Goal: Task Accomplishment & Management: Complete application form

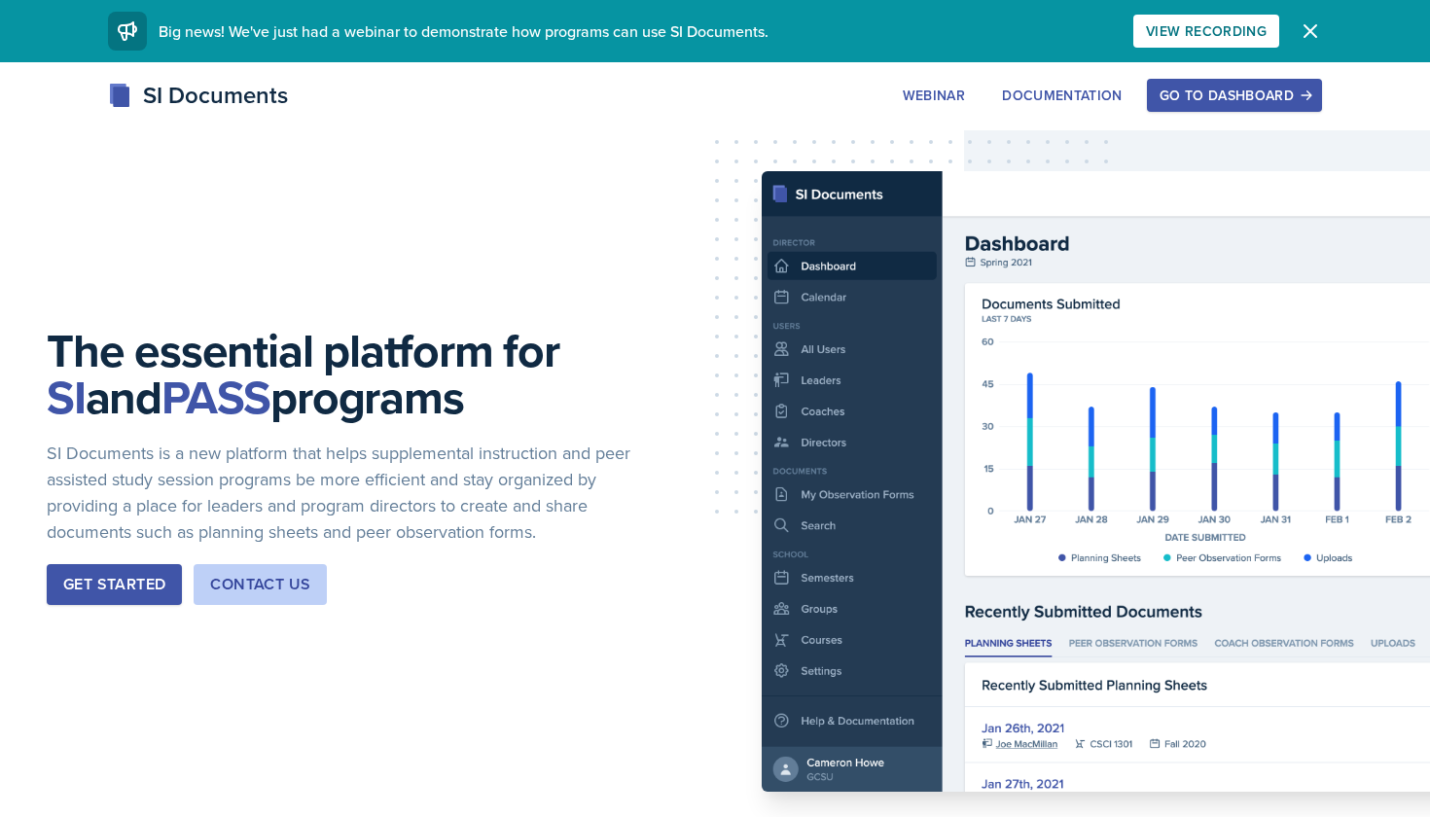
click at [1201, 89] on div "Go to Dashboard" at bounding box center [1235, 96] width 150 height 16
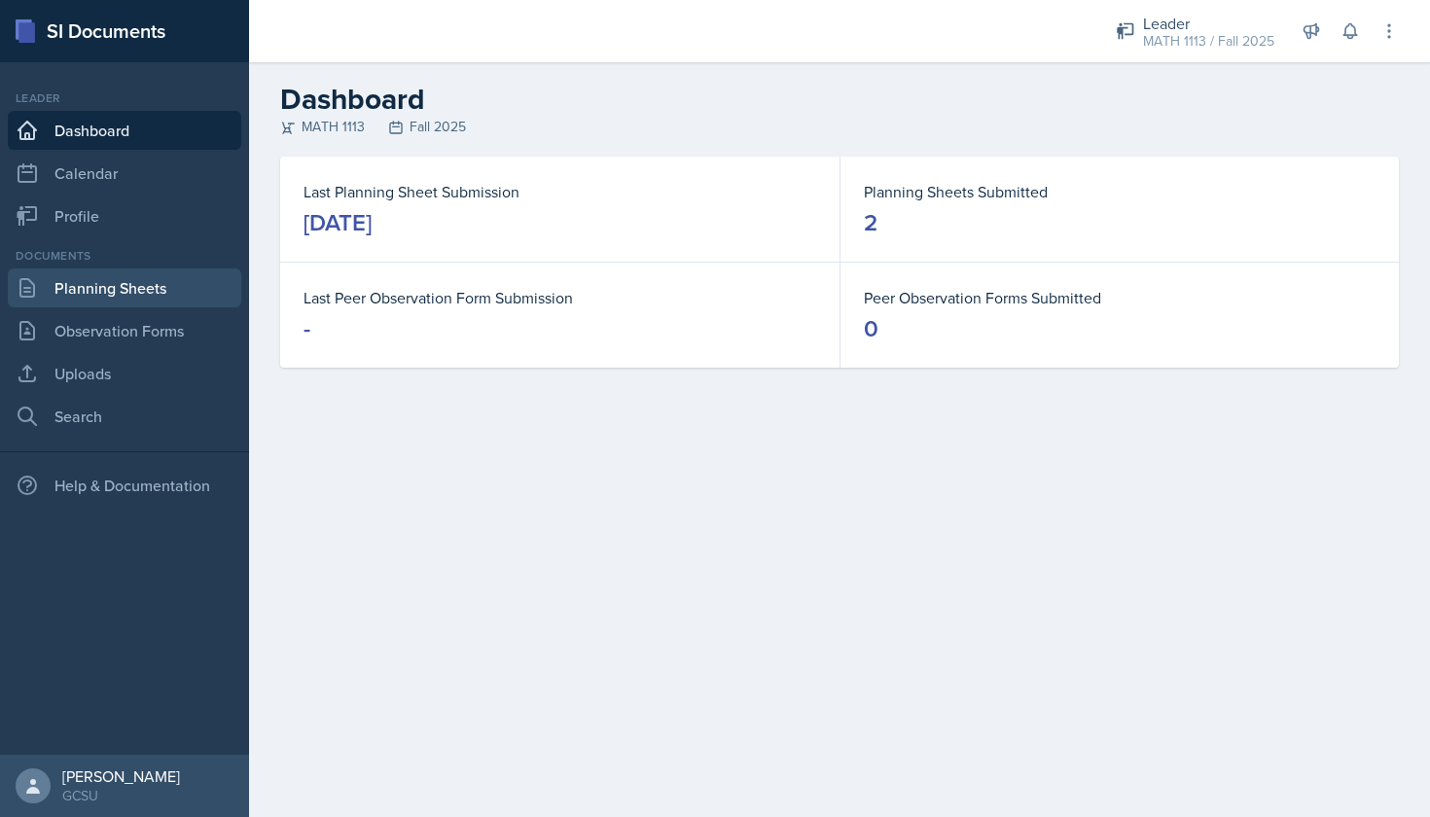
click at [98, 300] on link "Planning Sheets" at bounding box center [124, 287] width 233 height 39
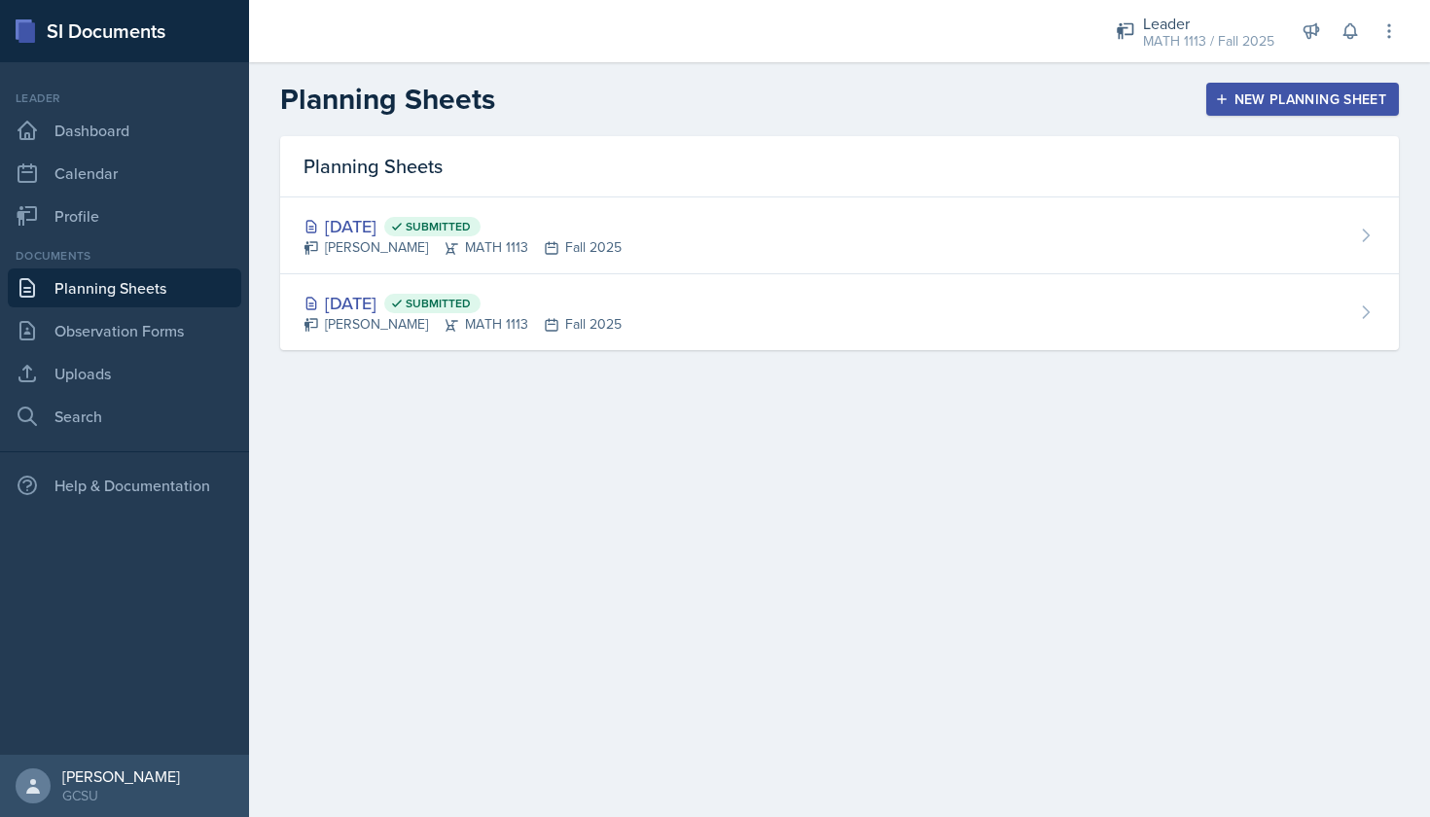
click at [1330, 114] on button "New Planning Sheet" at bounding box center [1302, 99] width 193 height 33
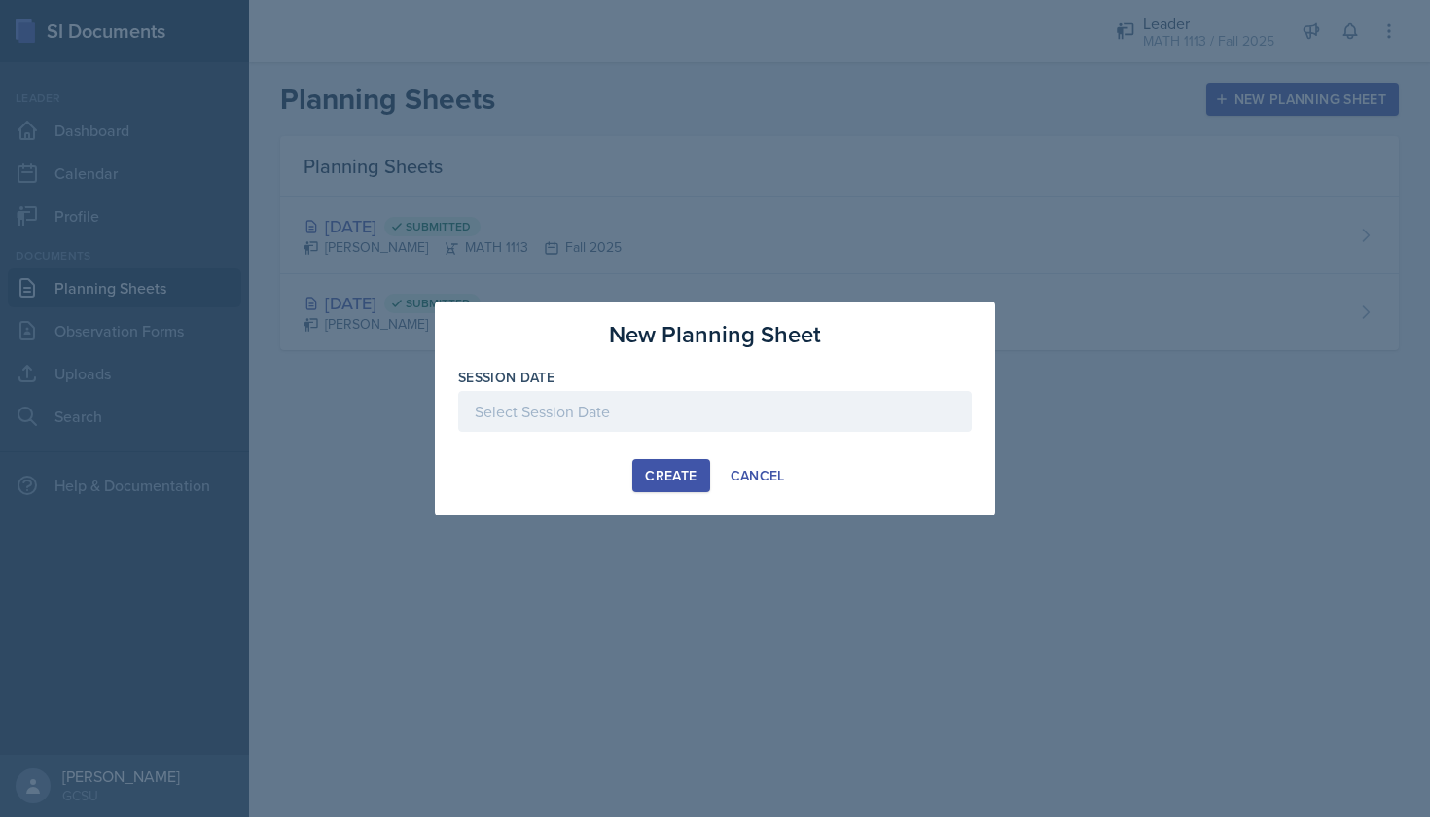
click at [692, 415] on div at bounding box center [715, 411] width 514 height 41
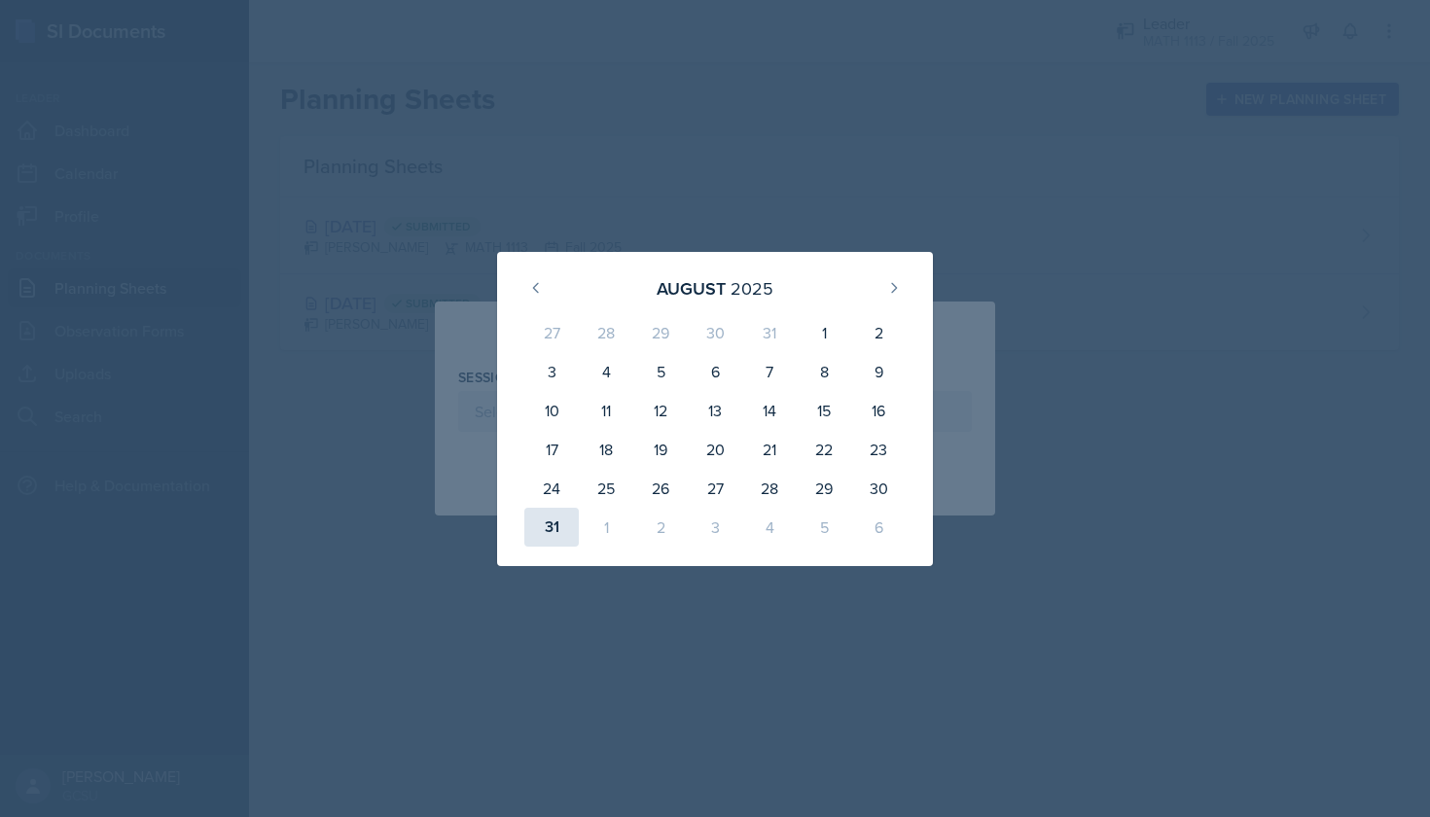
click at [551, 536] on div "31" at bounding box center [551, 527] width 54 height 39
type input "[DATE]"
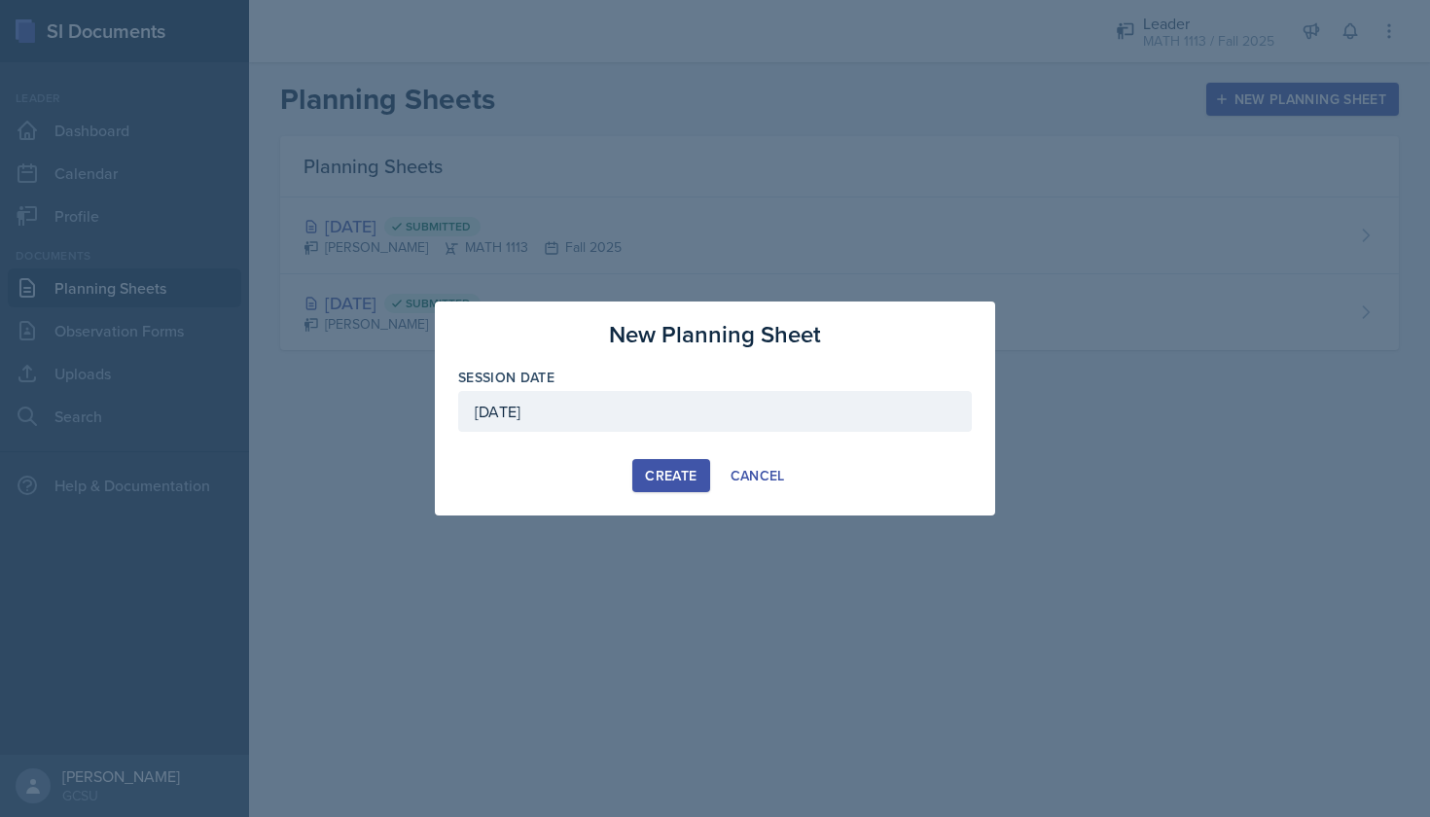
click at [660, 468] on div "Create" at bounding box center [671, 476] width 52 height 16
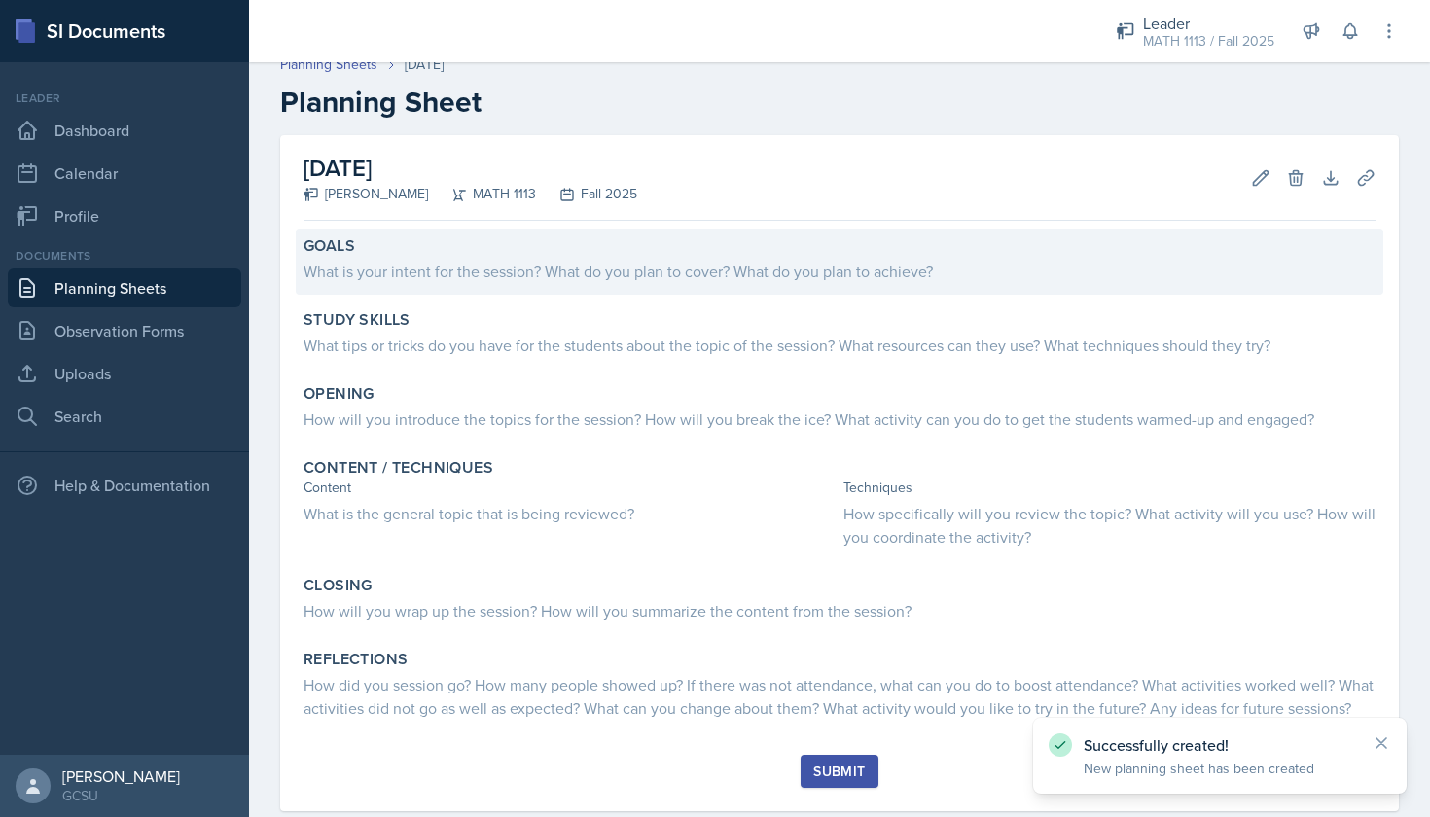
scroll to position [18, 0]
click at [765, 265] on div "What is your intent for the session? What do you plan to cover? What do you pla…" at bounding box center [840, 270] width 1072 height 23
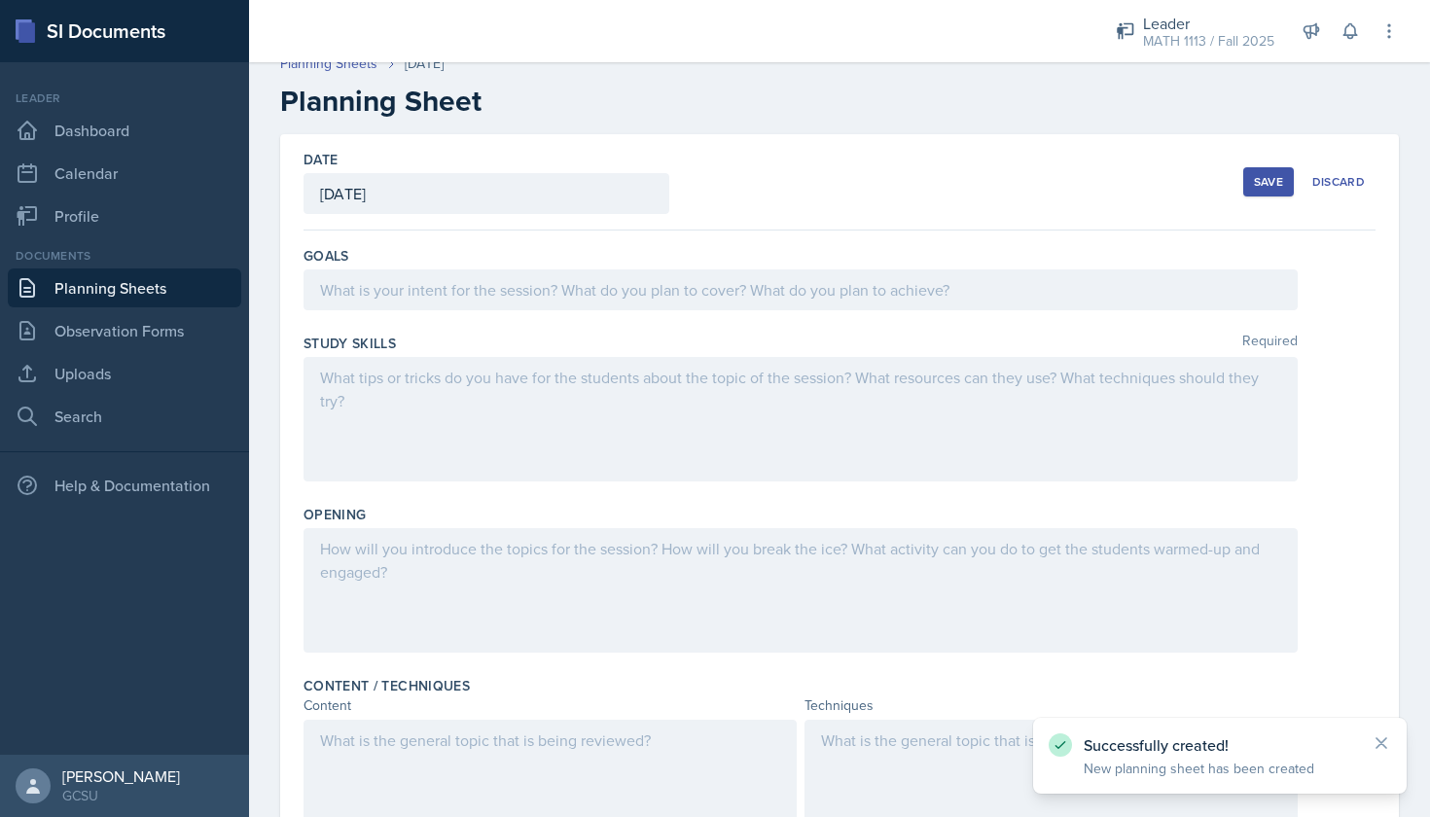
click at [760, 267] on div "Goals" at bounding box center [840, 282] width 1072 height 88
click at [738, 282] on div at bounding box center [801, 289] width 994 height 41
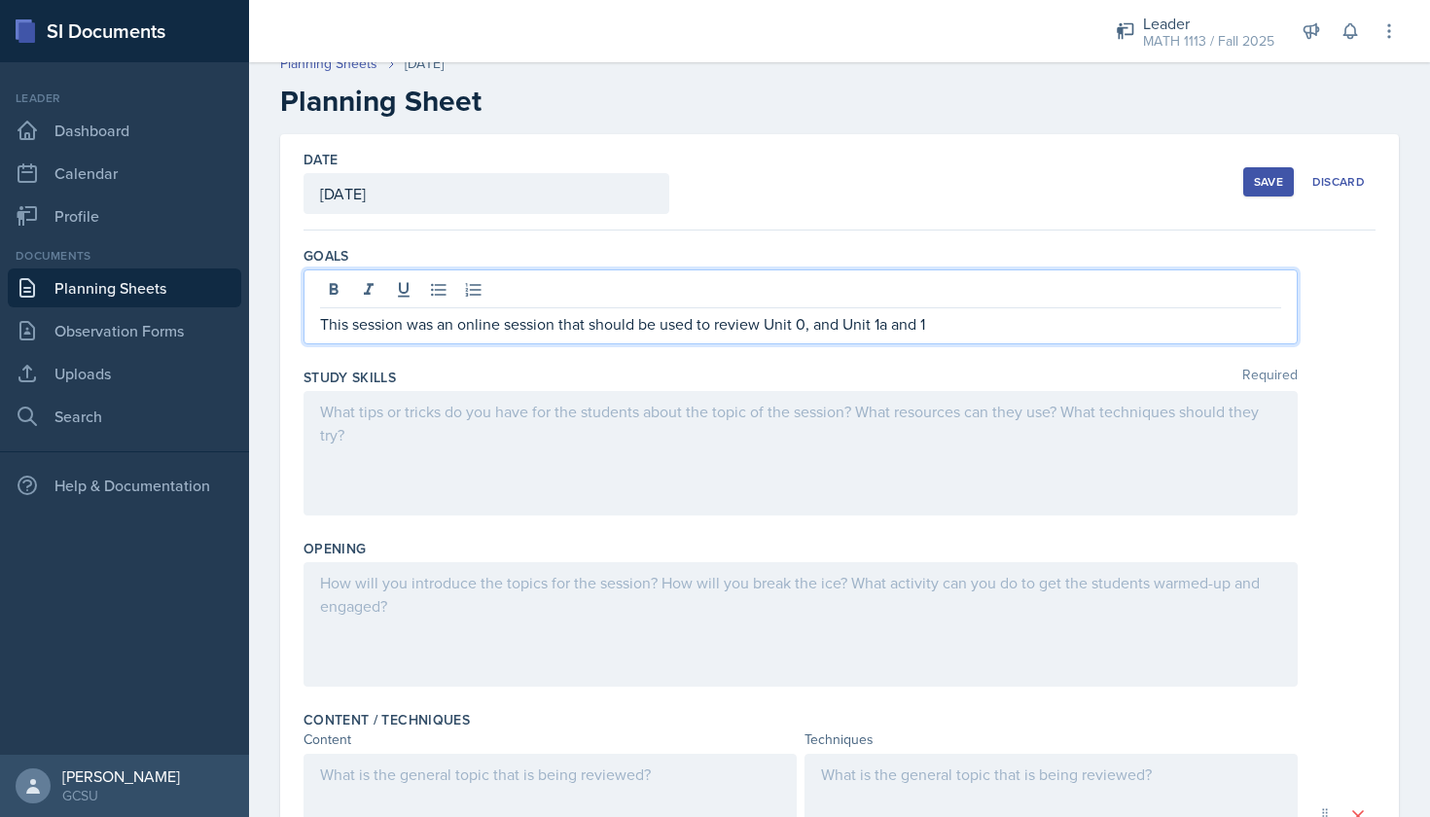
click at [840, 328] on p "This session was an online session that should be used to review Unit 0, and Un…" at bounding box center [800, 323] width 961 height 23
click at [865, 329] on p "This session was an online session that should be used to review Unit 0, Unit 1…" at bounding box center [800, 323] width 961 height 23
click at [924, 330] on p "This session was an online session that should be used to review Unit 0, Unit 1…" at bounding box center [800, 323] width 961 height 23
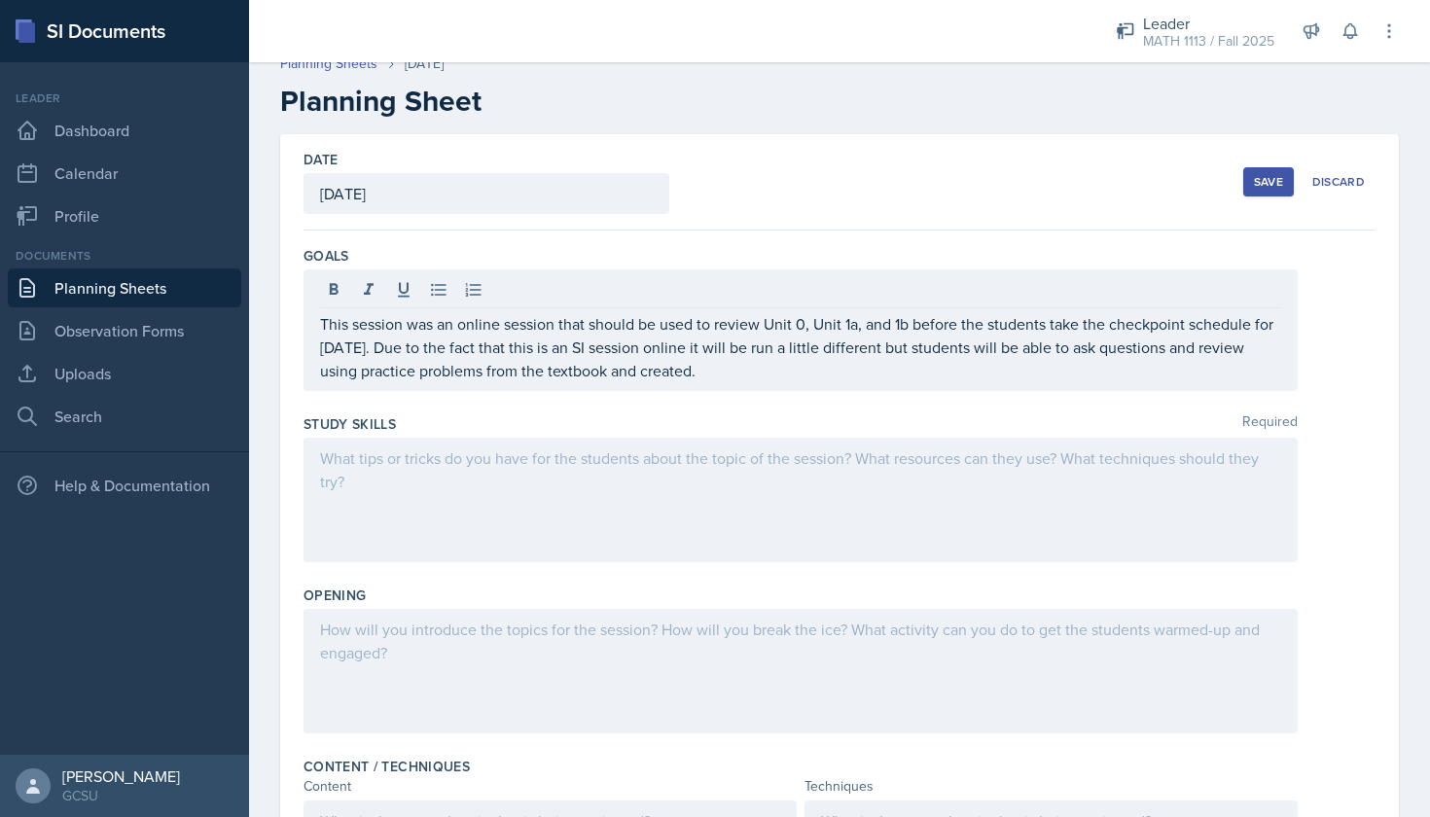
click at [757, 493] on div at bounding box center [801, 500] width 994 height 125
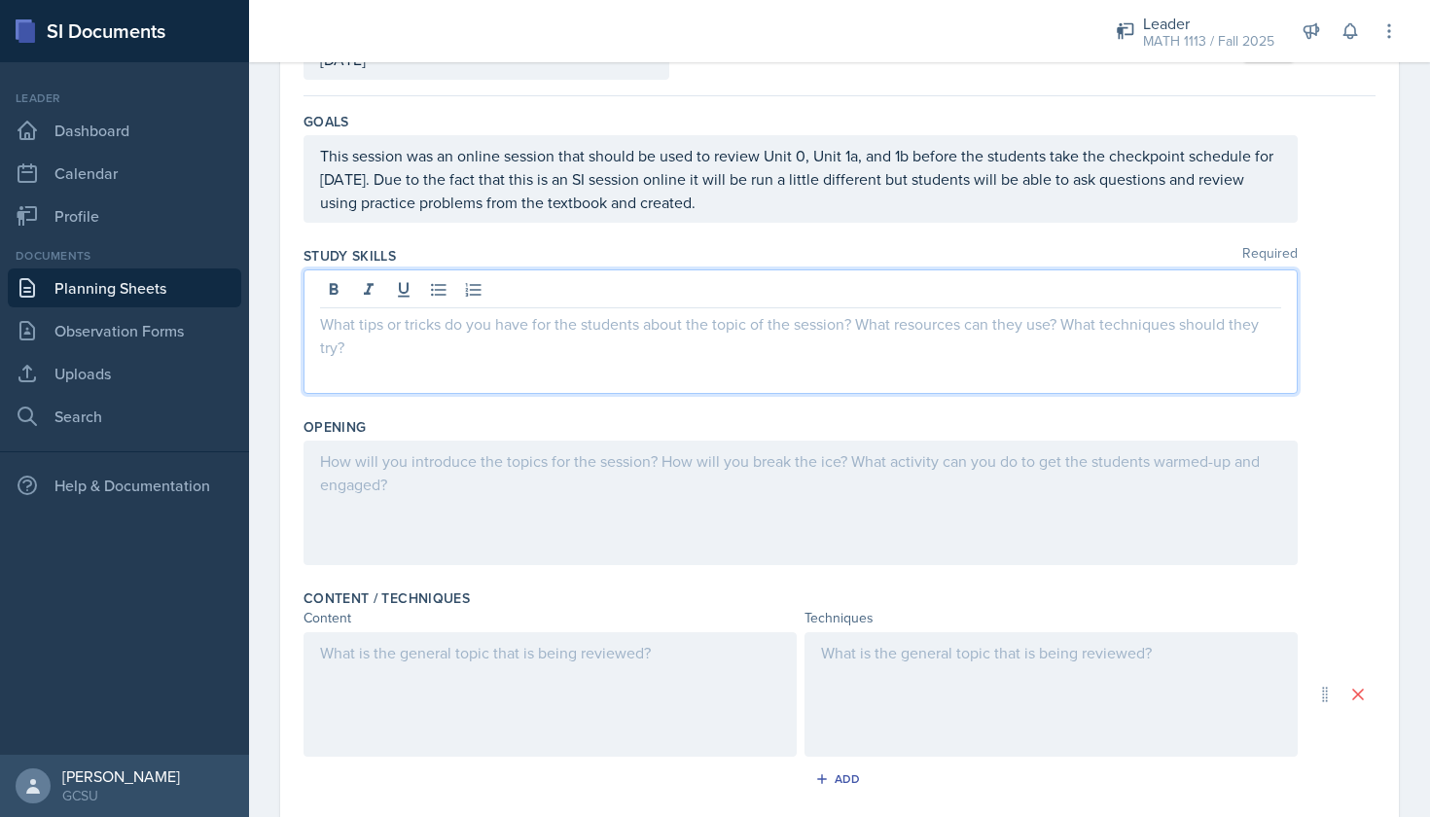
scroll to position [212, 0]
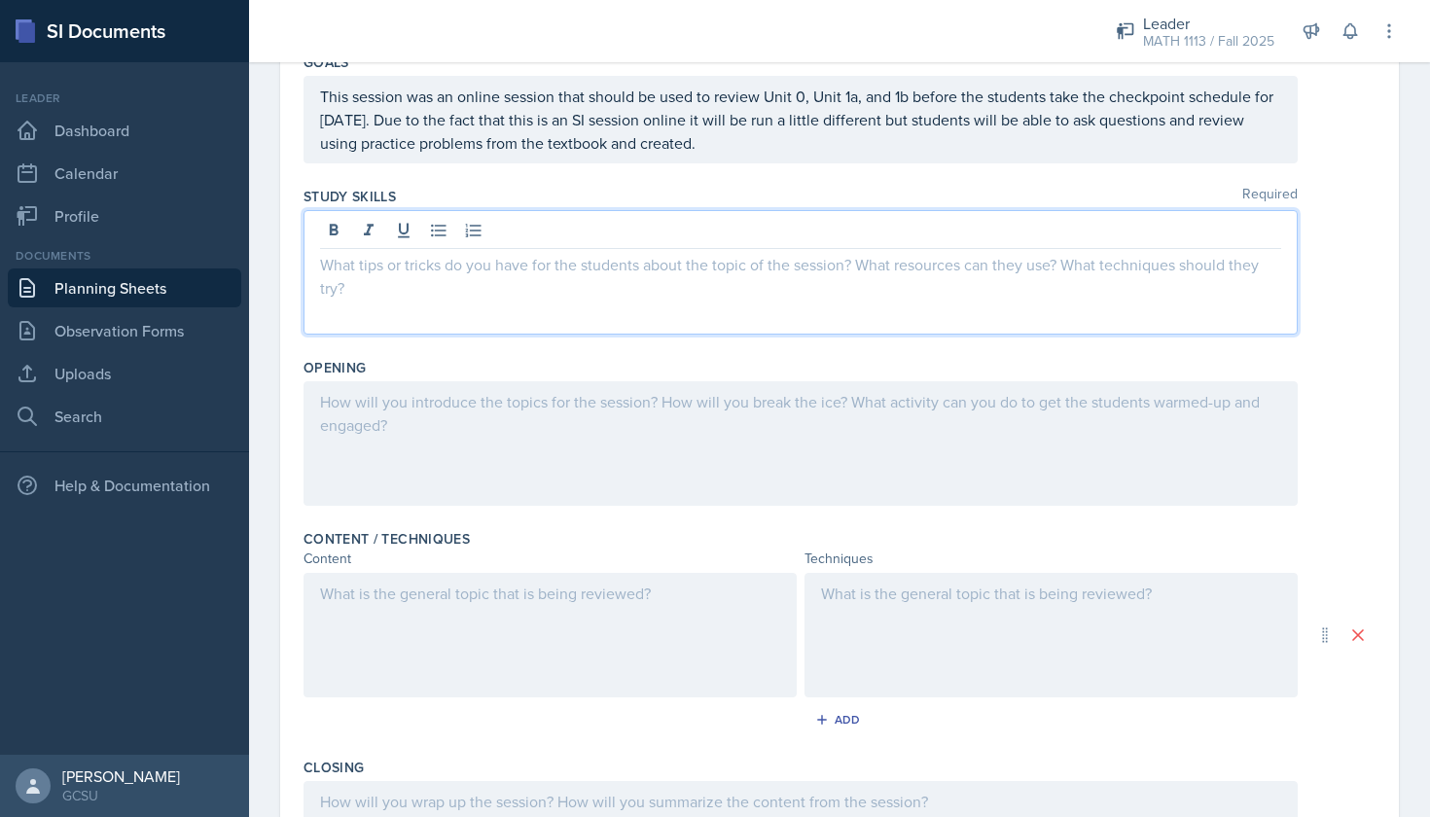
click at [414, 663] on div at bounding box center [550, 635] width 493 height 125
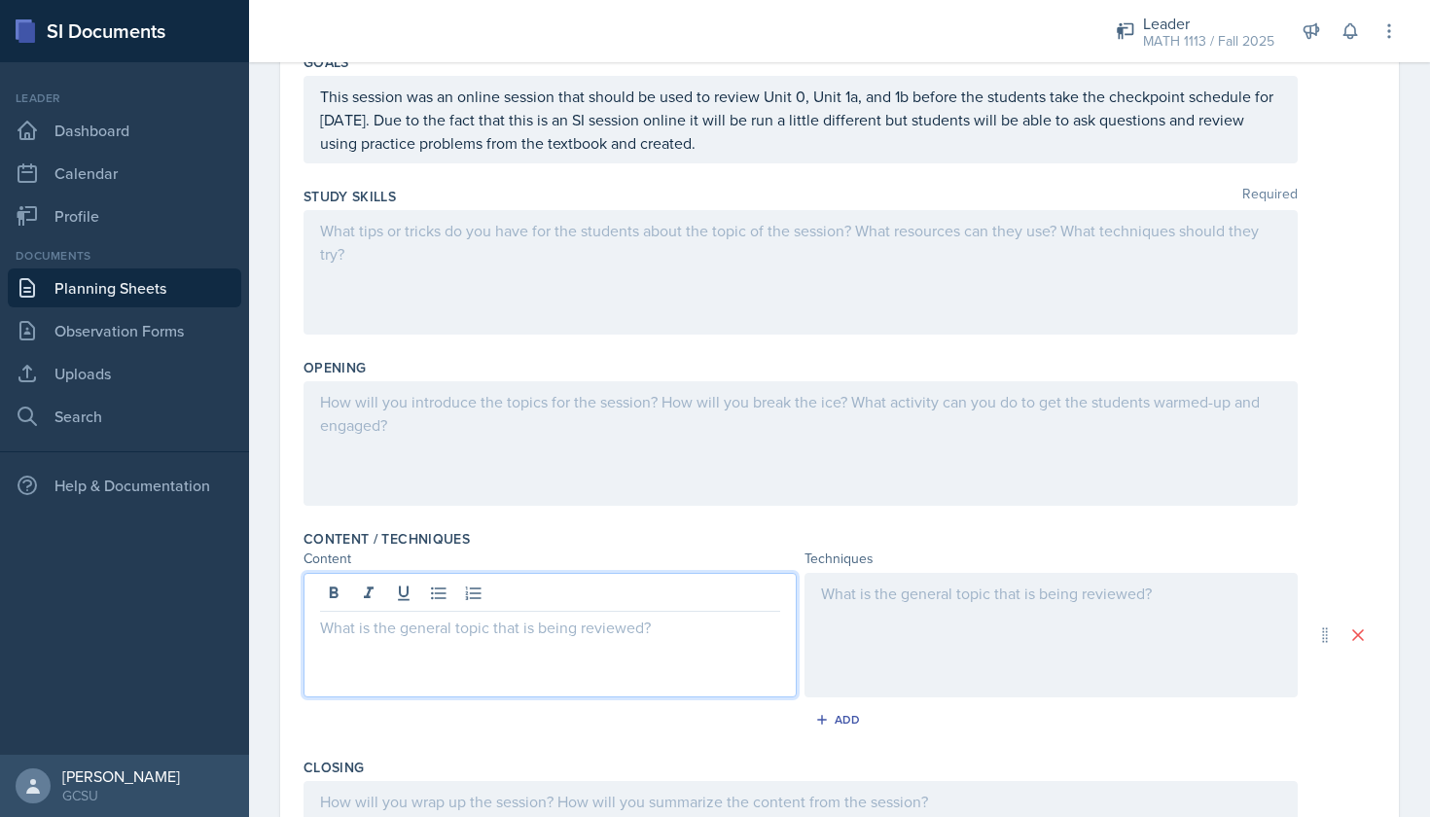
click at [414, 663] on div at bounding box center [550, 635] width 493 height 125
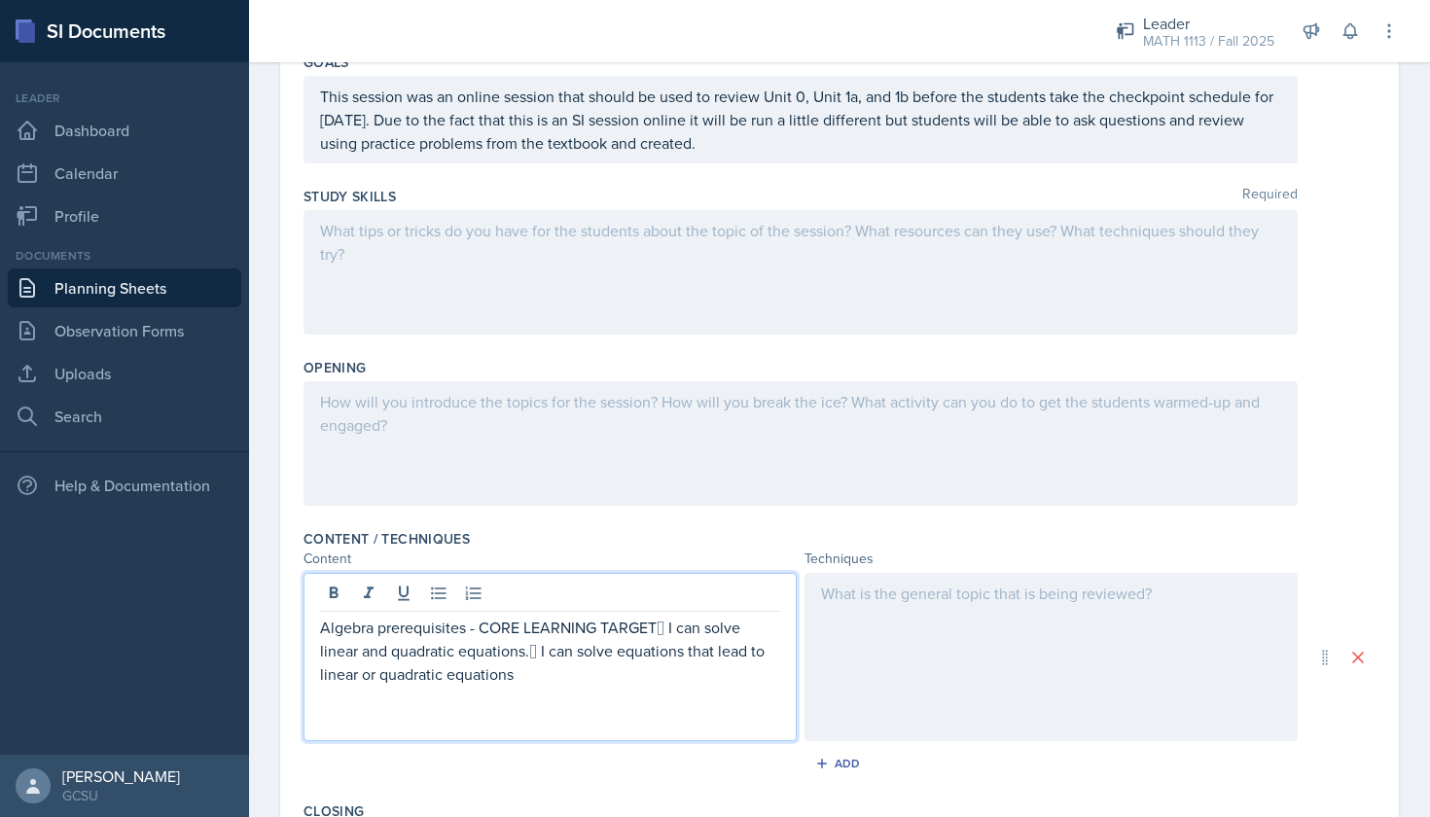
click at [654, 630] on p "Algebra prerequisites - CORE LEARNING TARGET I can solve linear and quadratic …" at bounding box center [550, 651] width 460 height 70
click at [619, 654] on p " I can solve linear and quadratic equations. I can solve equations that lead …" at bounding box center [550, 662] width 460 height 47
click at [781, 679] on div "Algebra prerequisites - CORE LEARNING TARGET  I can solve linear and quadratic…" at bounding box center [550, 657] width 493 height 168
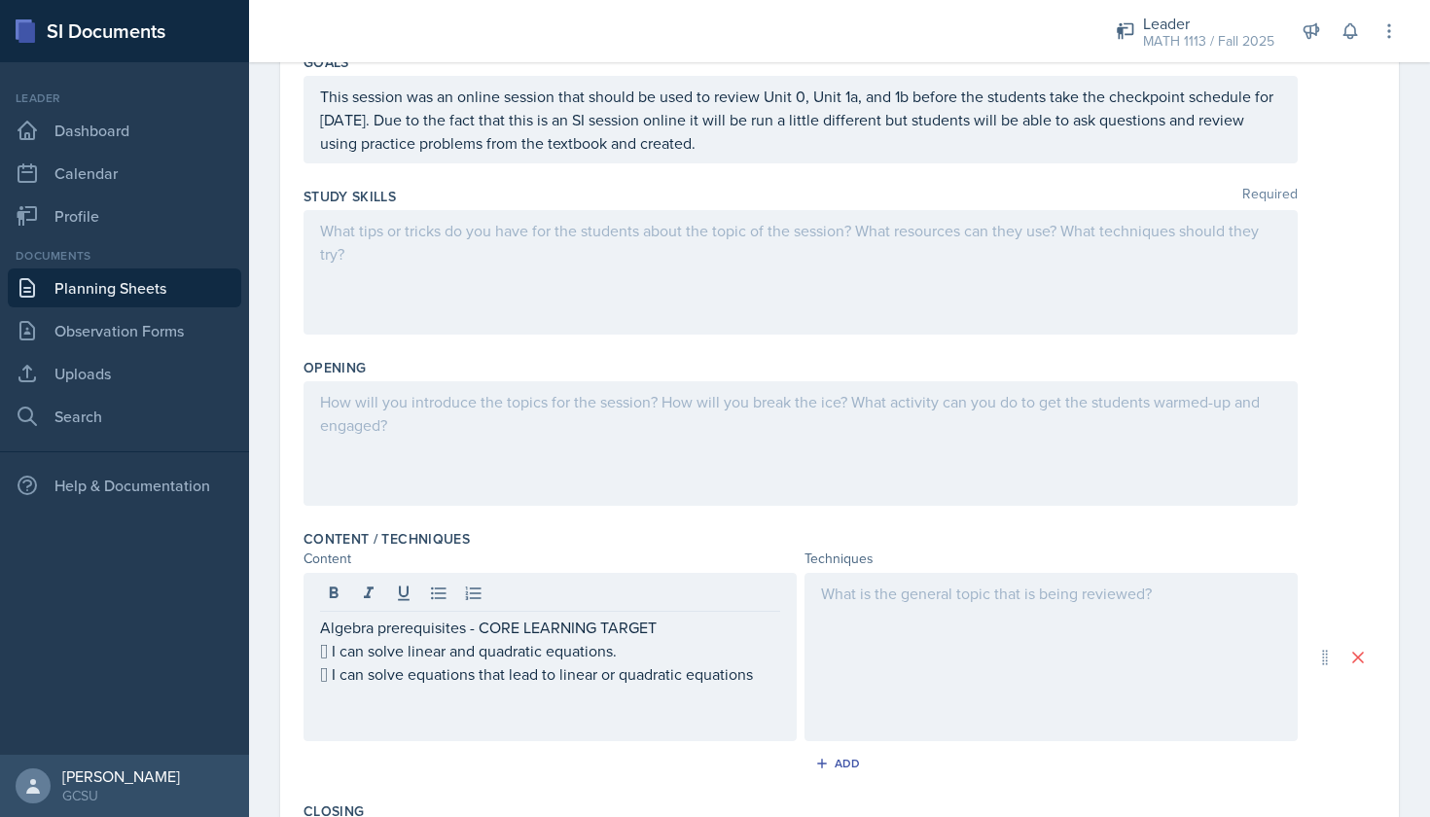
click at [781, 679] on div "Algebra prerequisites - CORE LEARNING TARGET  I can solve linear and quadratic…" at bounding box center [550, 657] width 493 height 168
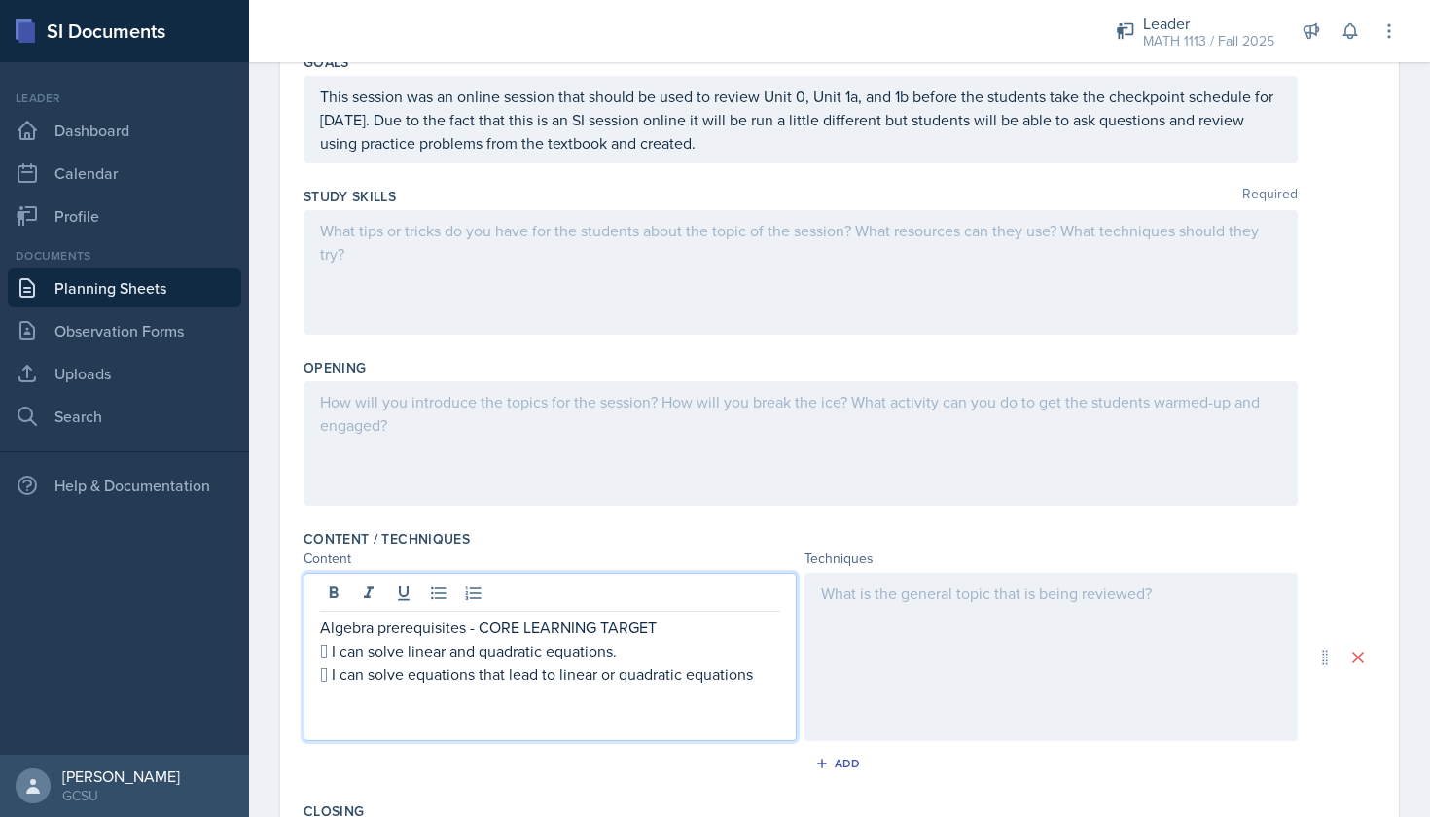
click at [768, 679] on p " I can solve equations that lead to linear or quadratic equations" at bounding box center [550, 673] width 460 height 23
click at [763, 679] on p " I can solve equations that lead to linear or quadratic equations" at bounding box center [550, 673] width 460 height 23
click at [738, 671] on p " I can solve equations that lead to linear or quadratic equations" at bounding box center [550, 673] width 460 height 23
click at [754, 671] on p " I can solve equations that lead to linear or quadratic equations" at bounding box center [550, 673] width 460 height 23
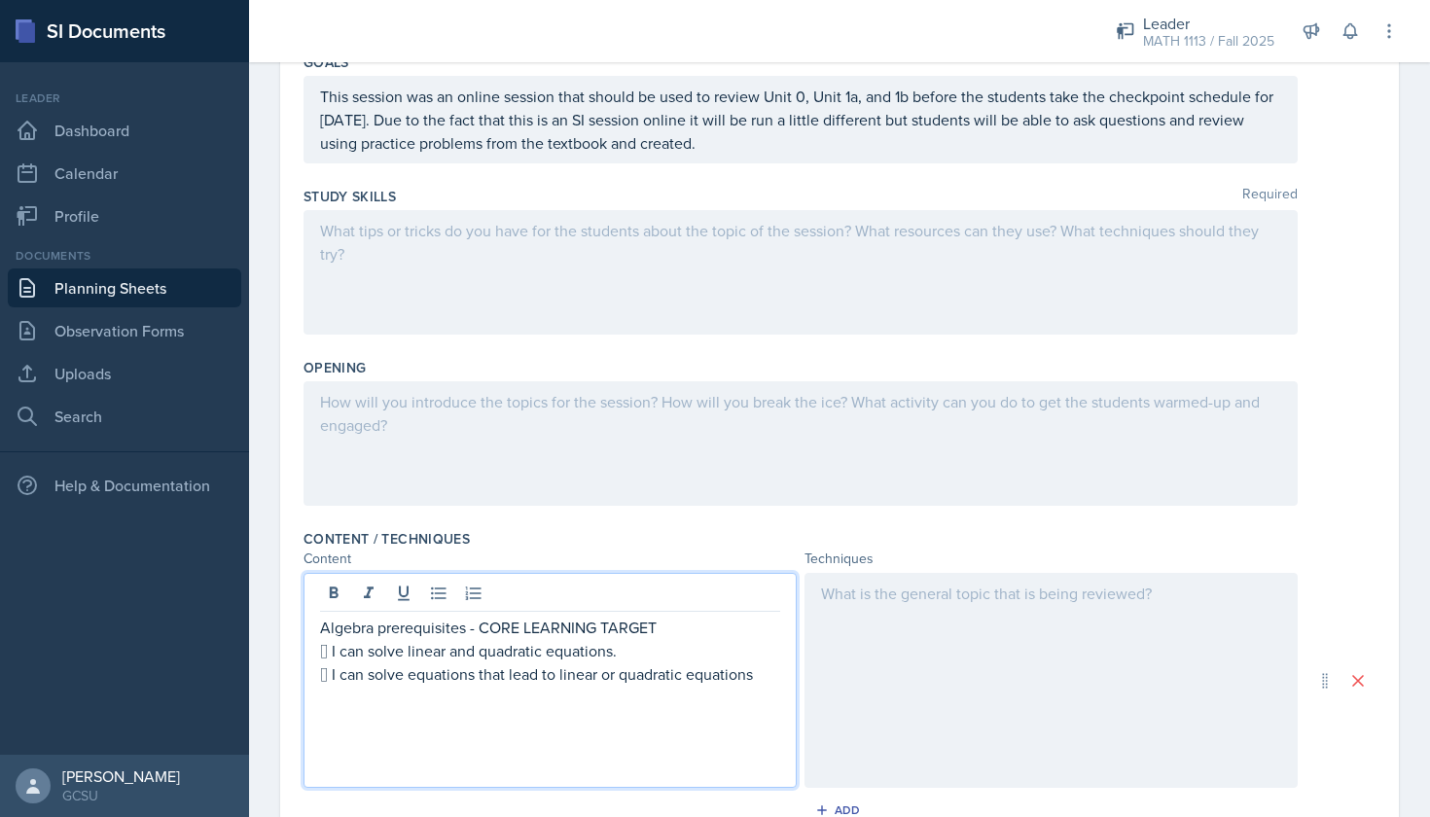
paste div
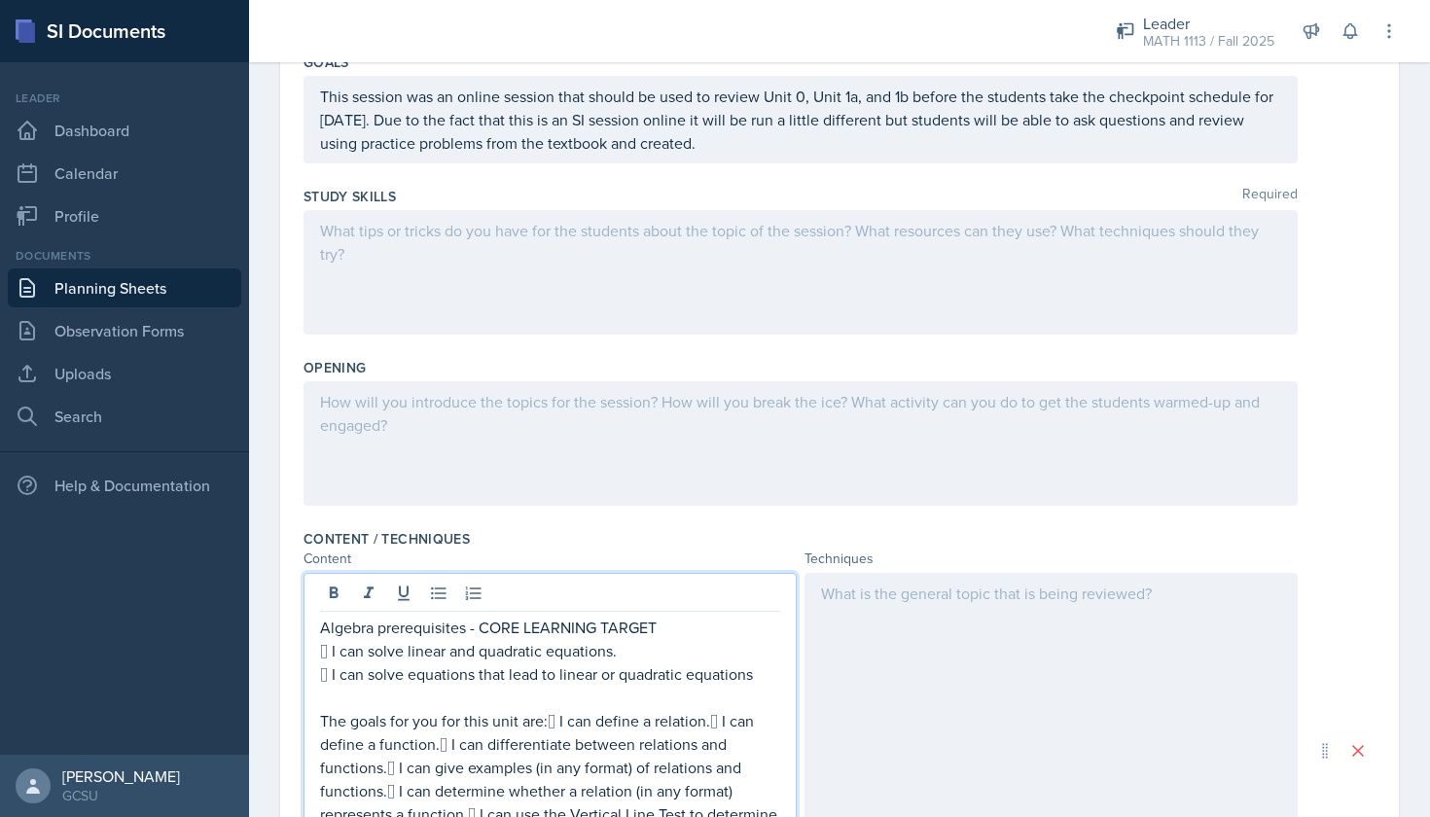
scroll to position [271, 0]
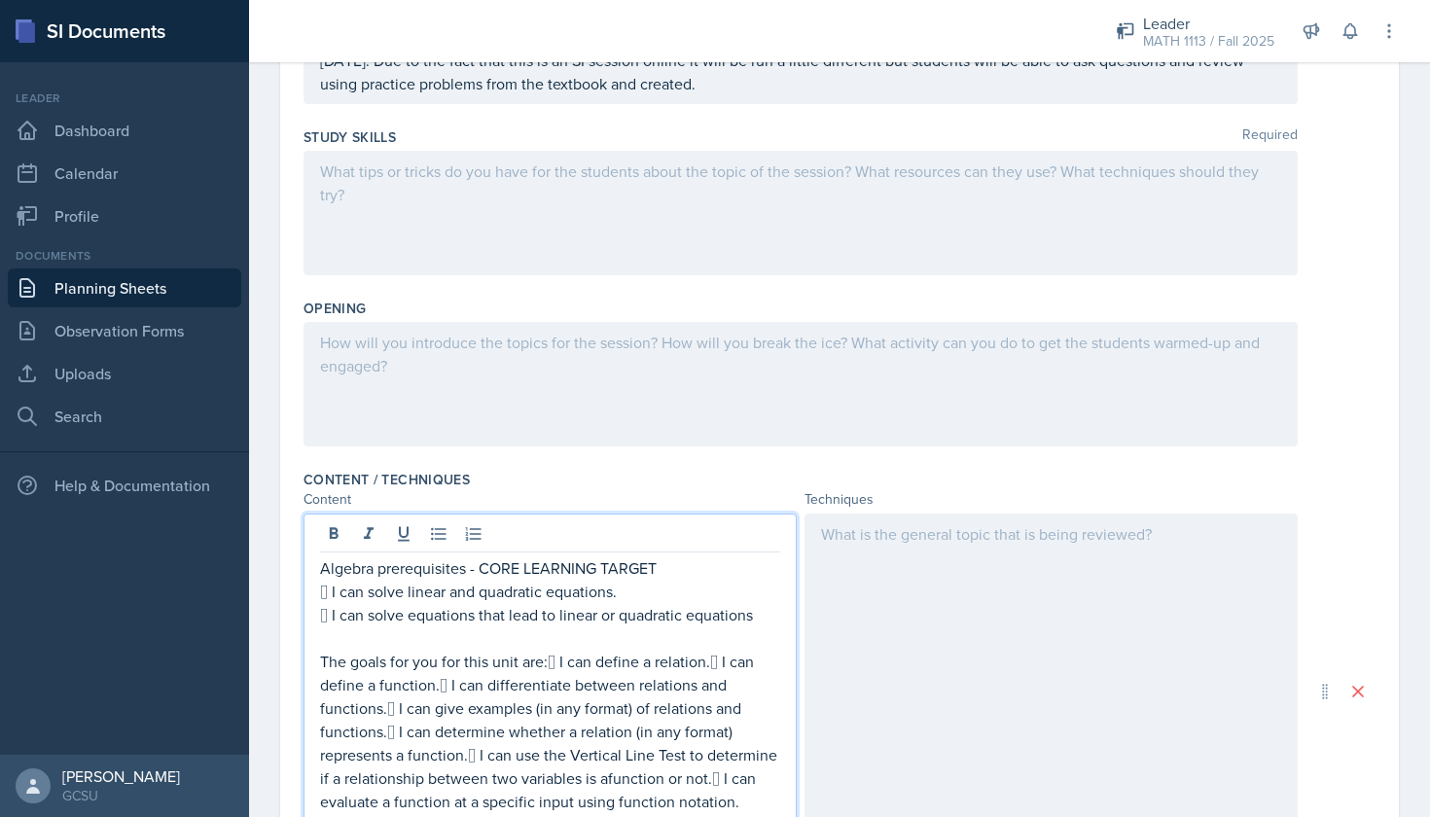
click at [326, 645] on p at bounding box center [550, 637] width 460 height 23
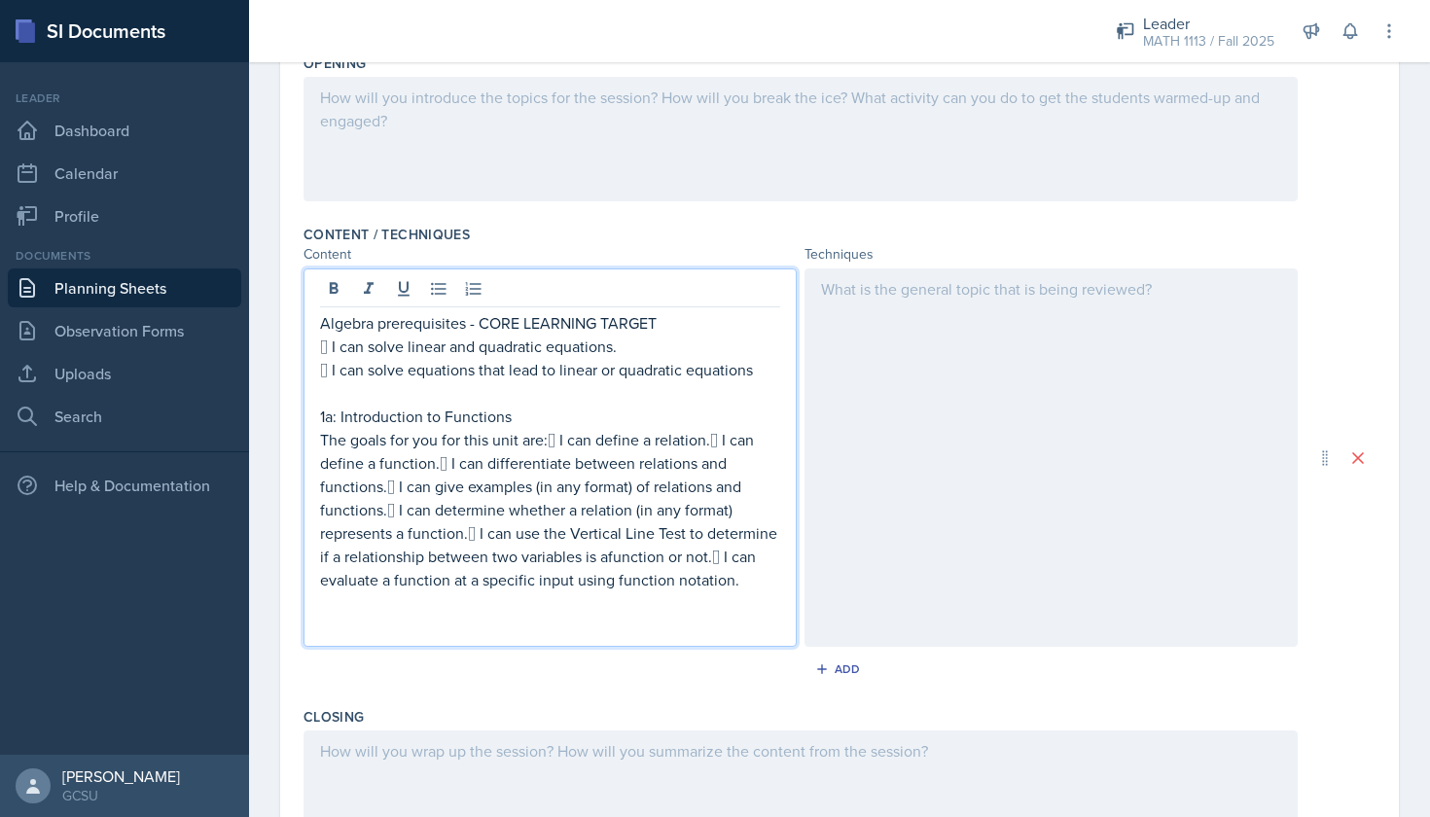
scroll to position [534, 0]
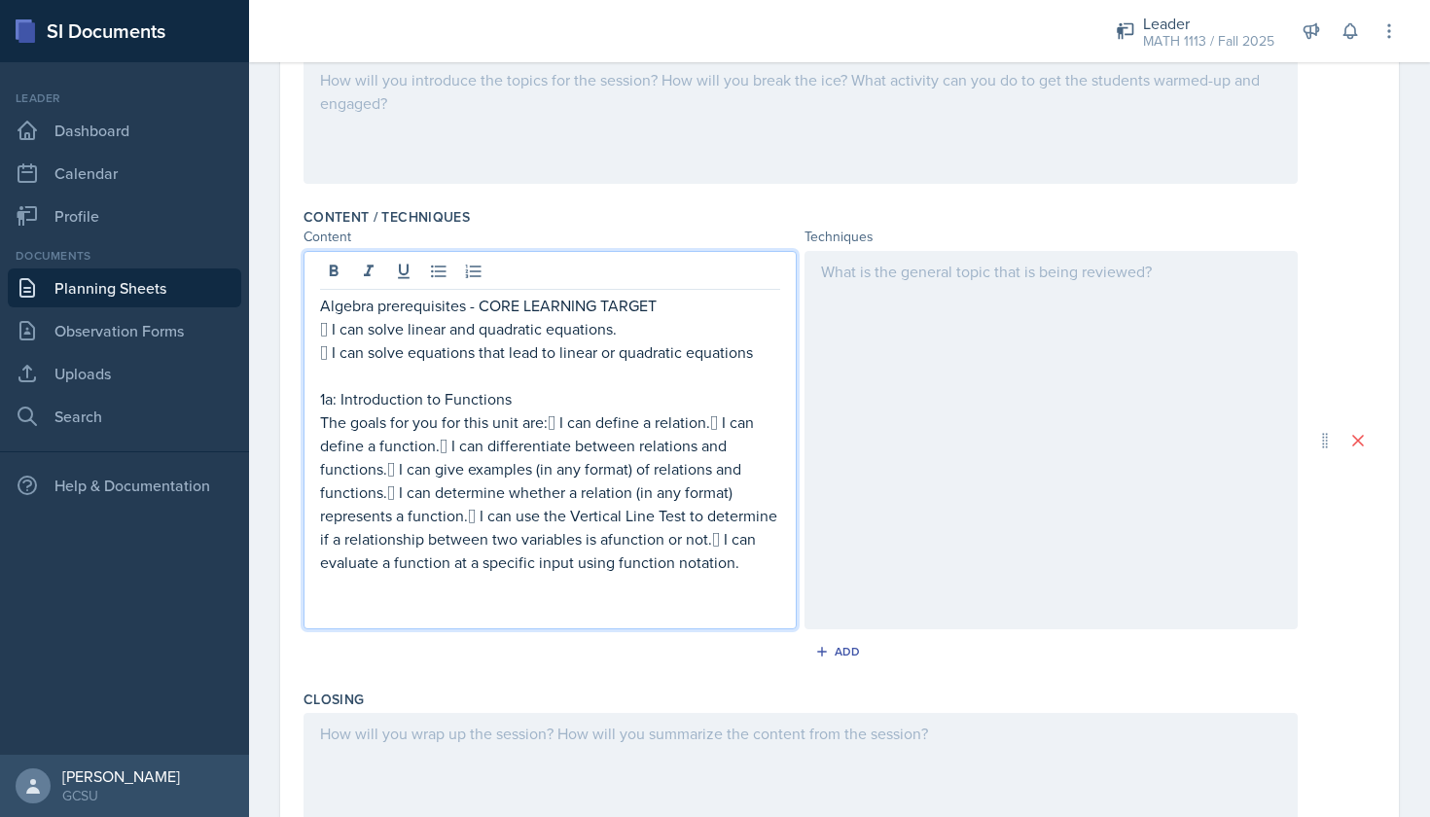
click at [733, 565] on p "The goals for you for this unit are: I can define a relation. I can define a …" at bounding box center [550, 492] width 460 height 163
click at [748, 565] on p "The goals for you for this unit are: I can define a relation. I can define a …" at bounding box center [550, 492] width 460 height 163
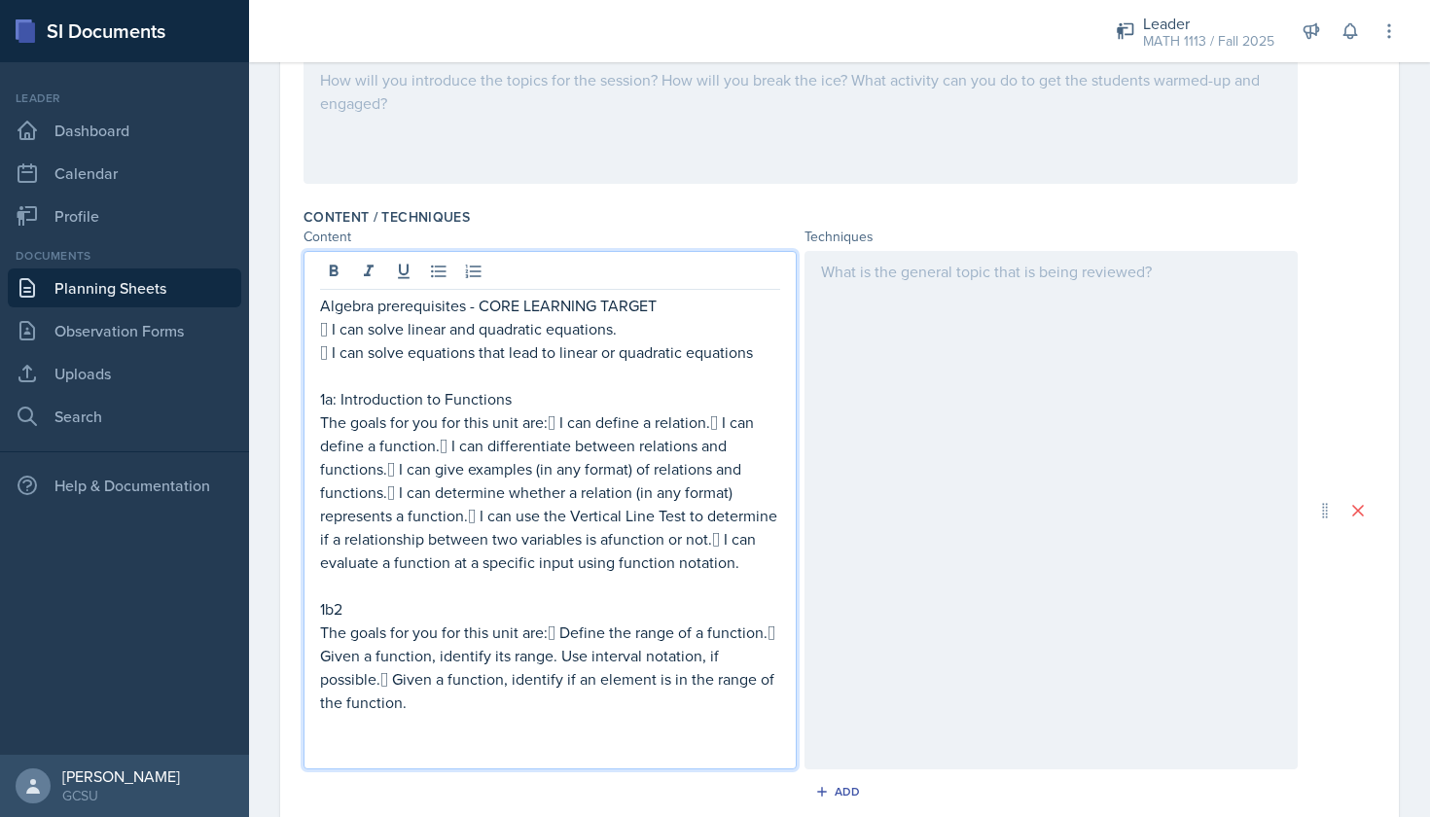
click at [550, 630] on p "The goals for you for this unit are: Define the range of a function. Given a …" at bounding box center [550, 667] width 460 height 93
click at [538, 659] on p " Define the range of a function. Given a function, identify its range. Use in…" at bounding box center [550, 679] width 460 height 70
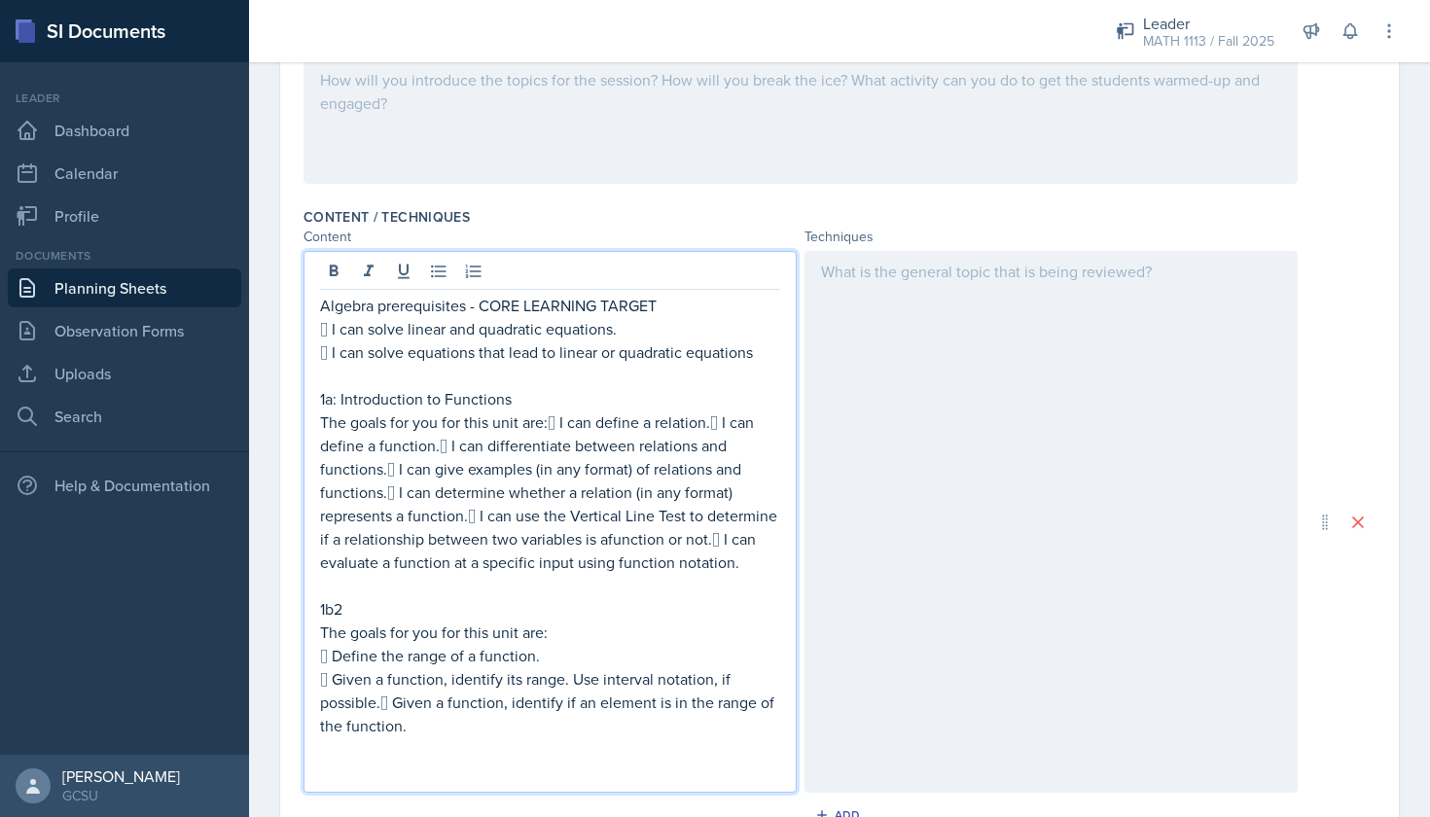
click at [380, 700] on p " Given a function, identify its range. Use interval notation, if possible. Gi…" at bounding box center [550, 702] width 460 height 70
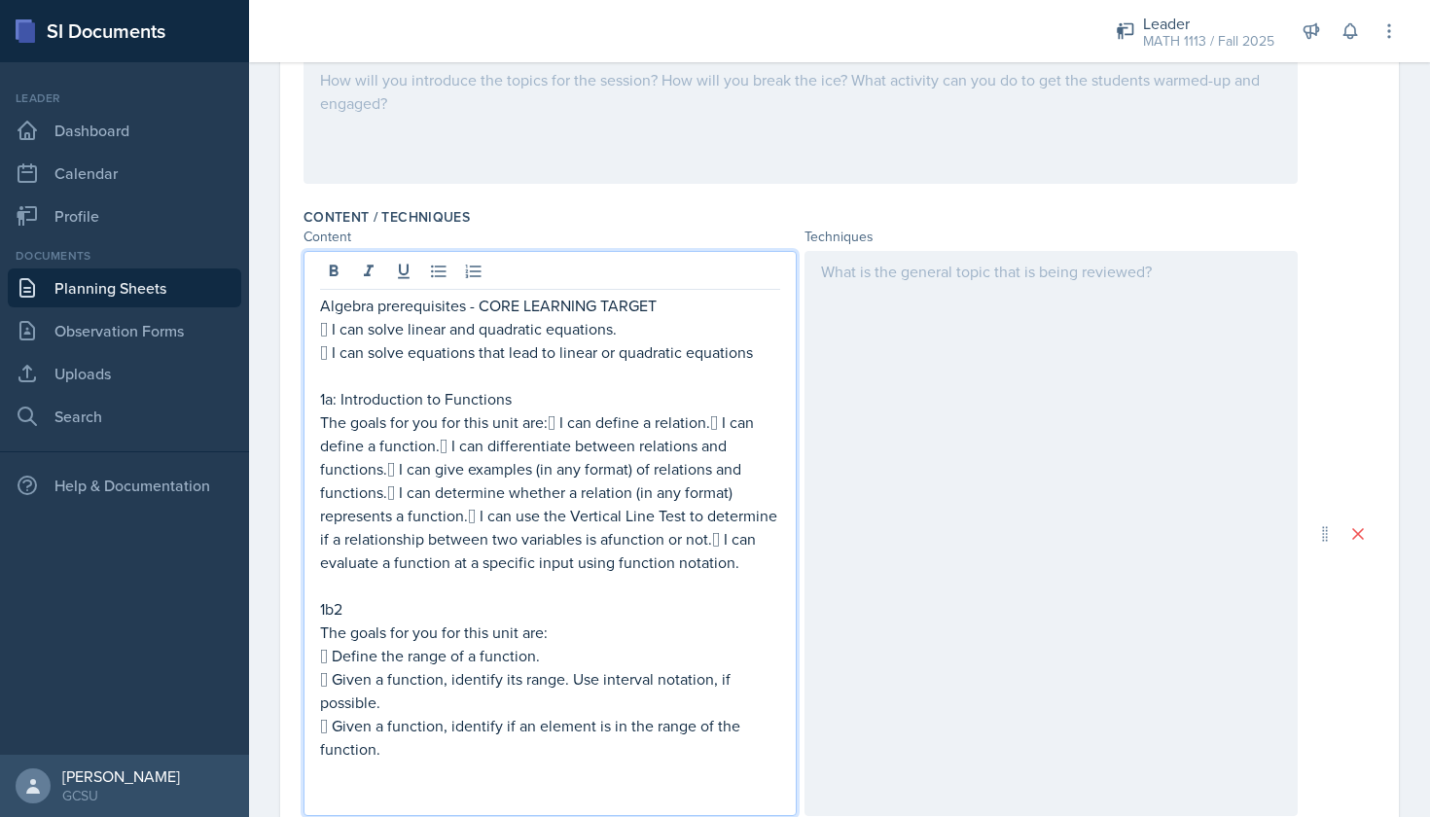
click at [550, 428] on p "The goals for you for this unit are: I can define a relation. I can define a …" at bounding box center [550, 492] width 460 height 163
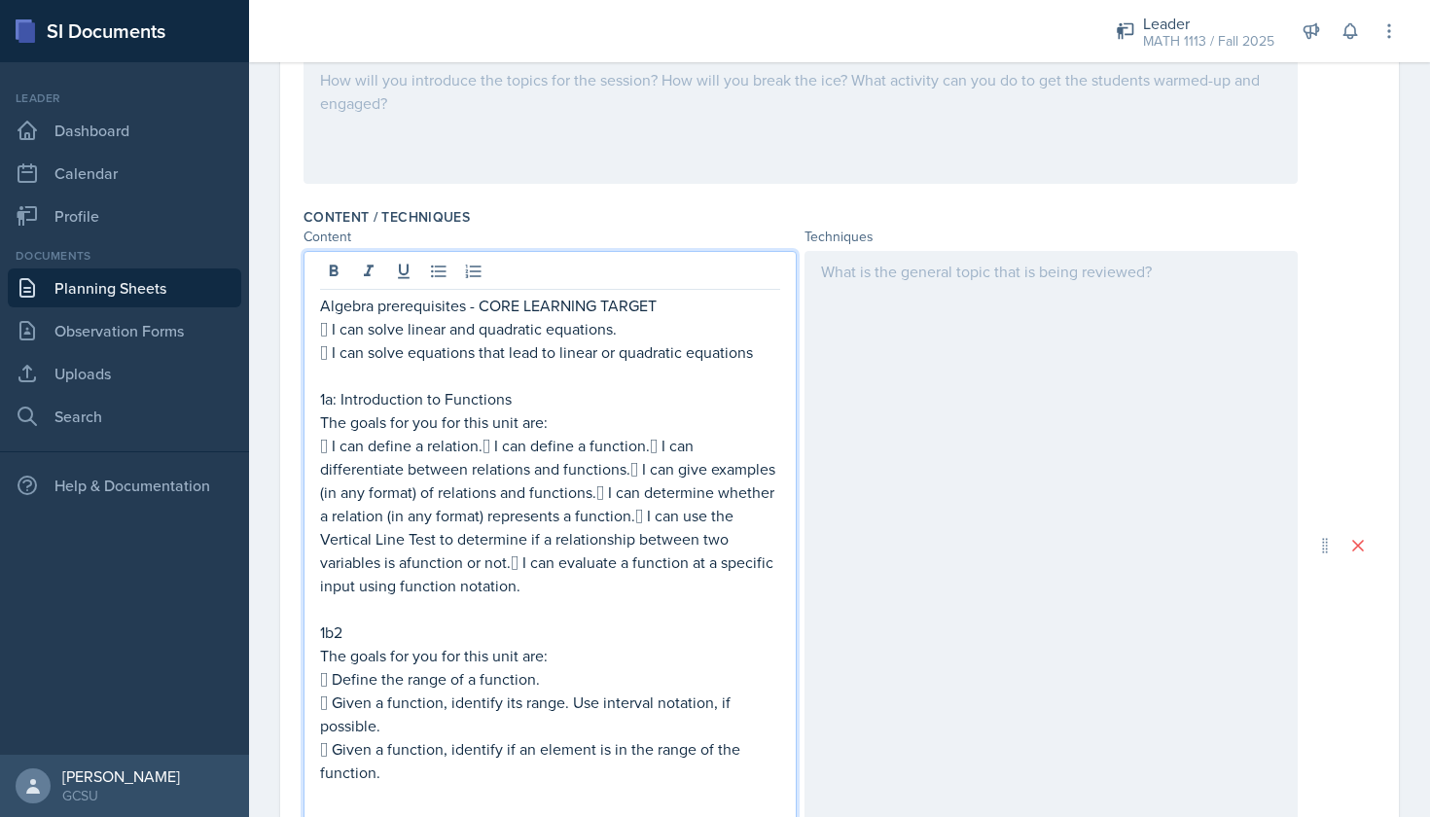
click at [484, 450] on p " I can define a relation. I can define a function. I can differentiate betwe…" at bounding box center [550, 515] width 460 height 163
click at [487, 470] on p " I can define a function. I can differentiate between relations and functions…" at bounding box center [550, 527] width 460 height 140
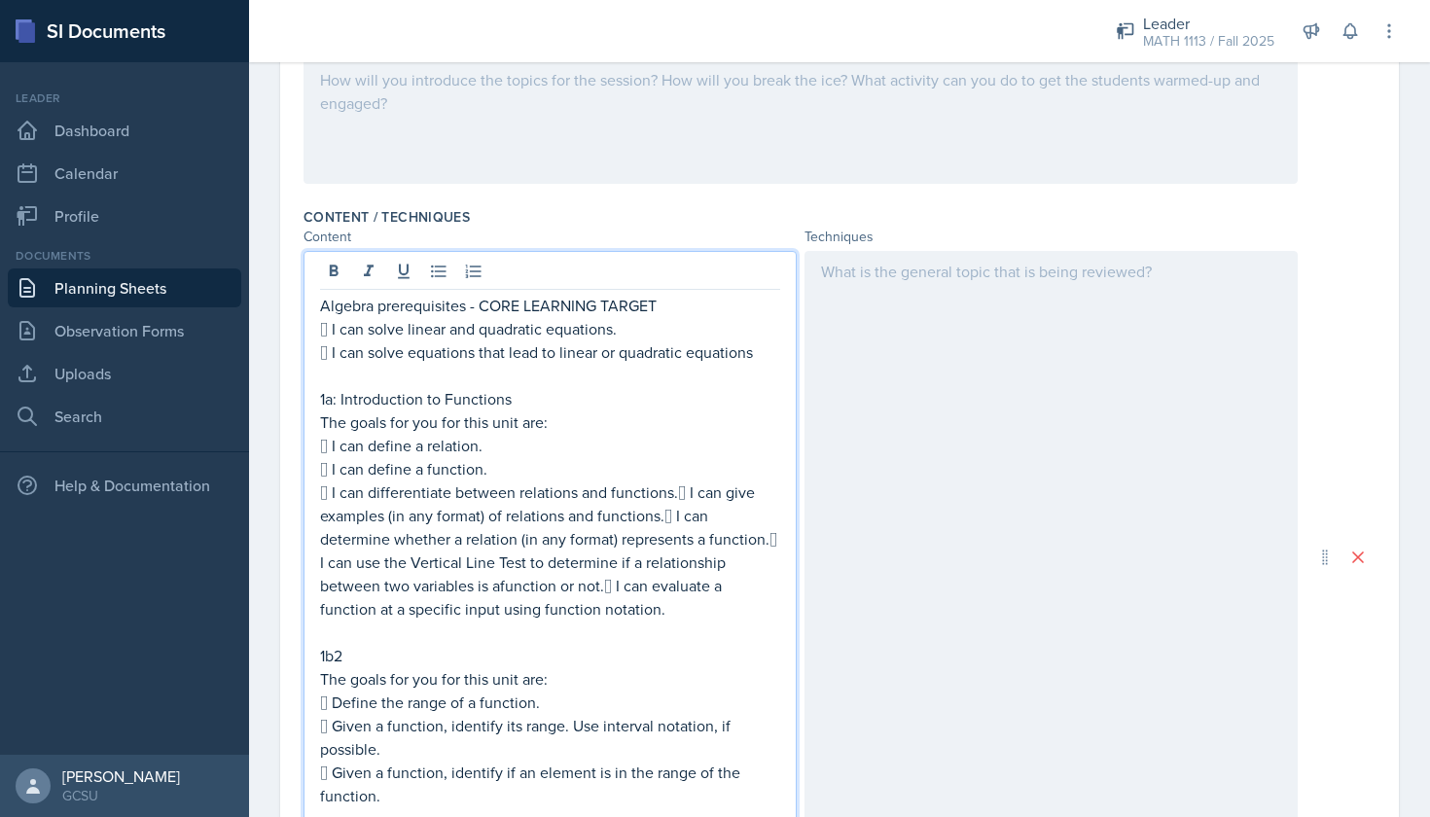
click at [677, 489] on p " I can differentiate between relations and functions. I can give examples (in…" at bounding box center [550, 551] width 460 height 140
click at [747, 519] on p " I can give examples (in any format) of relations and functions. I can determ…" at bounding box center [550, 562] width 460 height 117
click at [383, 563] on p " I can determine whether a relation (in any format) represents a function. I …" at bounding box center [550, 573] width 460 height 93
click at [381, 563] on p " I can determine whether a relation (in any format) represents a function. I …" at bounding box center [550, 573] width 460 height 93
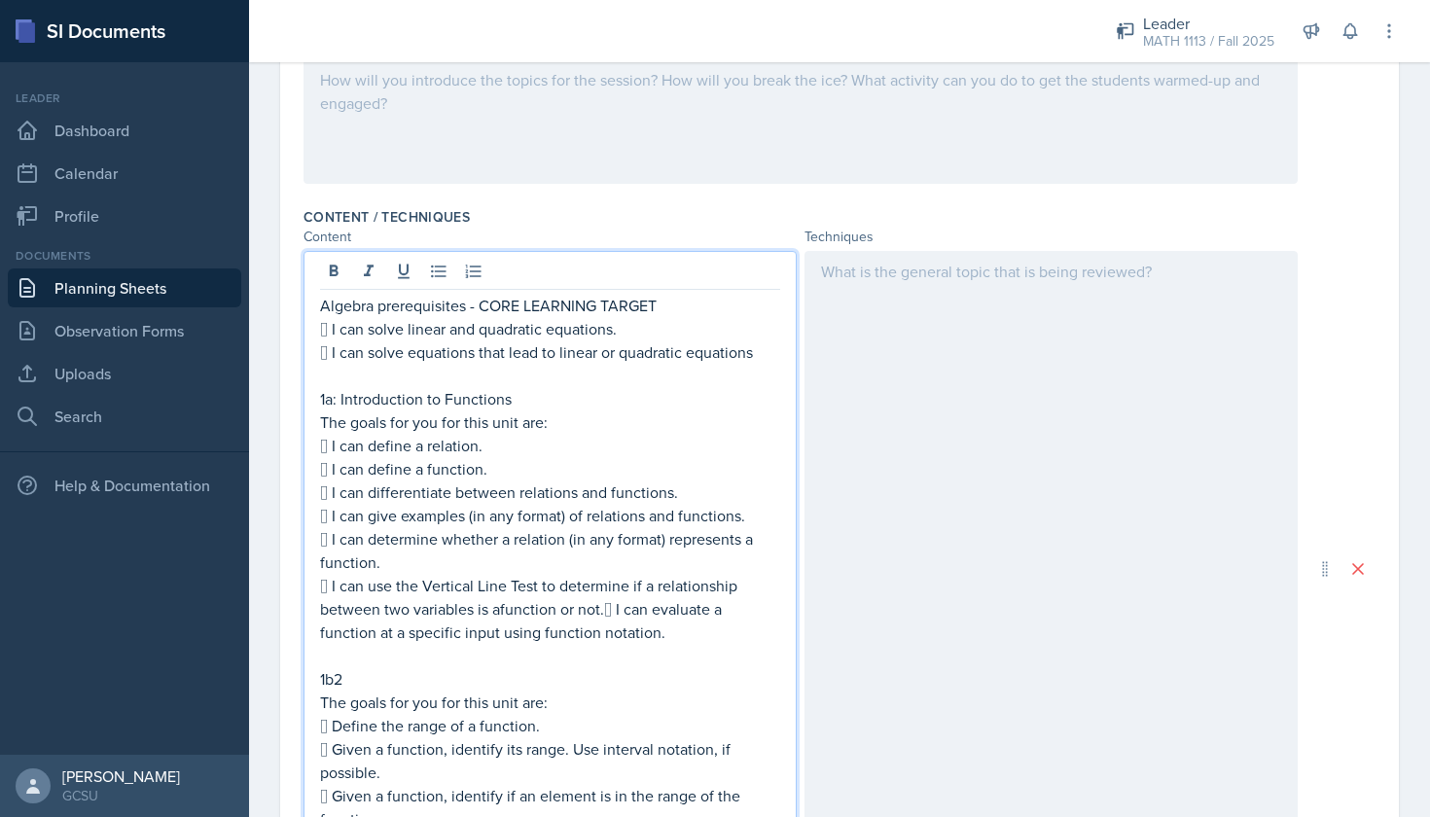
click at [602, 613] on p " I can use the Vertical Line Test to determine if a relationship between two v…" at bounding box center [550, 609] width 460 height 70
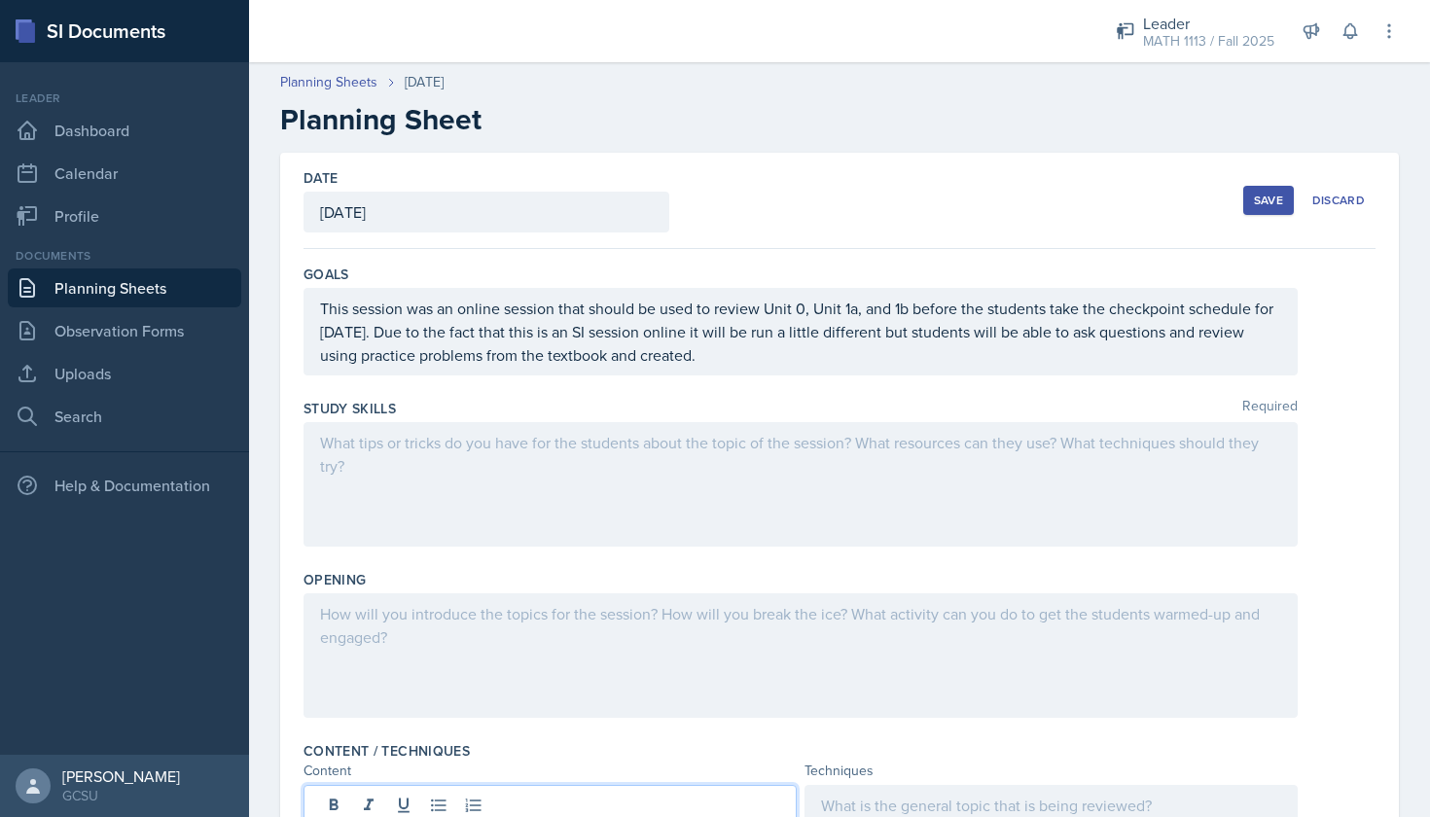
scroll to position [0, 0]
click at [635, 466] on div at bounding box center [801, 484] width 994 height 125
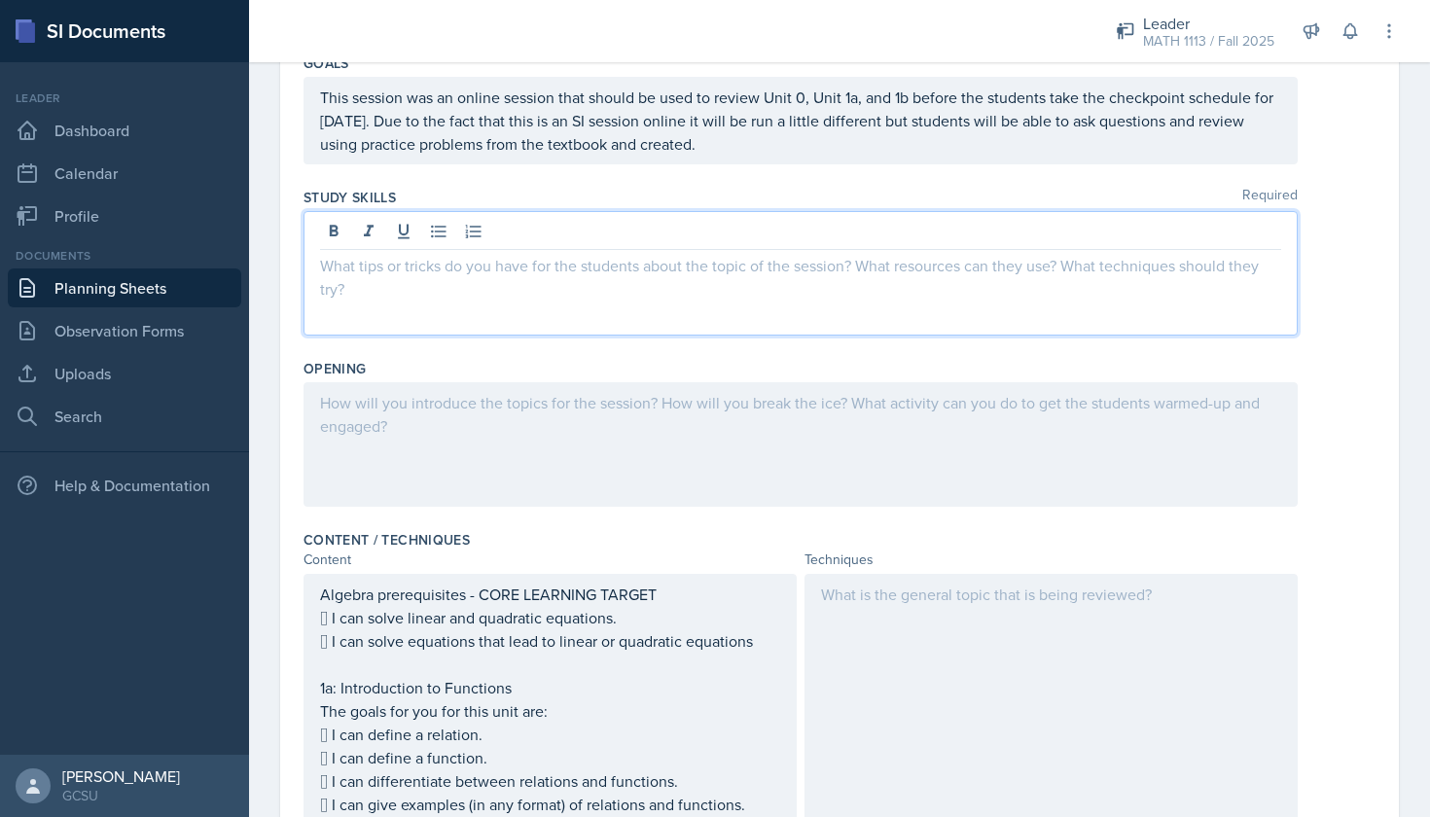
scroll to position [213, 0]
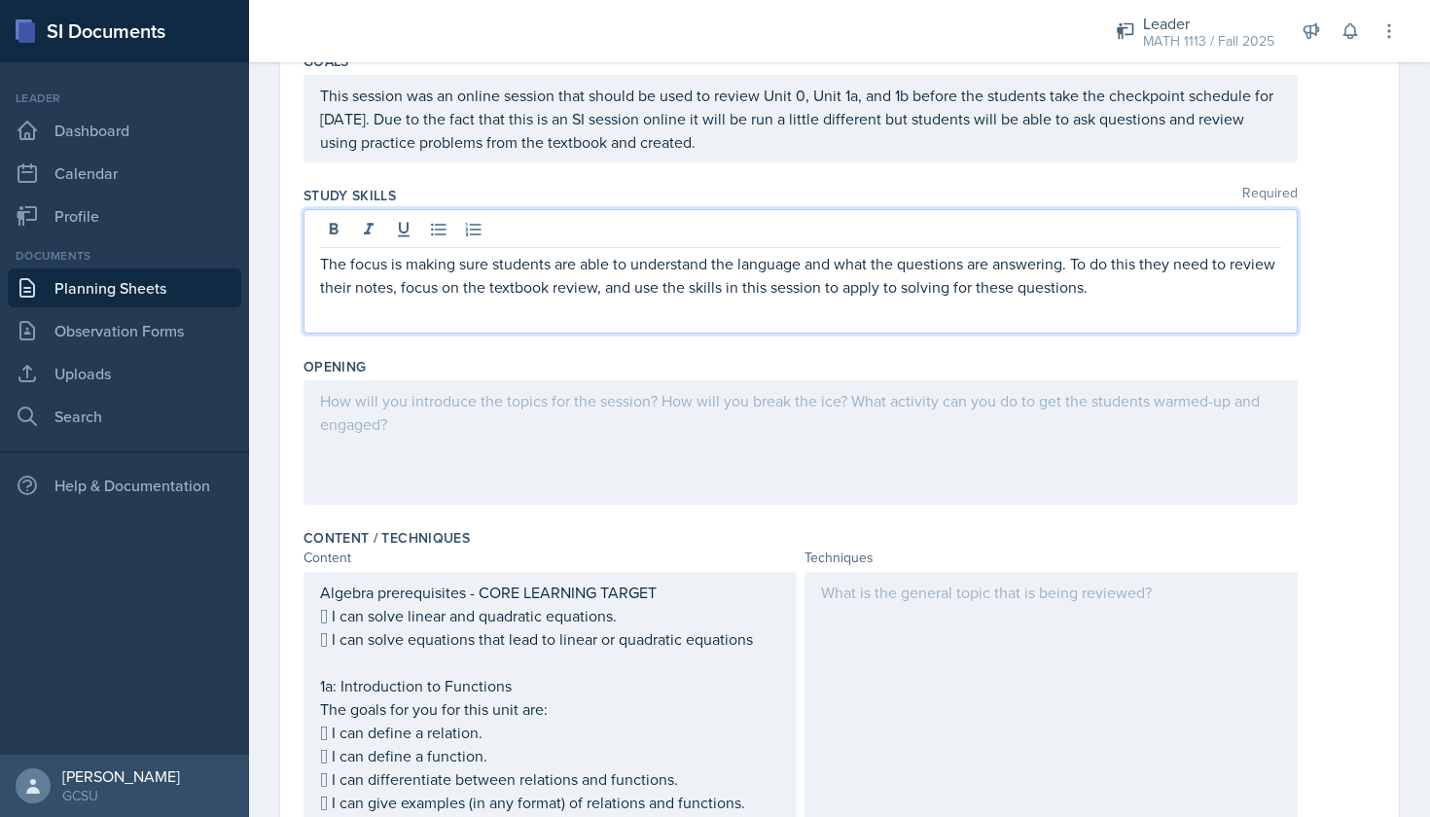
click at [442, 426] on div at bounding box center [801, 442] width 994 height 125
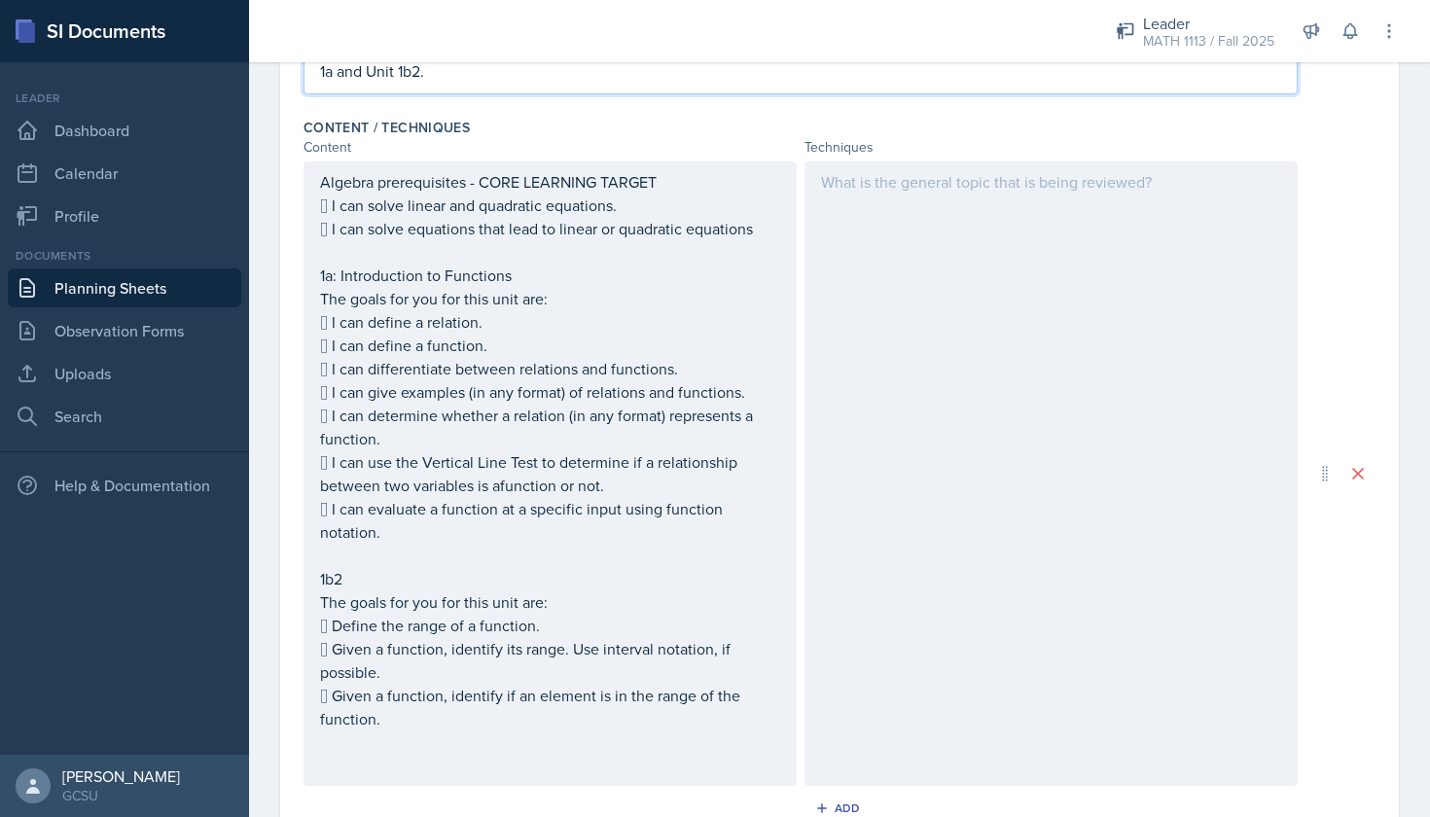
scroll to position [626, 0]
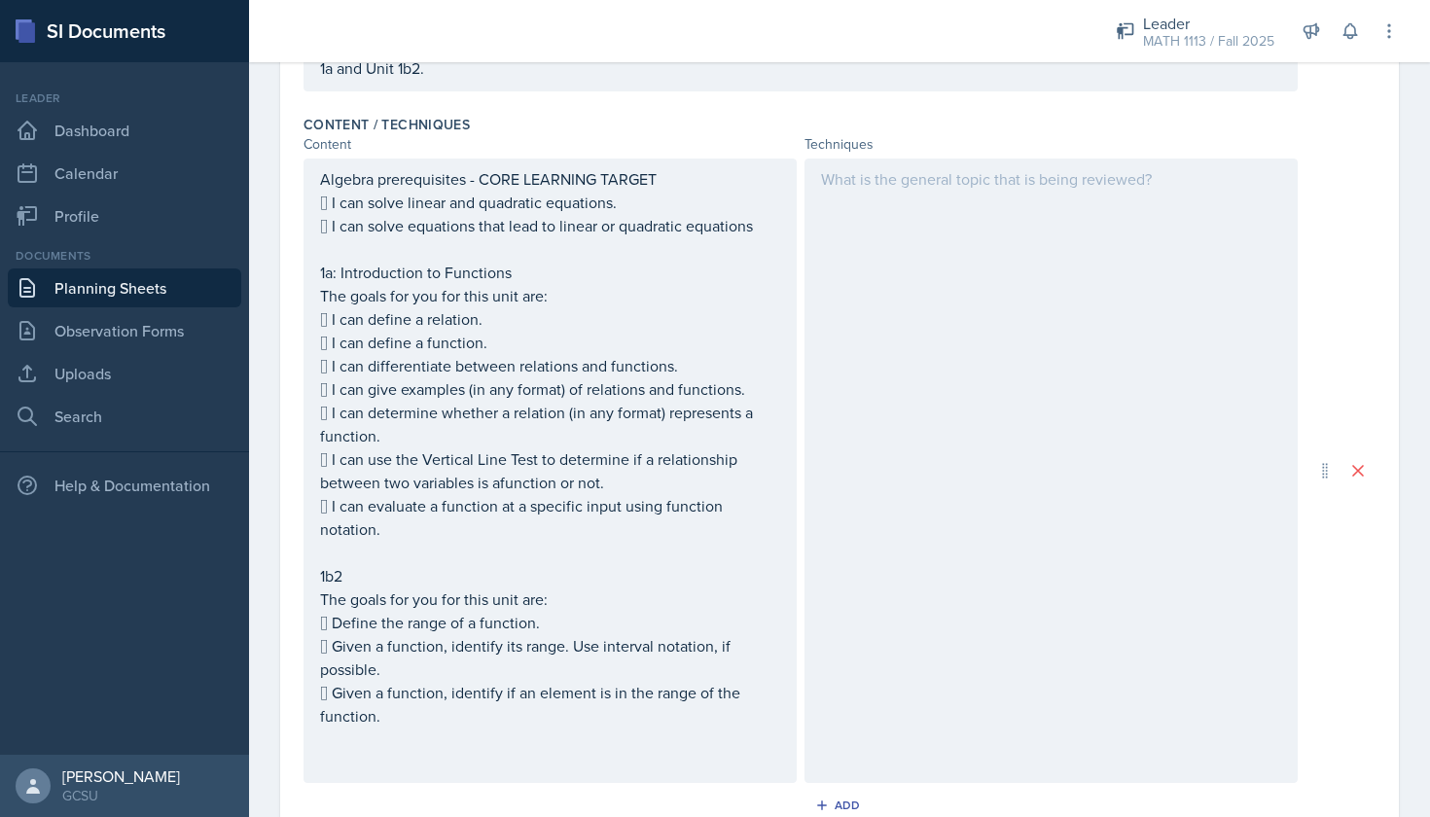
click at [877, 292] on div at bounding box center [1050, 471] width 493 height 625
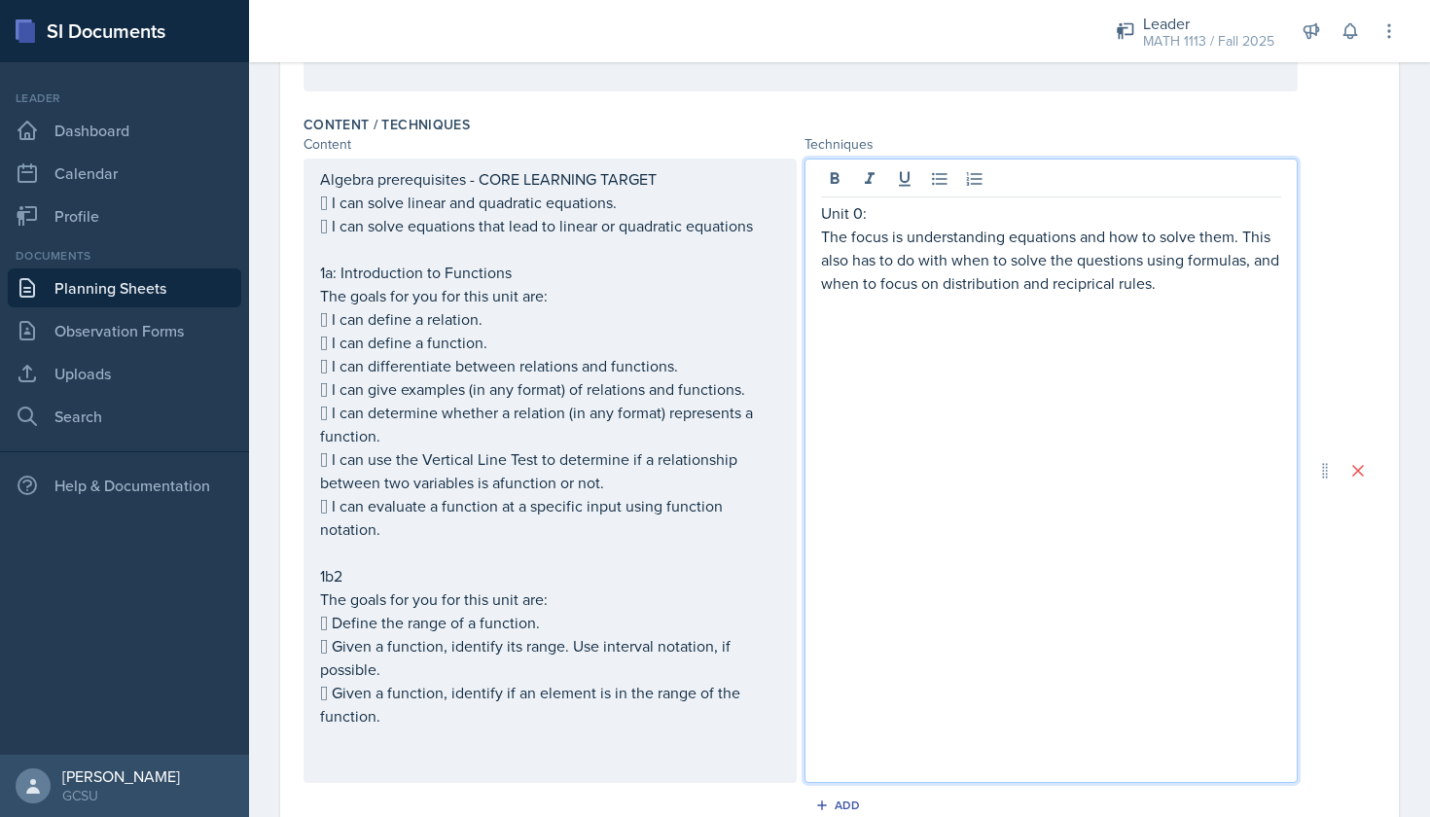
click at [1080, 288] on p "The focus is understanding equations and how to solve them. This also has to do…" at bounding box center [1051, 260] width 460 height 70
click at [1196, 274] on p "The focus is understanding equations and how to solve them. This also has to do…" at bounding box center [1051, 260] width 460 height 70
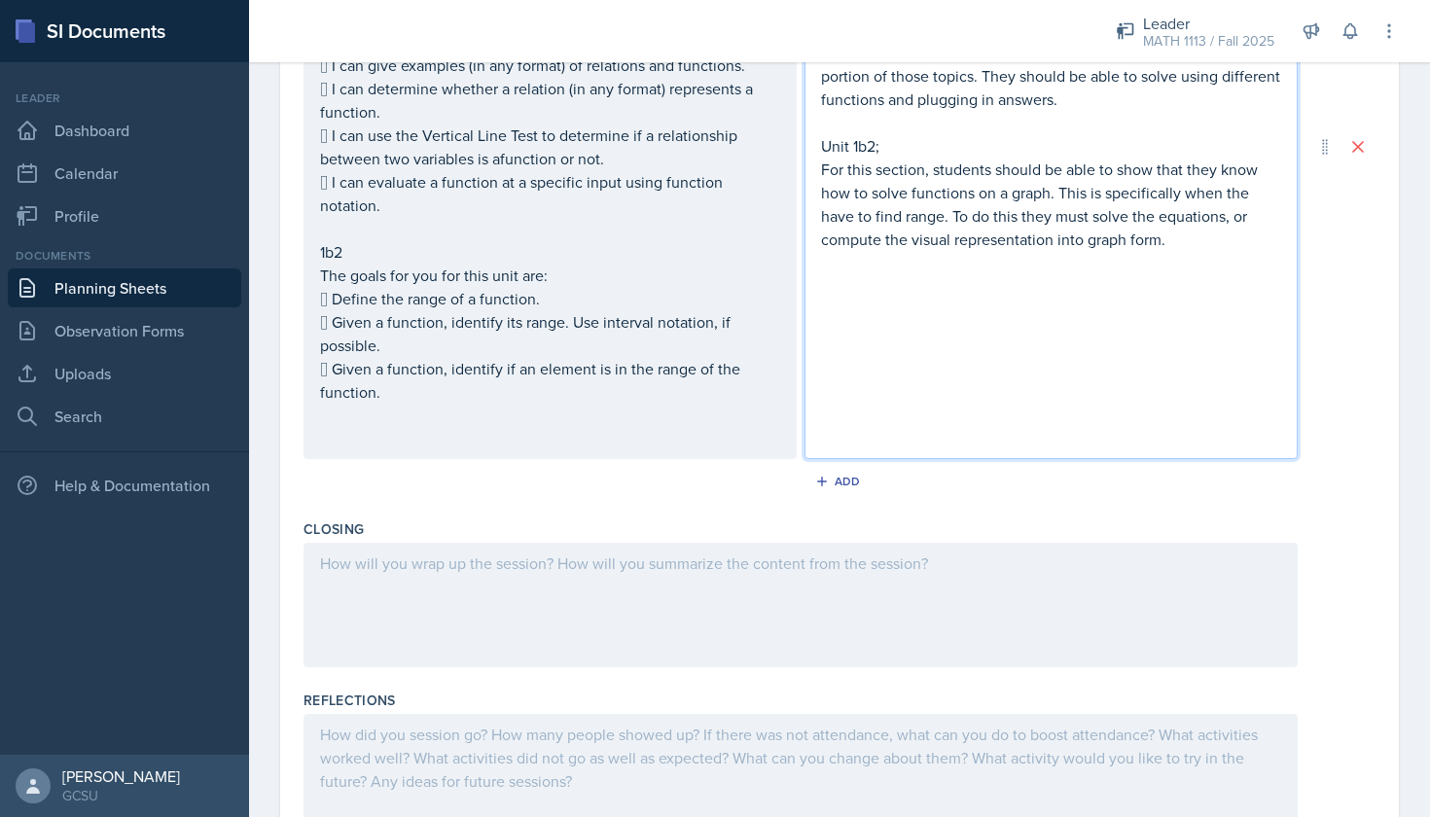
scroll to position [1024, 0]
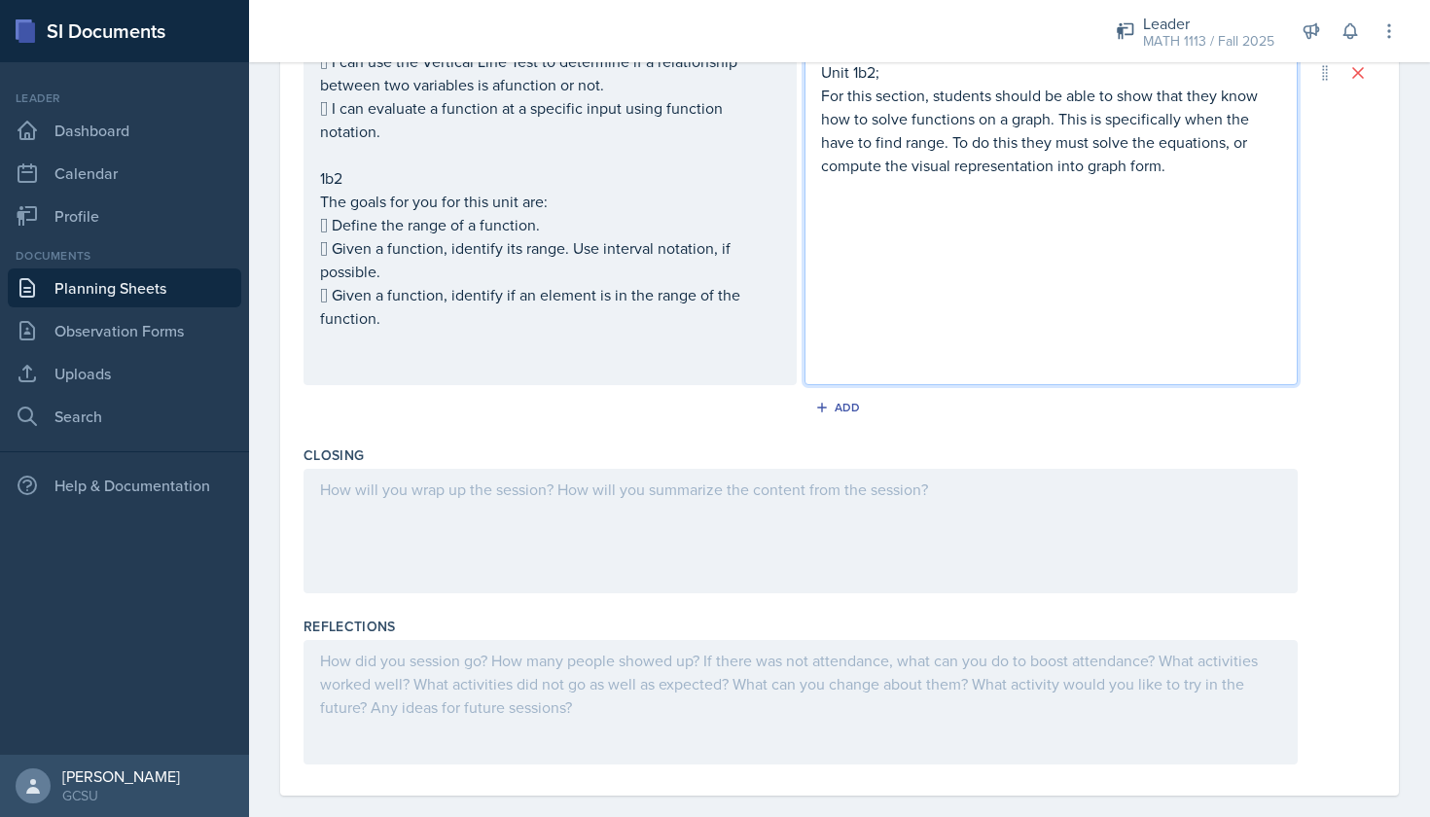
click at [821, 461] on div "Closing" at bounding box center [840, 455] width 1072 height 19
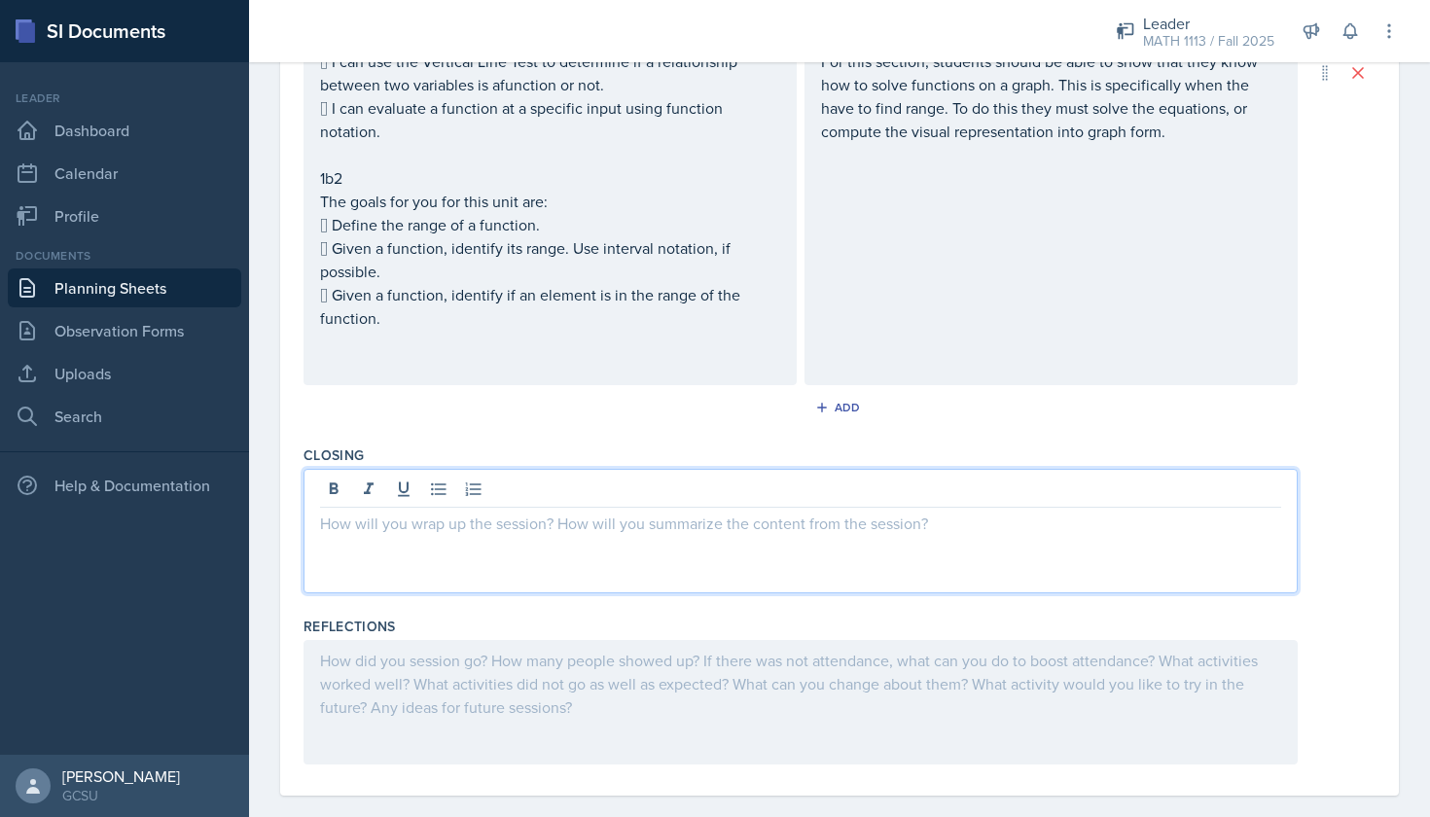
click at [803, 485] on div at bounding box center [801, 531] width 994 height 125
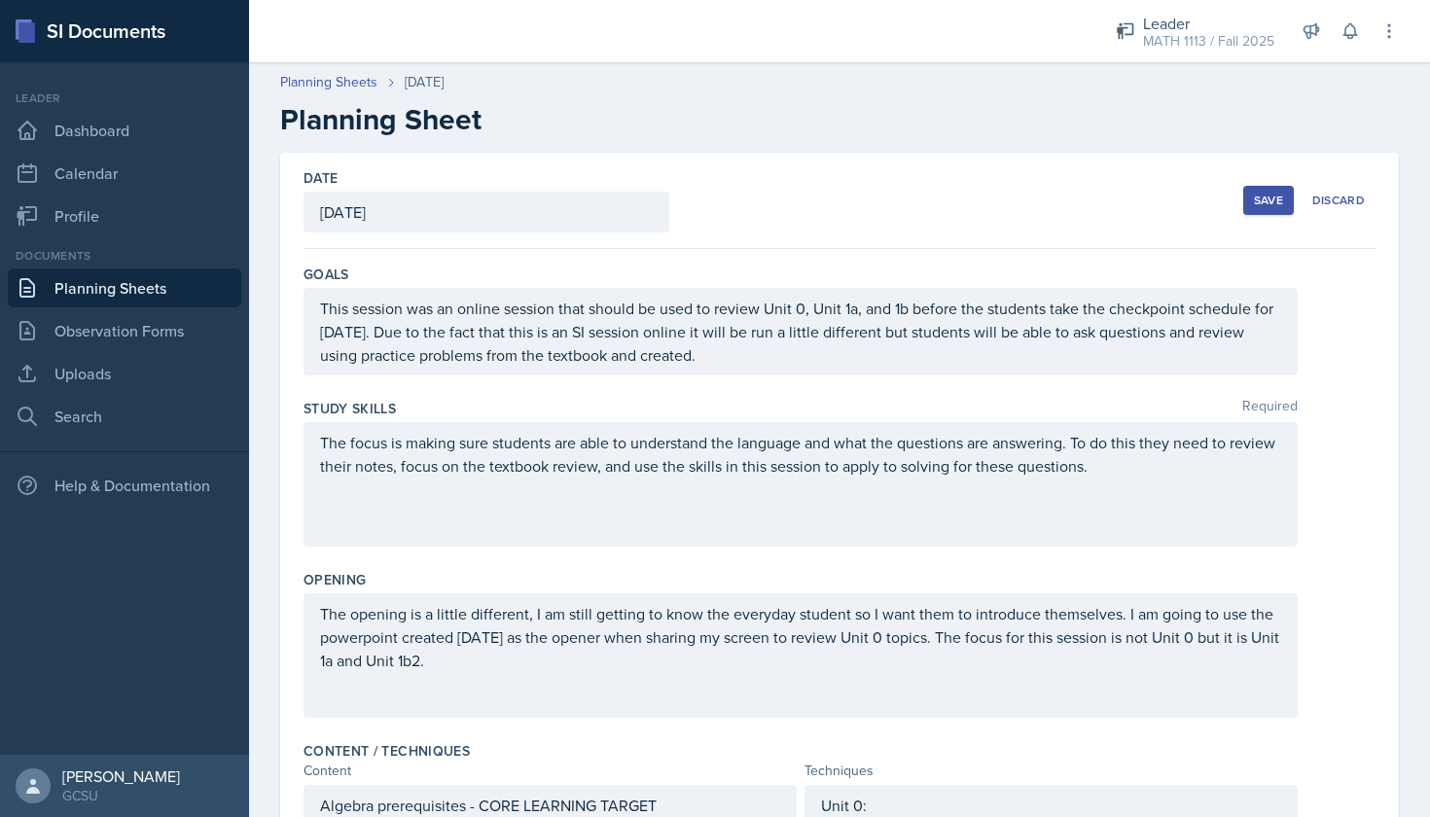
scroll to position [0, 0]
click at [1157, 455] on div "The focus is making sure students are able to understand the language and what …" at bounding box center [801, 484] width 994 height 125
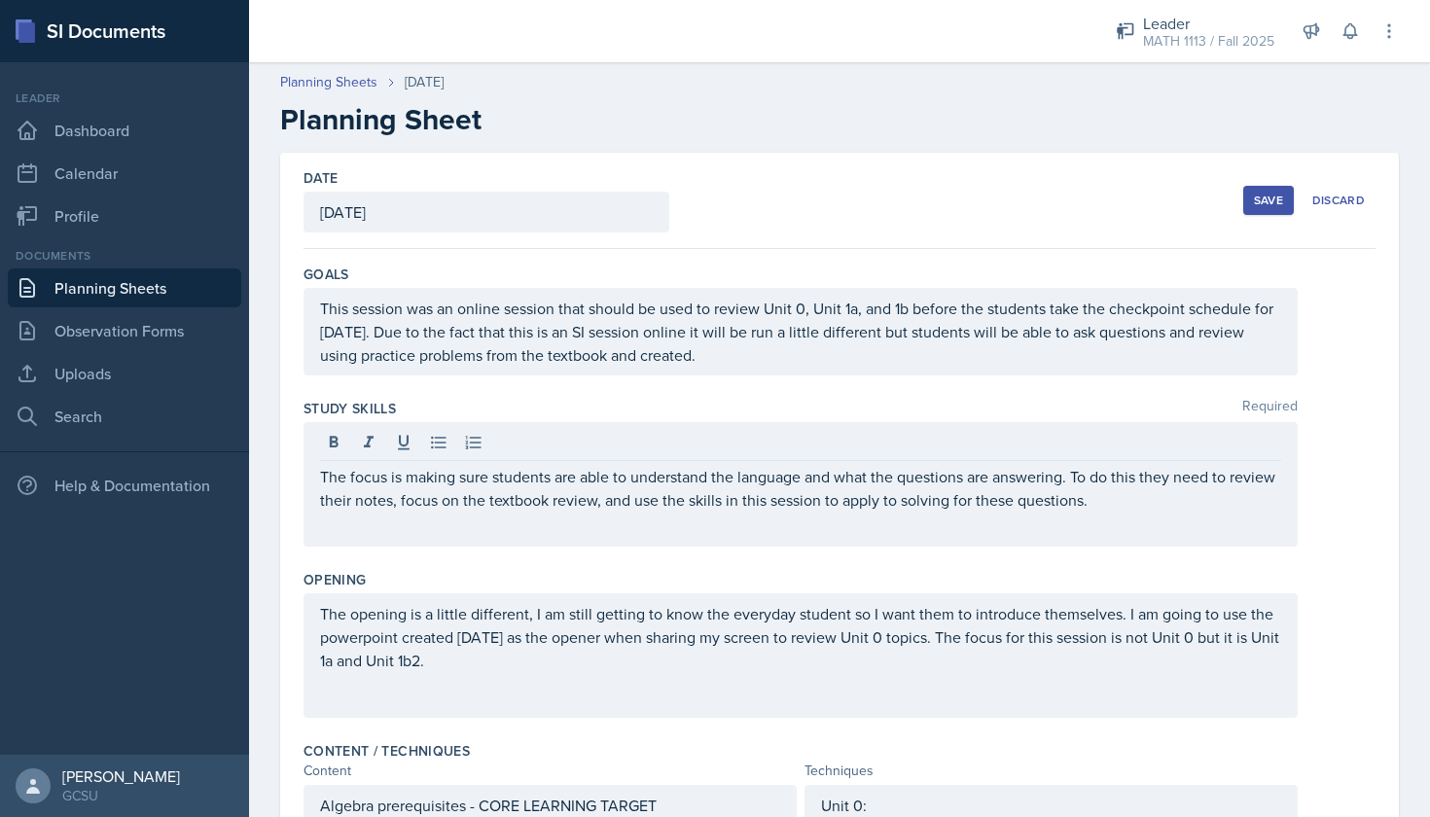
click at [1276, 198] on div "Save" at bounding box center [1268, 201] width 29 height 16
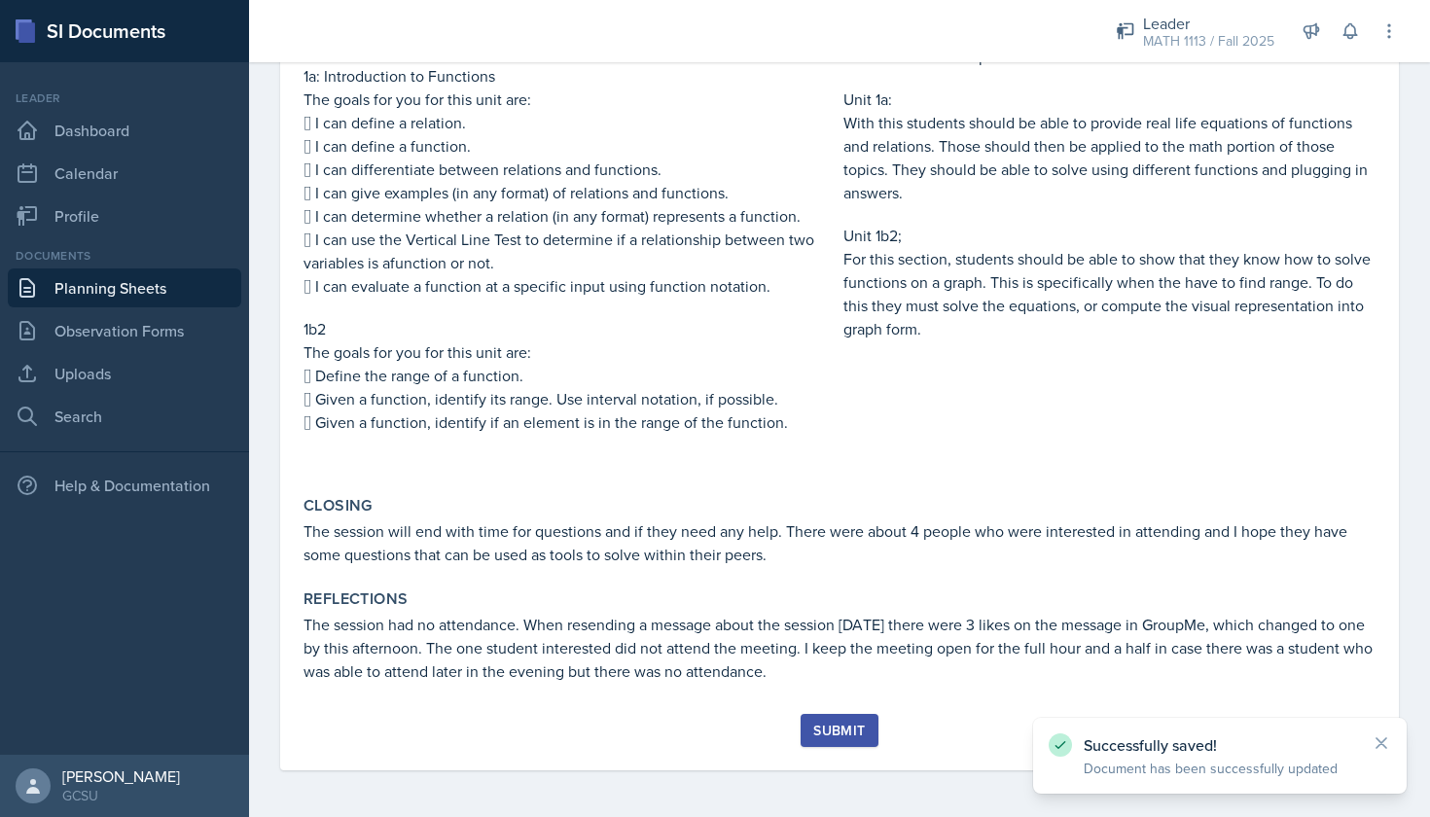
click at [814, 762] on div "Submit" at bounding box center [840, 742] width 1072 height 56
click at [843, 723] on div "Submit" at bounding box center [839, 731] width 52 height 16
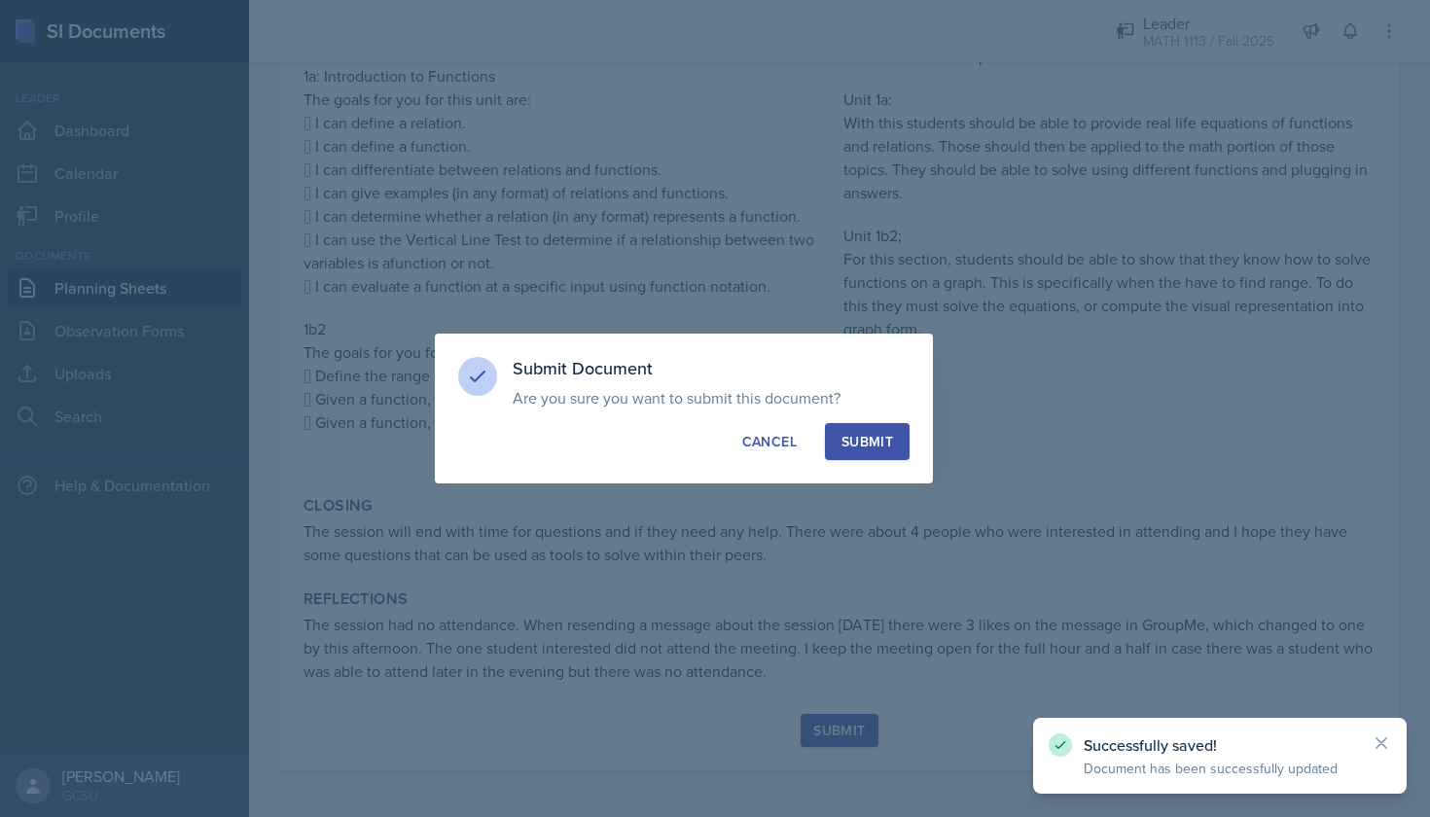
click at [876, 420] on div "Submit Document Are you sure you want to submit this document? This document wi…" at bounding box center [684, 409] width 498 height 150
click at [872, 432] on button "Submit" at bounding box center [867, 441] width 85 height 37
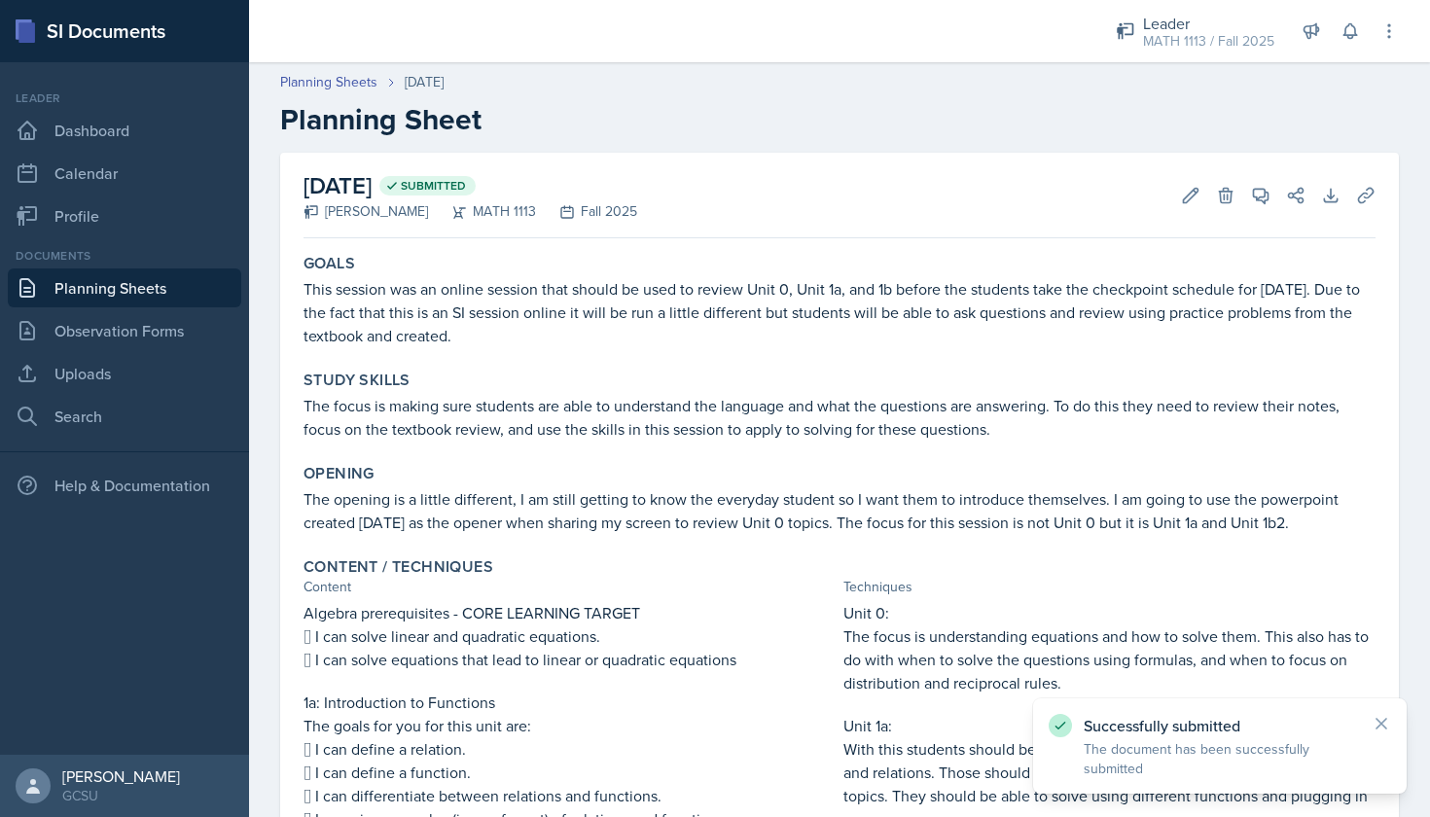
scroll to position [0, 0]
click at [1352, 180] on div "[DATE] Submitted [PERSON_NAME] MATH 1113 Fall 2025 Edit Delete View Comments Co…" at bounding box center [840, 196] width 1072 height 86
click at [1370, 209] on button "Uploads" at bounding box center [1365, 195] width 35 height 35
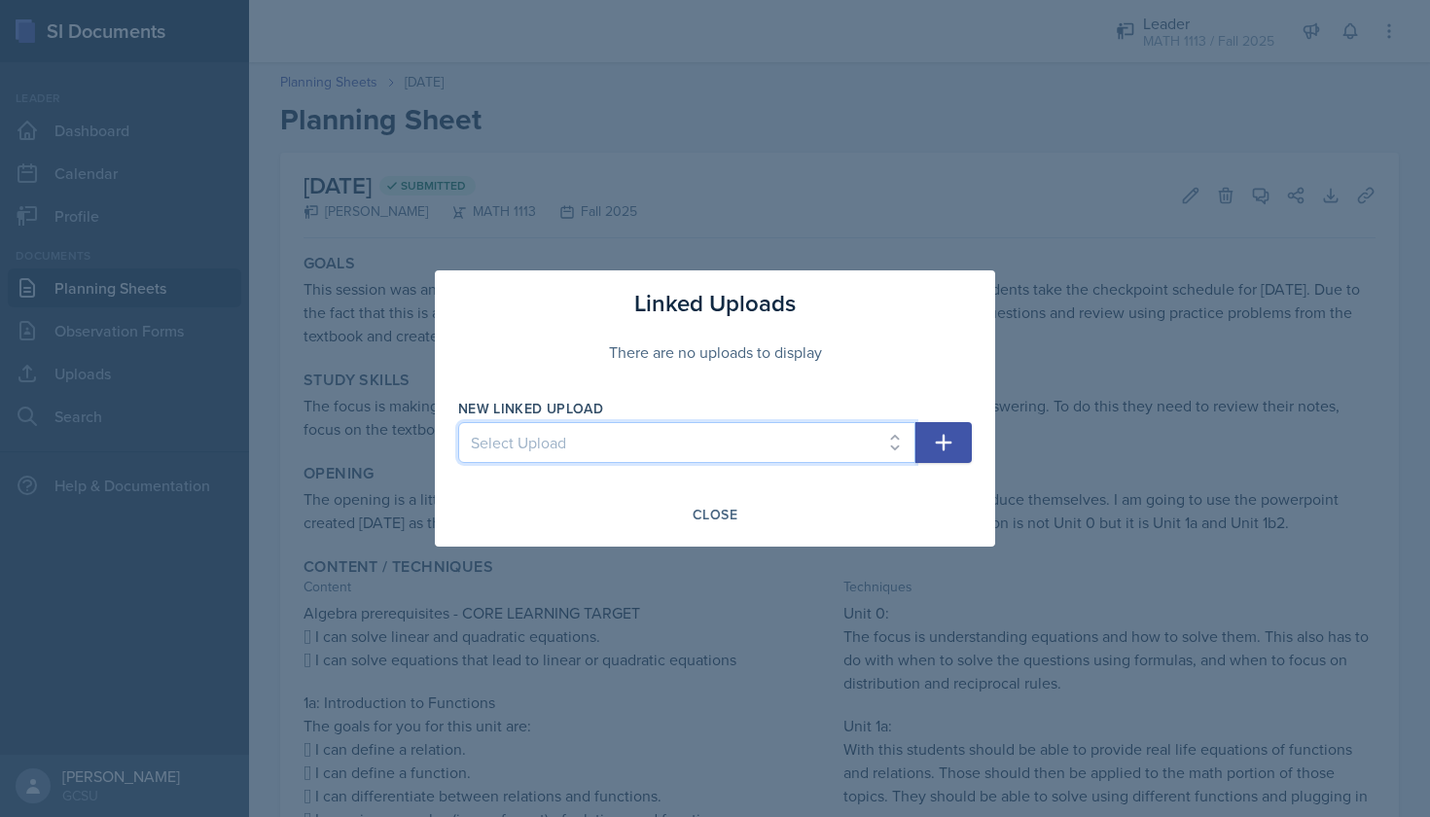
select select "9738def3-8ce8-4e28-aeb1-8fb1734e7675"
click at [934, 436] on icon "button" at bounding box center [943, 442] width 23 height 23
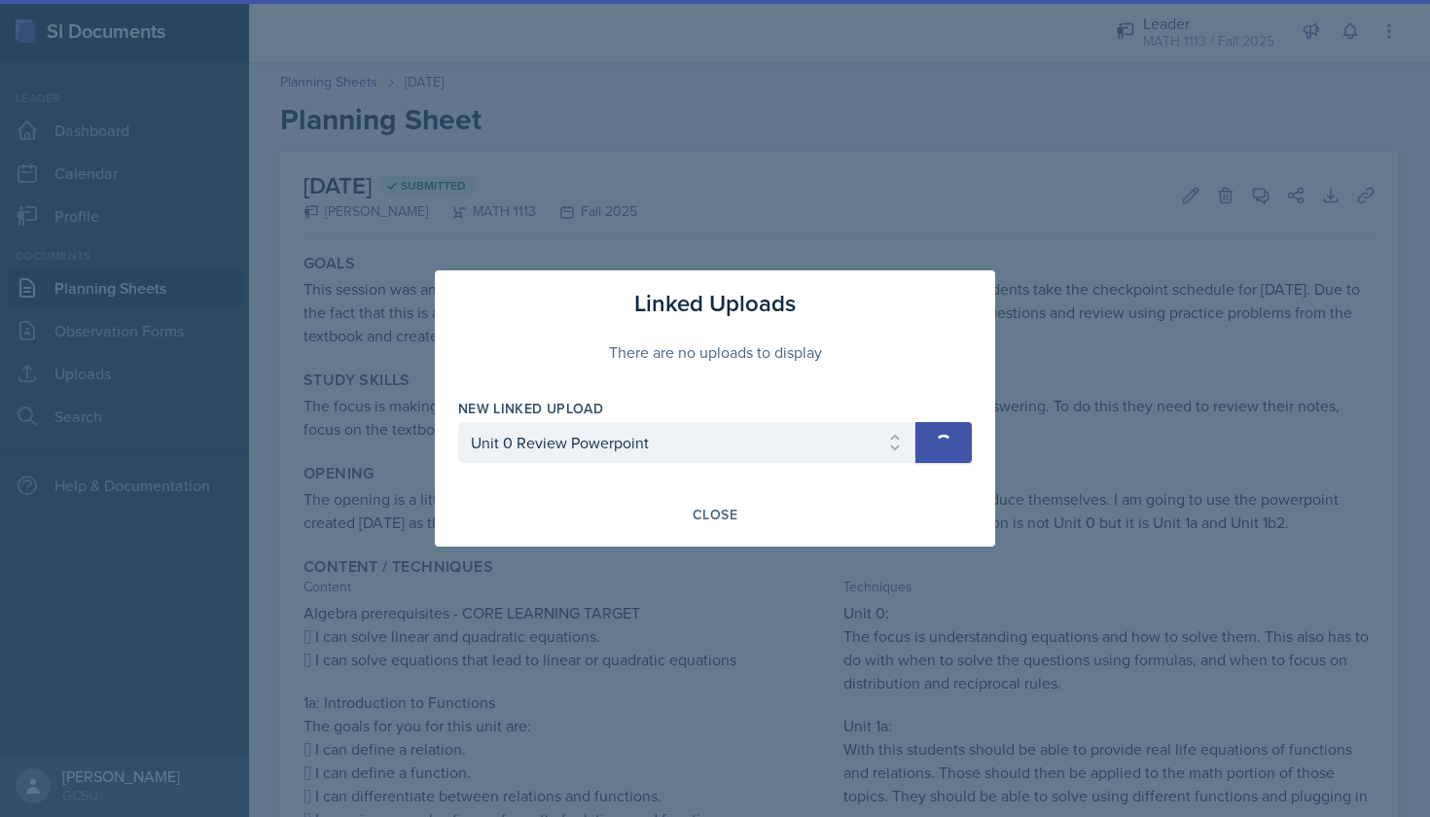
select select
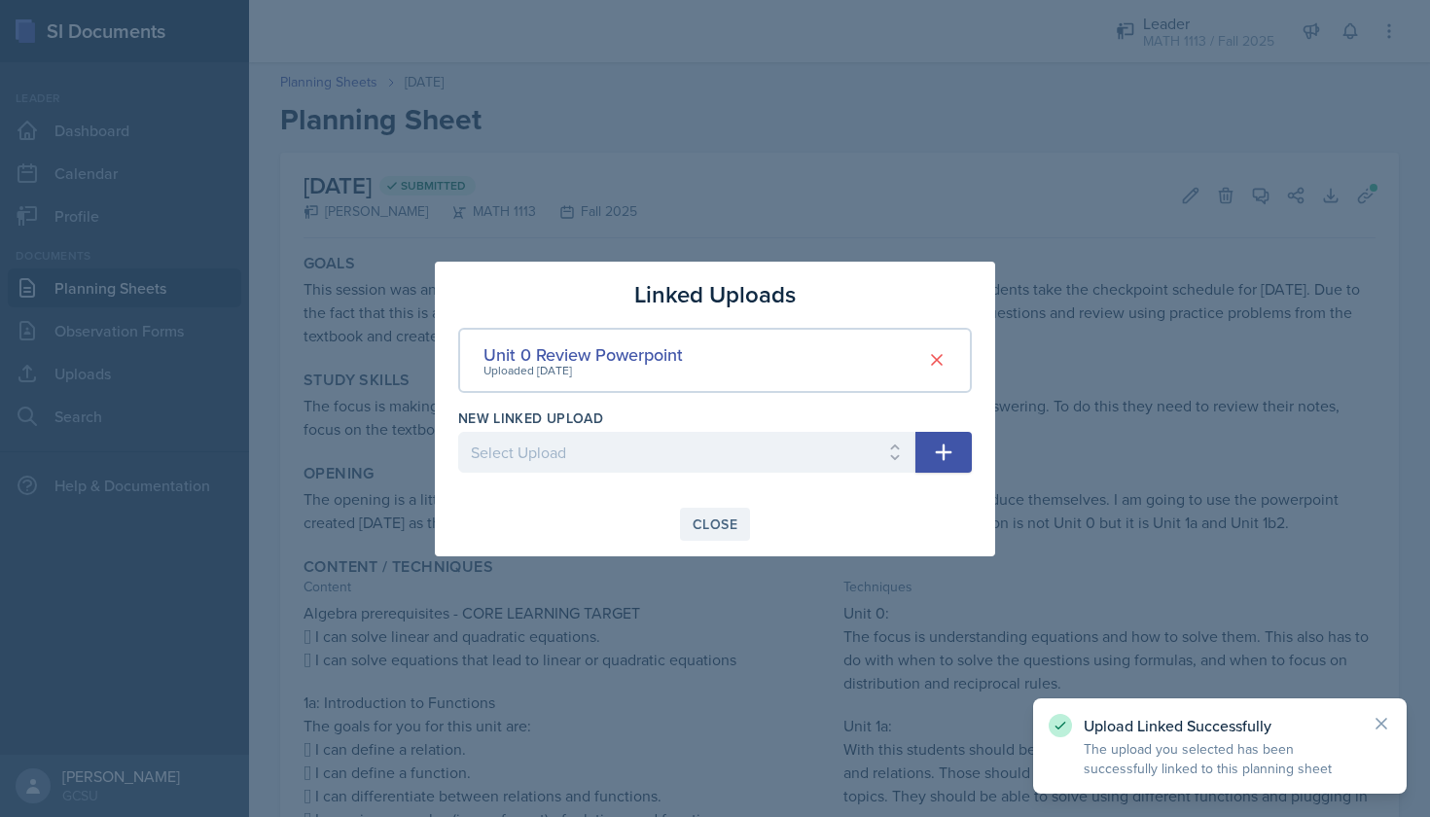
click at [718, 509] on button "Close" at bounding box center [715, 524] width 70 height 33
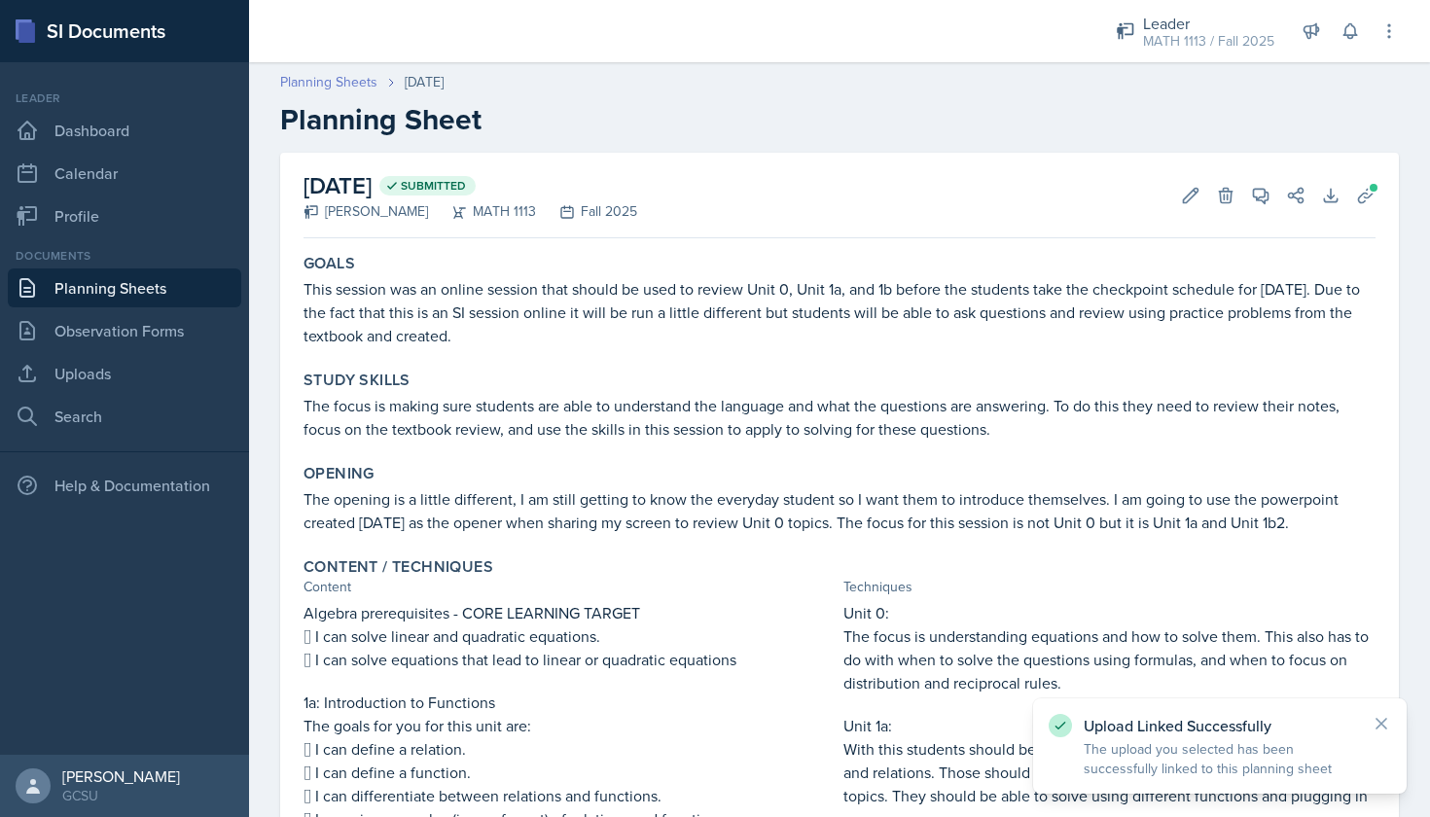
click at [331, 78] on link "Planning Sheets" at bounding box center [328, 82] width 97 height 20
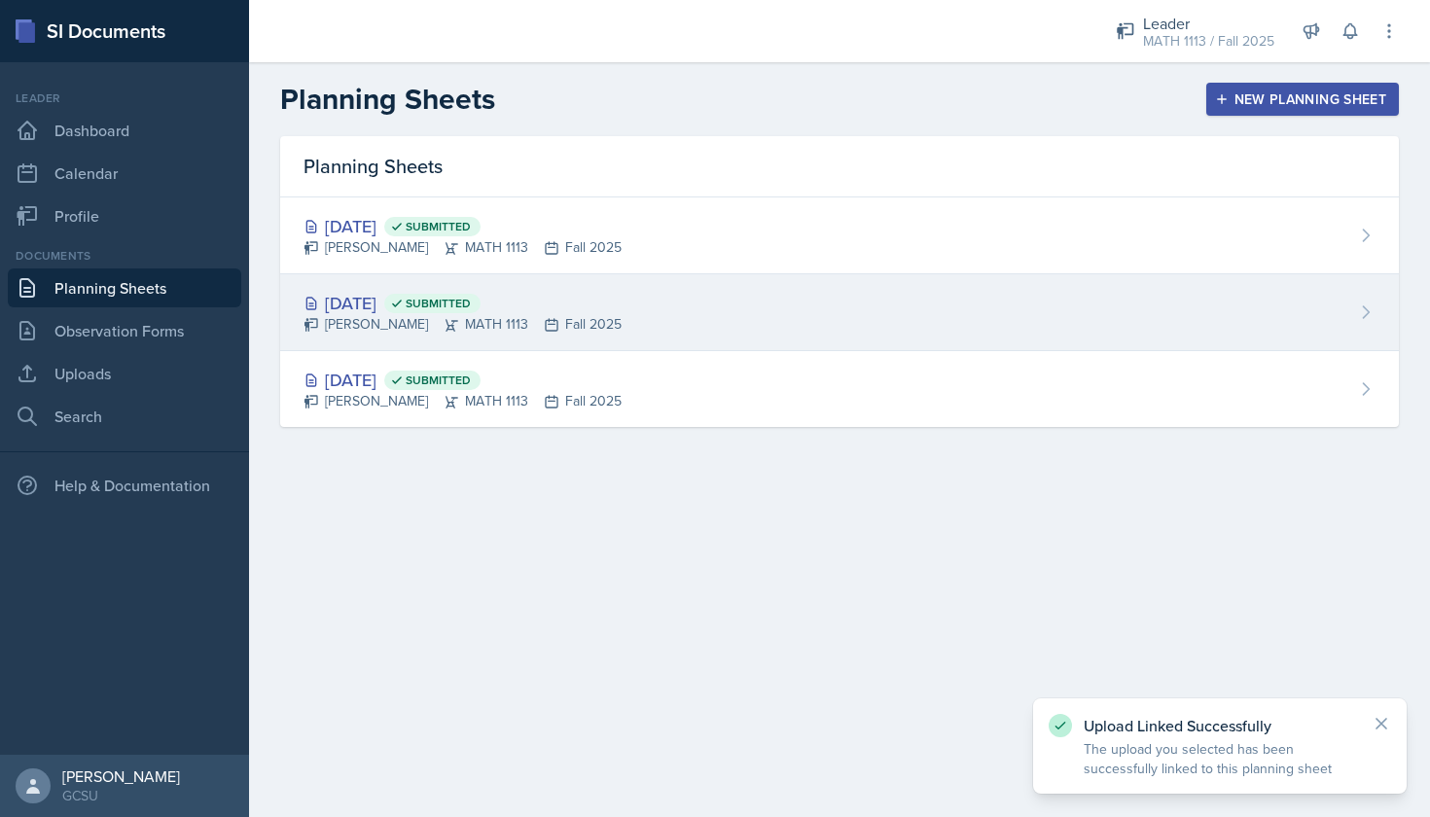
click at [633, 324] on div "[DATE] Submitted [PERSON_NAME] MATH 1113 Fall 2025" at bounding box center [839, 312] width 1119 height 77
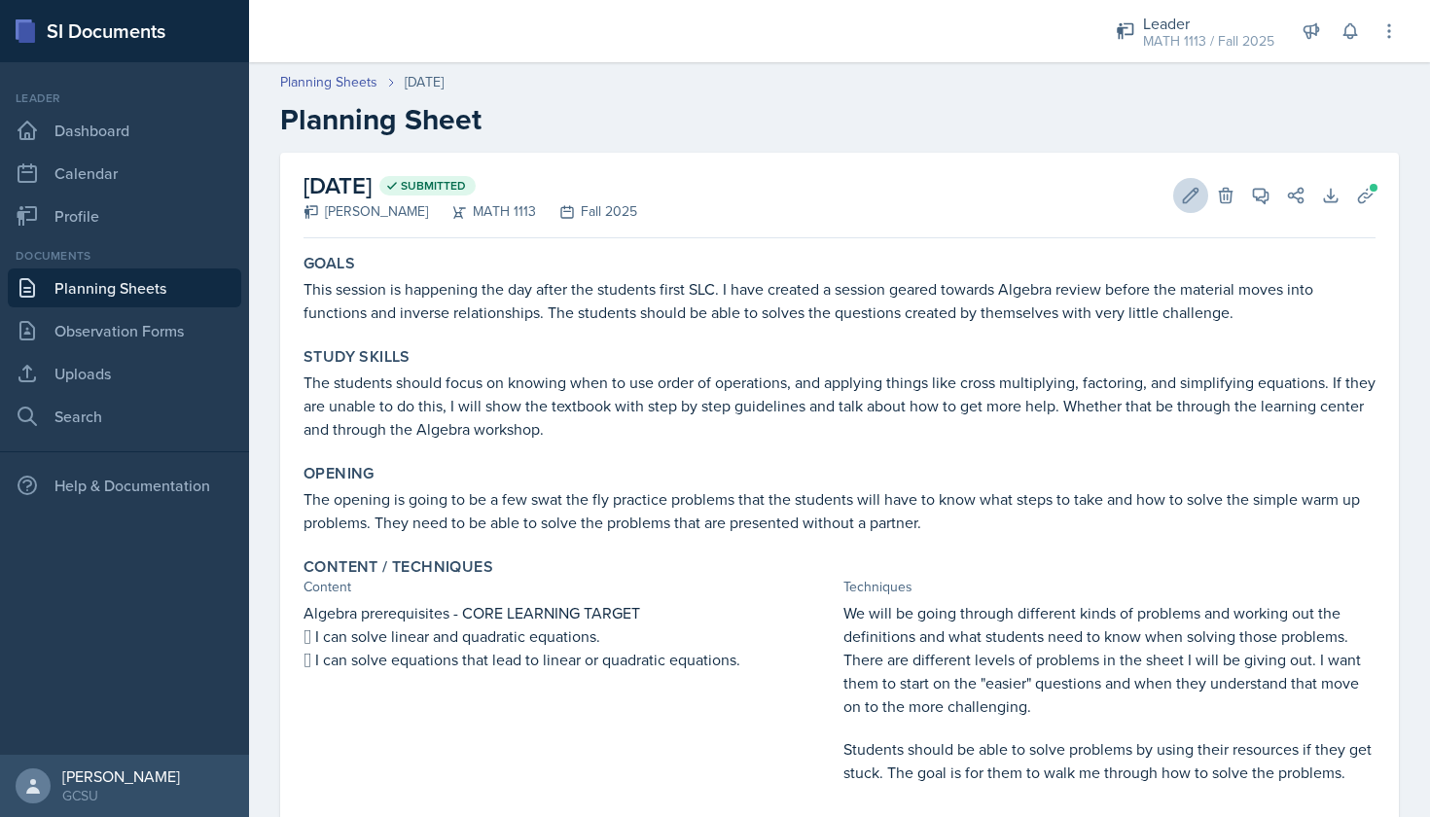
click at [1204, 190] on button "Edit" at bounding box center [1190, 195] width 35 height 35
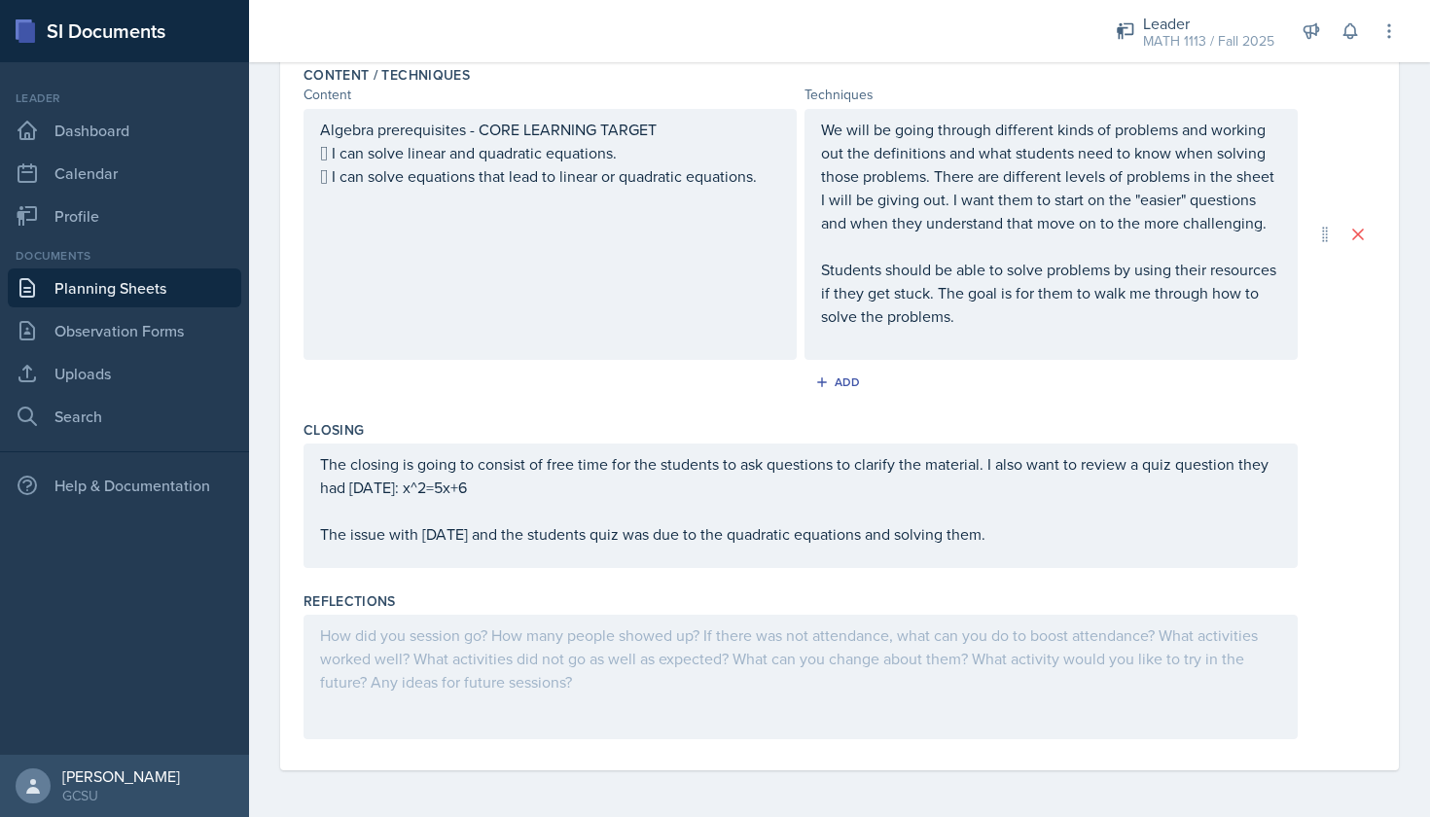
scroll to position [676, 0]
click at [585, 699] on div at bounding box center [801, 677] width 994 height 125
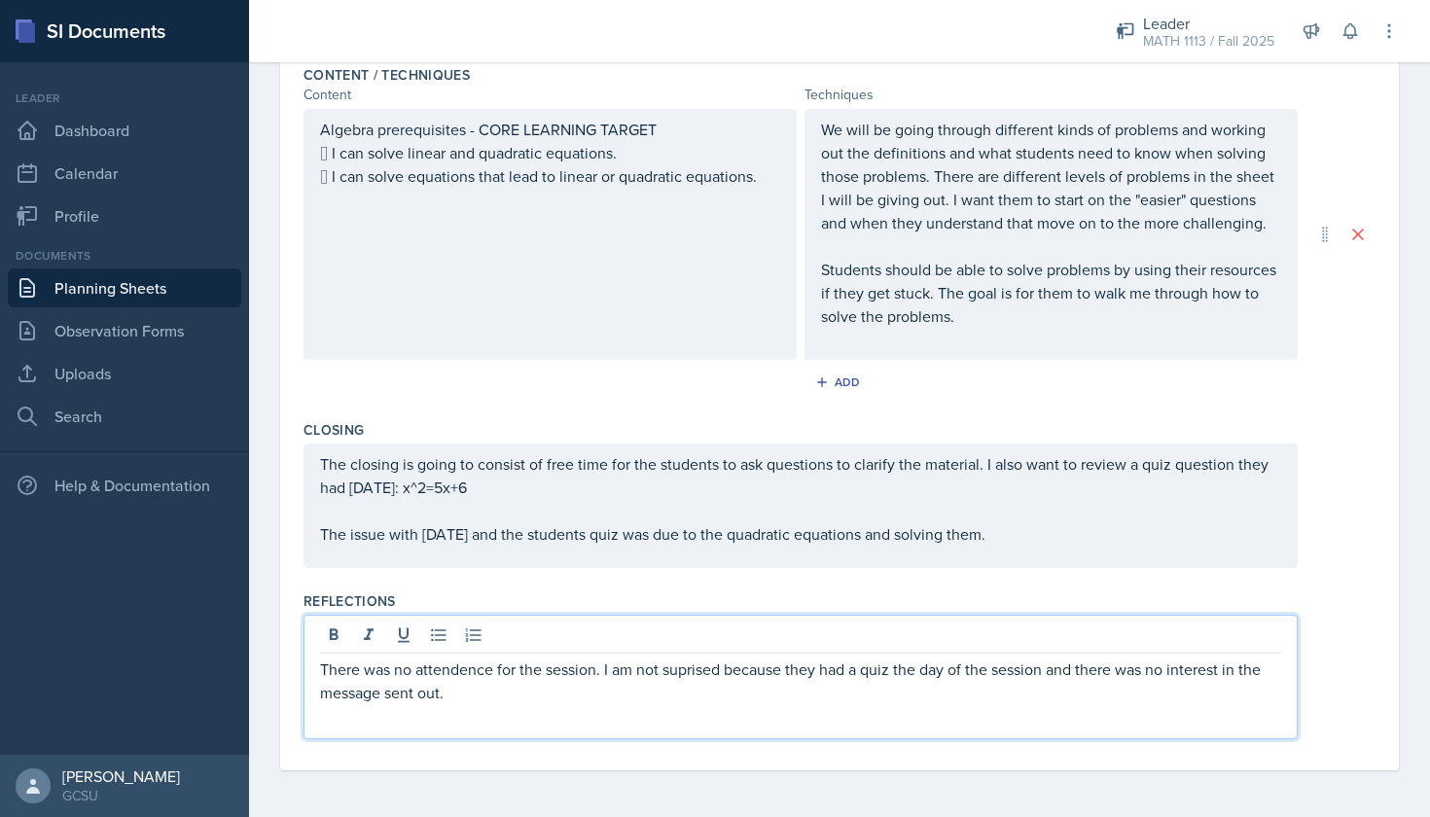
click at [441, 669] on p "There was no attendence for the session. I am not suprised because they had a q…" at bounding box center [800, 681] width 961 height 47
click at [672, 652] on div at bounding box center [800, 638] width 961 height 32
click at [672, 665] on p "There was no attendance for the session. I am not suprised because they had a q…" at bounding box center [800, 681] width 961 height 47
click at [635, 663] on p "There was no attendance for the session. I am not surprised because they had a …" at bounding box center [800, 681] width 961 height 47
click at [626, 684] on p "There was no attendance for the session. I am not surprised because they had a …" at bounding box center [800, 681] width 961 height 47
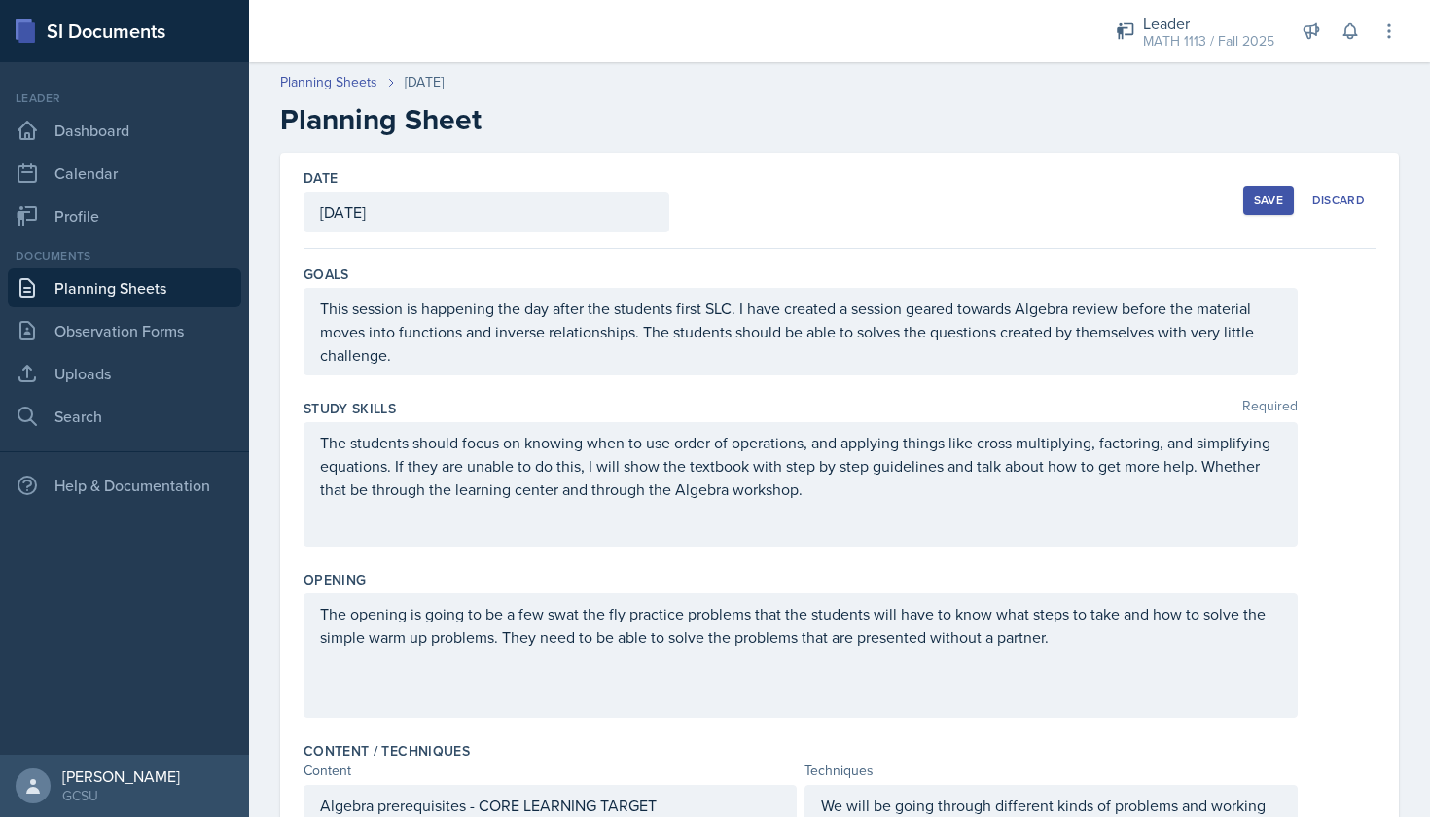
scroll to position [0, 0]
click at [1279, 193] on div "Save" at bounding box center [1268, 201] width 29 height 16
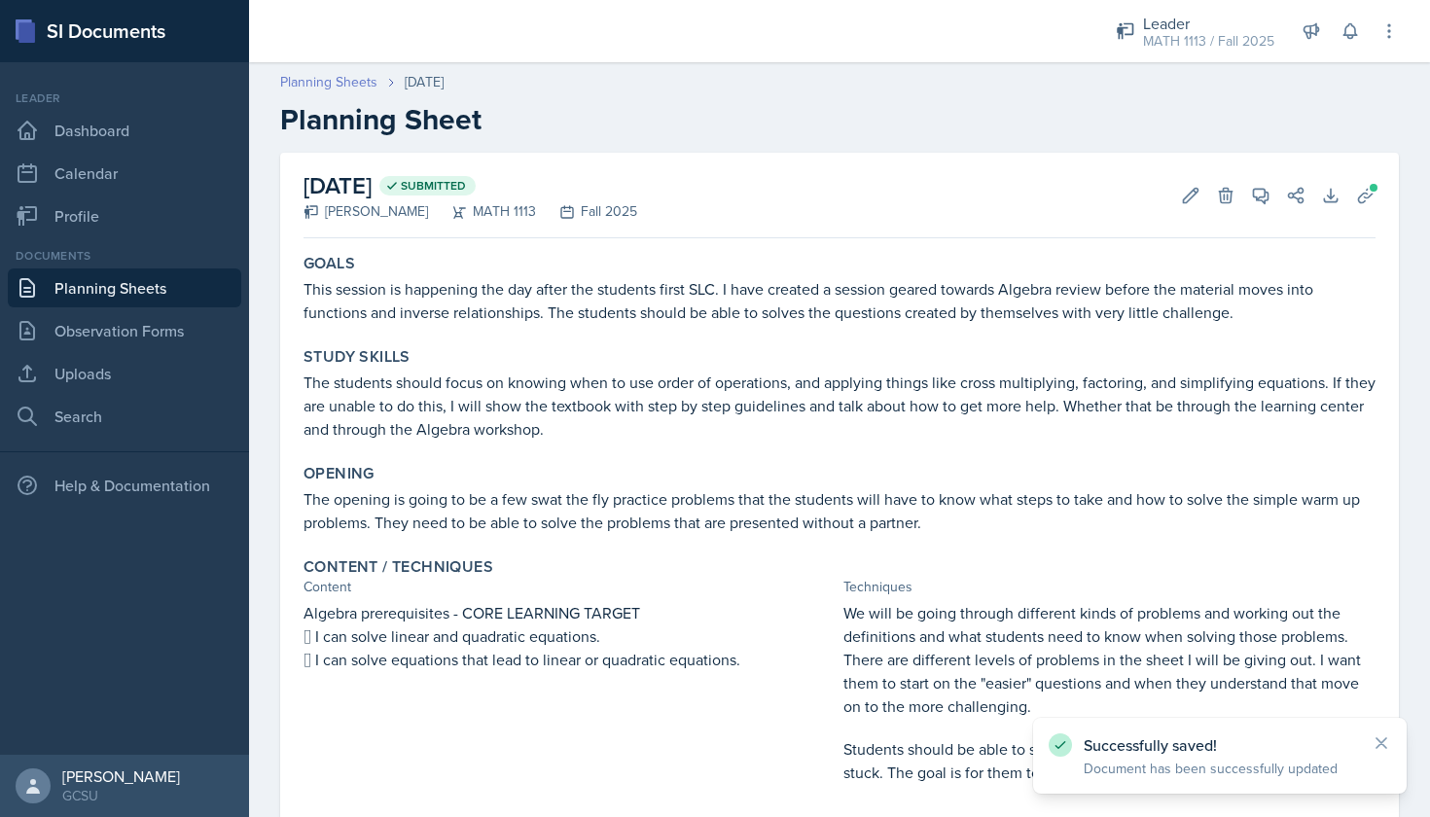
click at [308, 81] on link "Planning Sheets" at bounding box center [328, 82] width 97 height 20
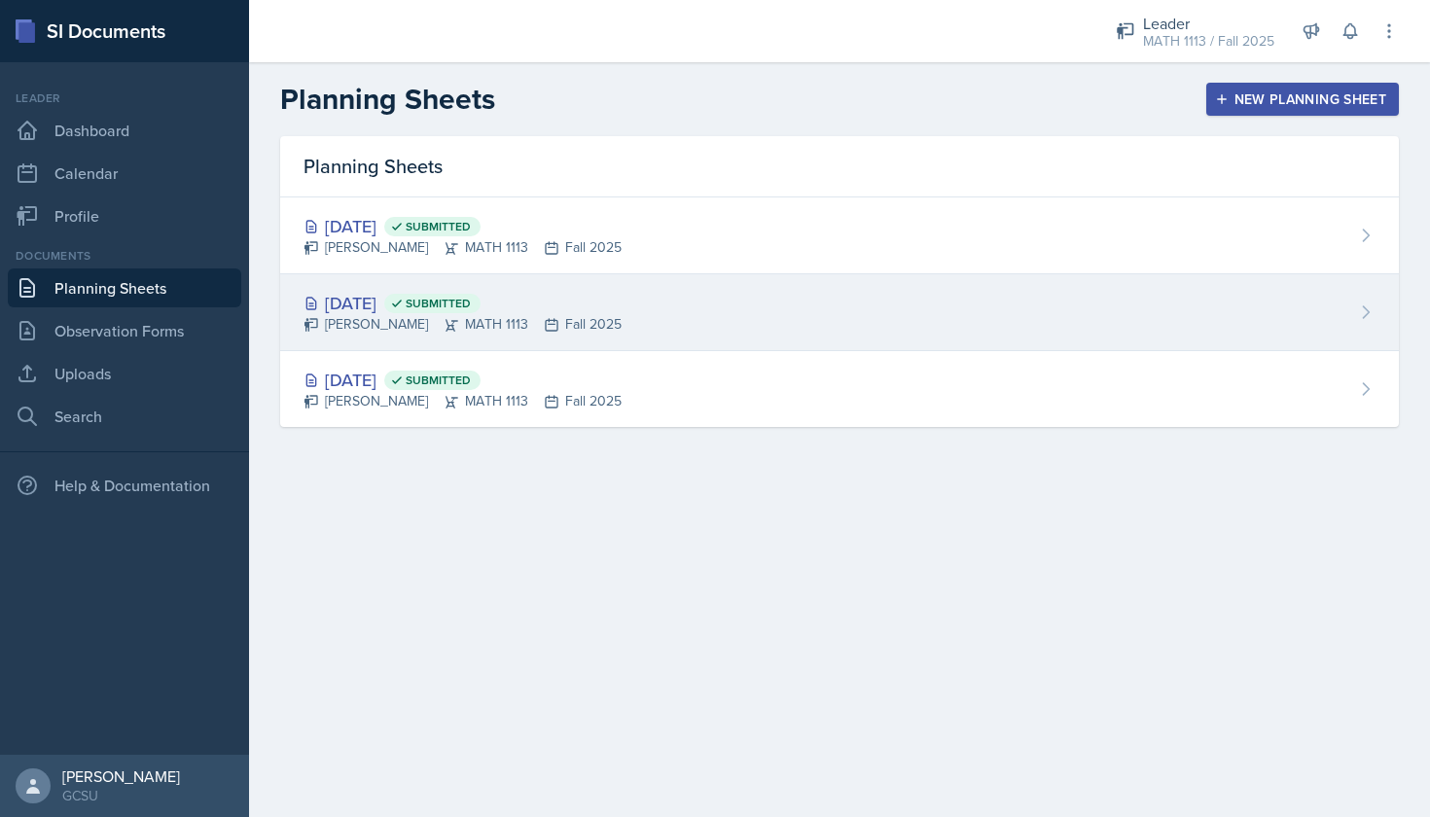
scroll to position [1, 0]
click at [602, 268] on div "[DATE] Submitted [PERSON_NAME] MATH 1113 Fall 2025" at bounding box center [839, 235] width 1119 height 77
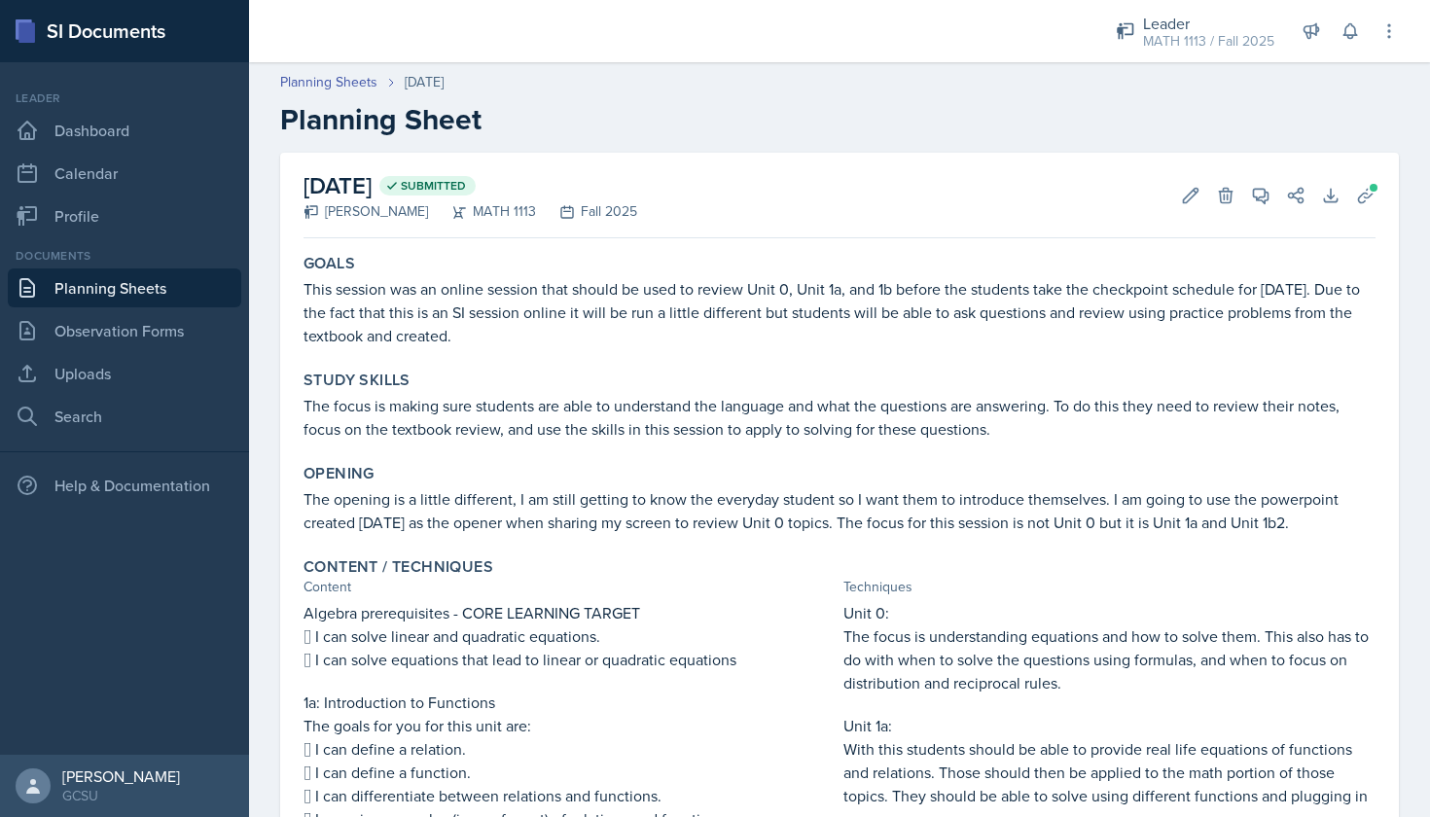
click at [125, 296] on link "Planning Sheets" at bounding box center [124, 287] width 233 height 39
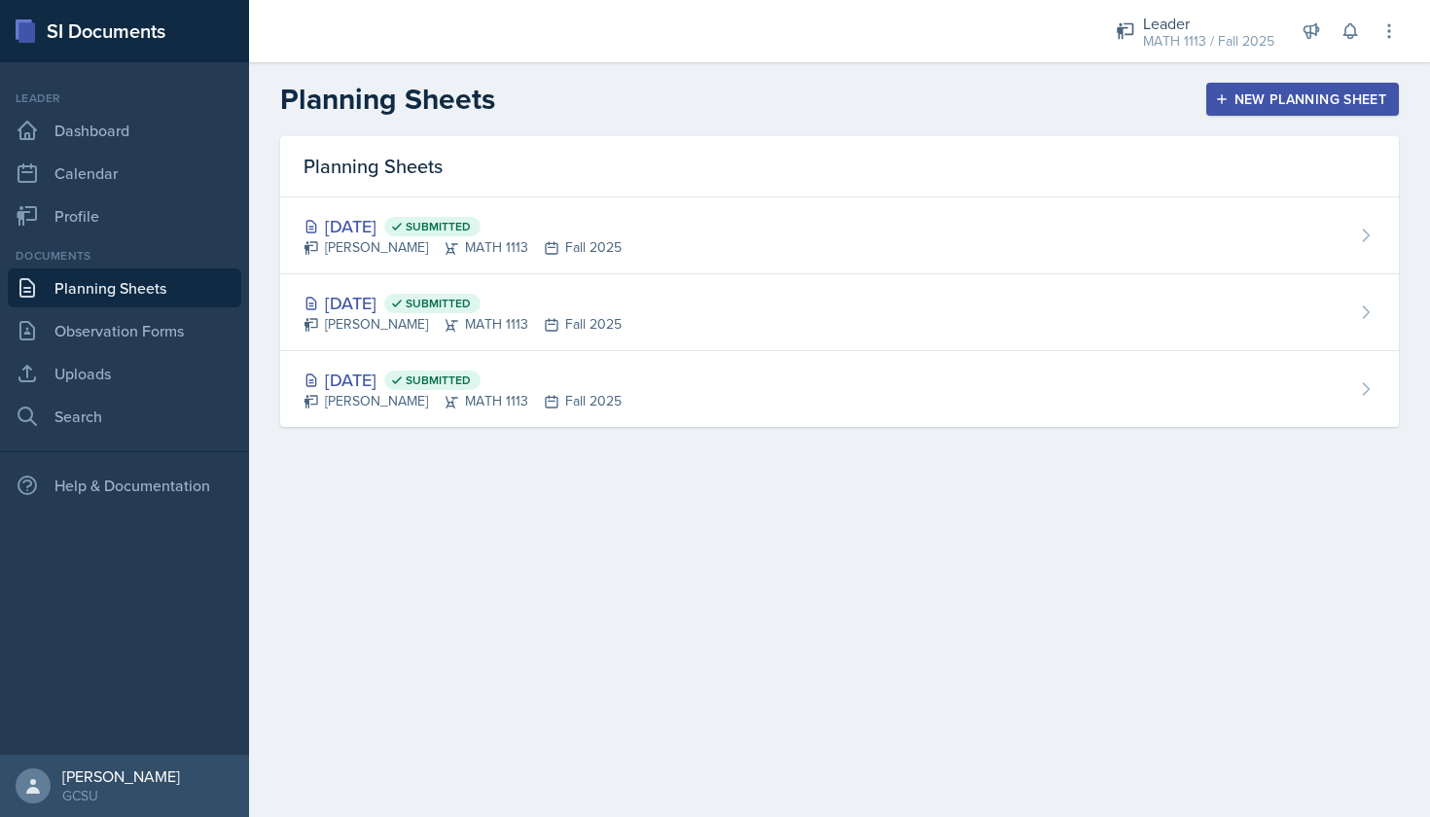
click at [1244, 113] on button "New Planning Sheet" at bounding box center [1302, 99] width 193 height 33
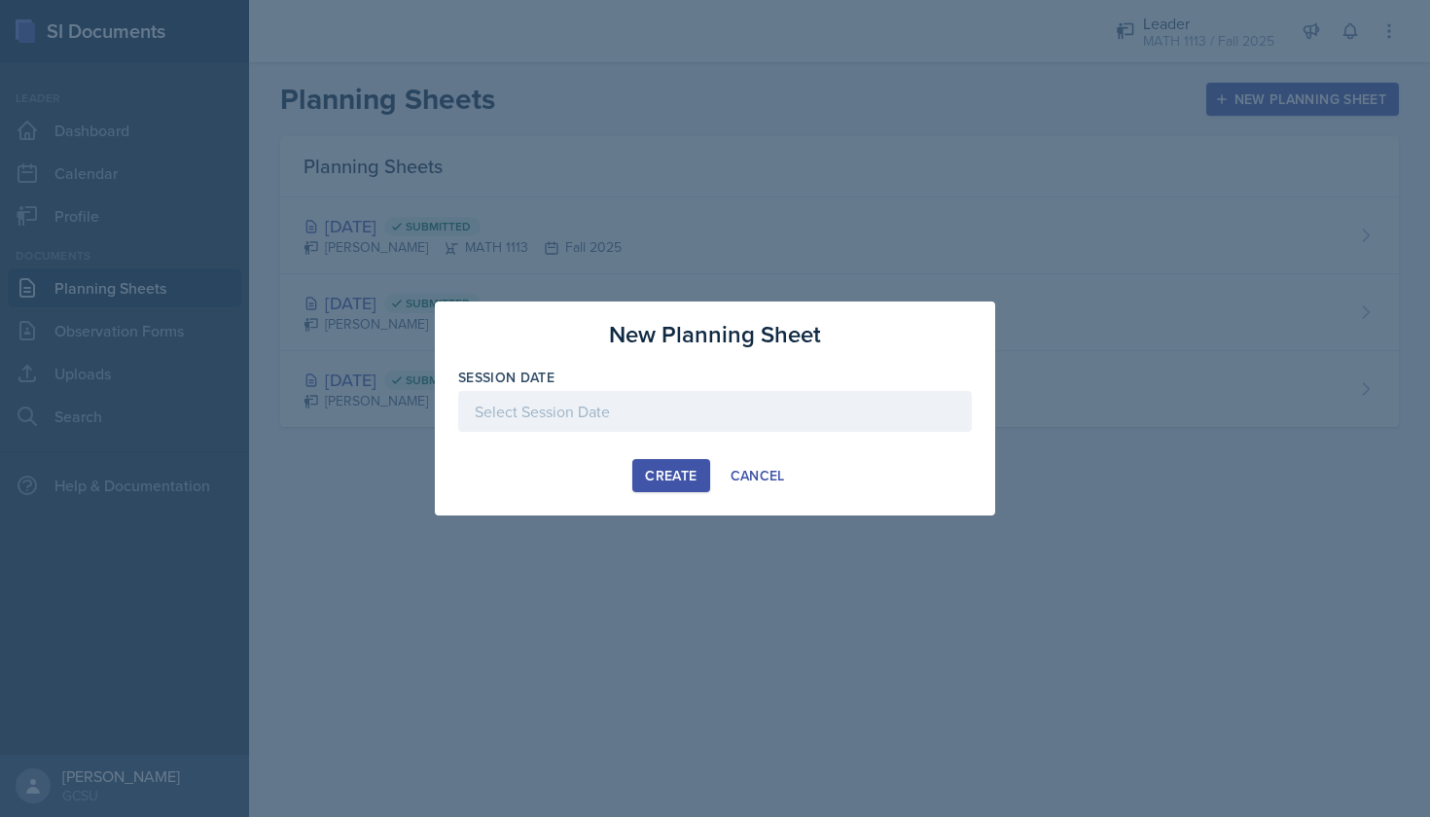
click at [637, 408] on div at bounding box center [715, 411] width 514 height 41
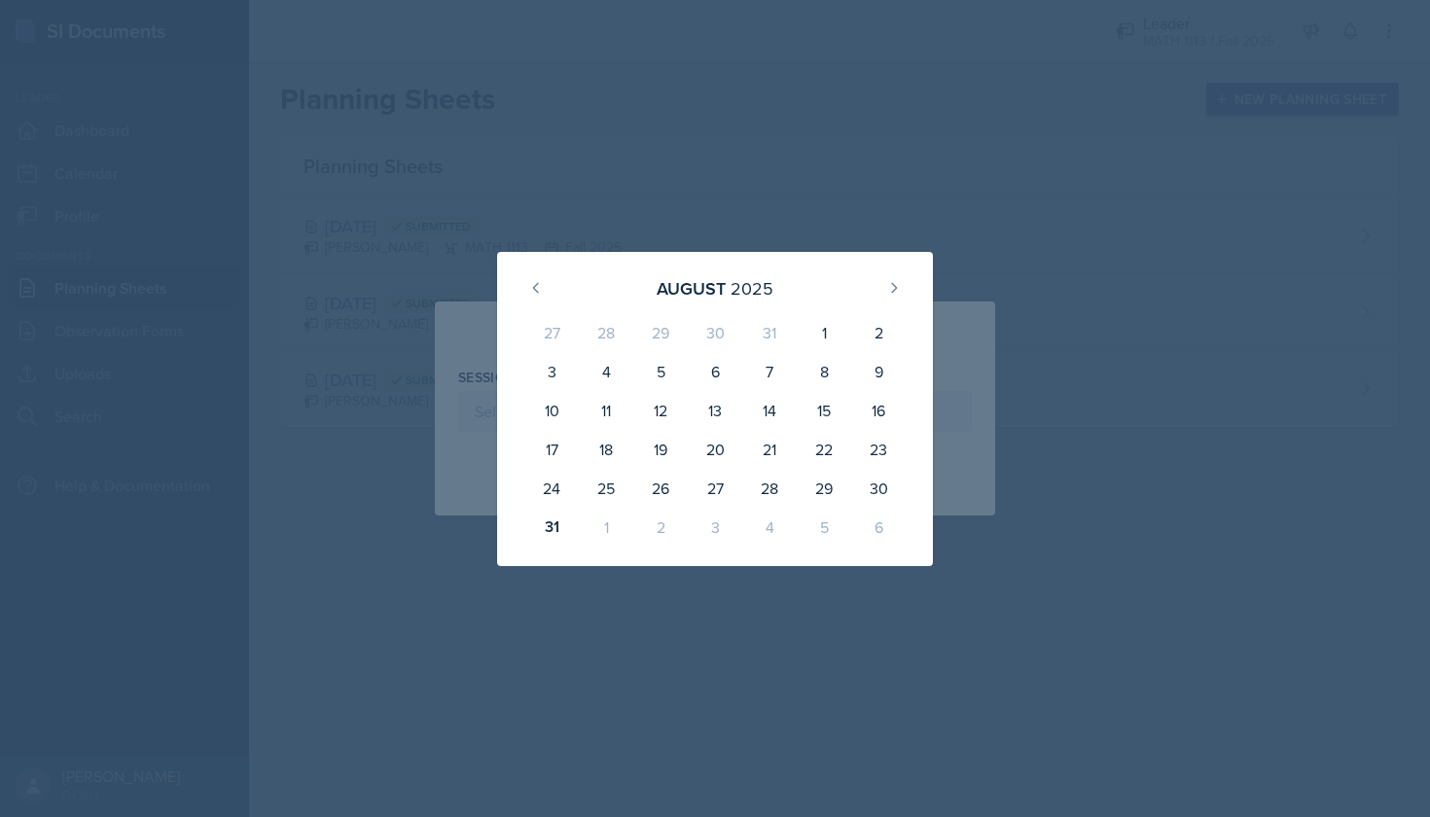
click at [659, 529] on div "2" at bounding box center [660, 527] width 54 height 39
click at [884, 298] on button at bounding box center [893, 287] width 31 height 31
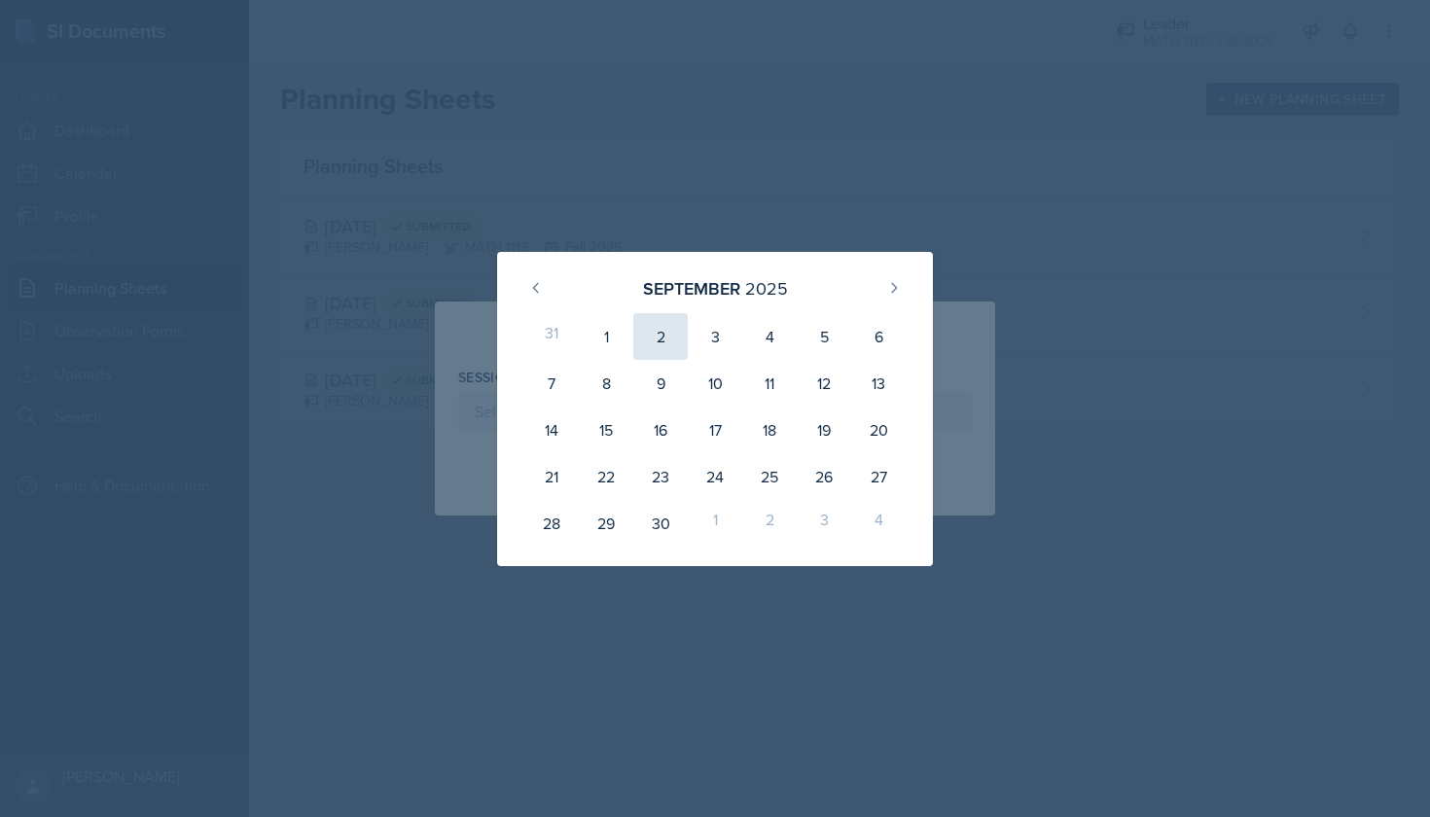
click at [658, 335] on div "2" at bounding box center [660, 336] width 54 height 47
type input "[DATE]"
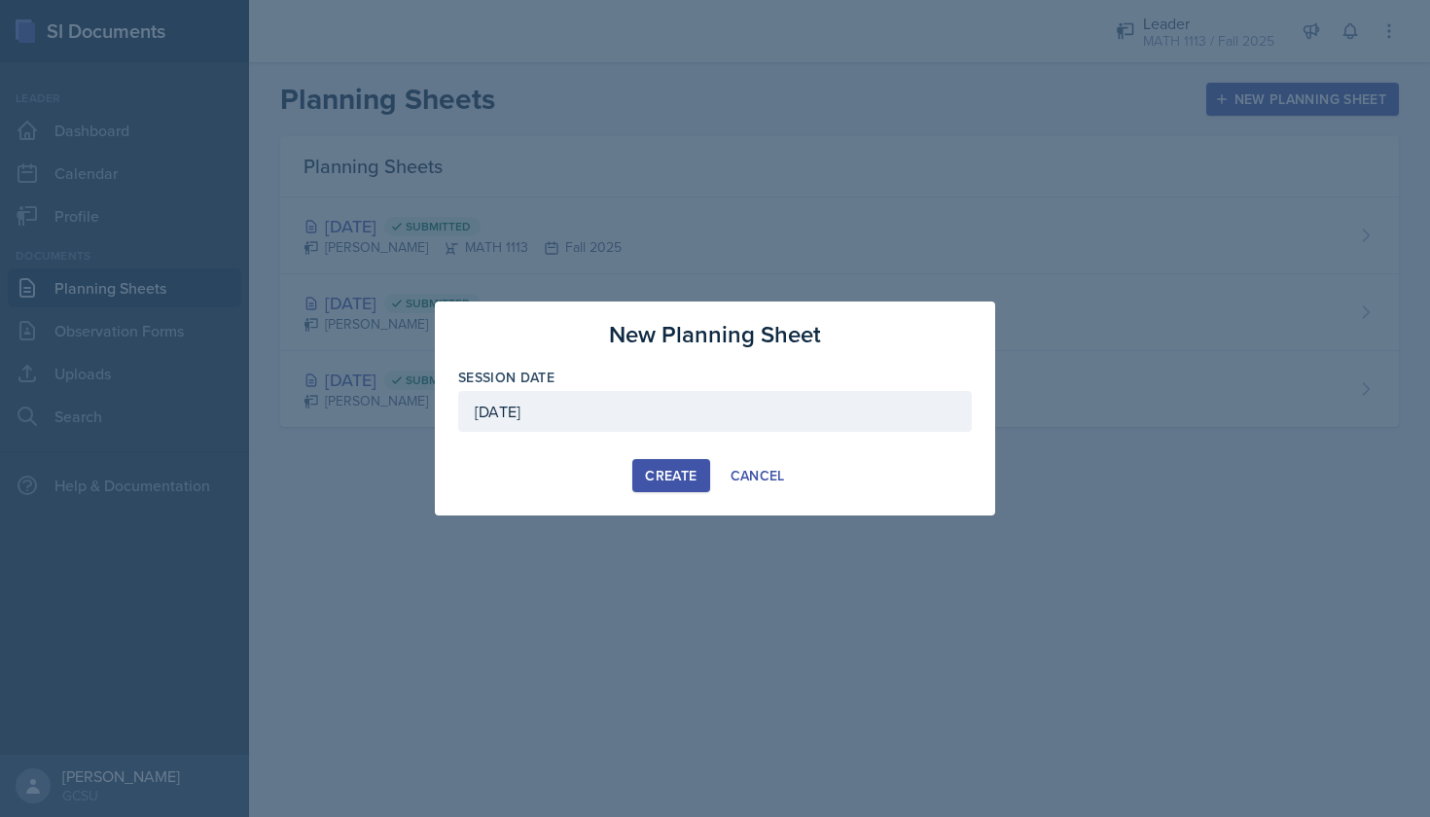
click at [678, 474] on div "Create" at bounding box center [671, 476] width 52 height 16
